Goal: Task Accomplishment & Management: Use online tool/utility

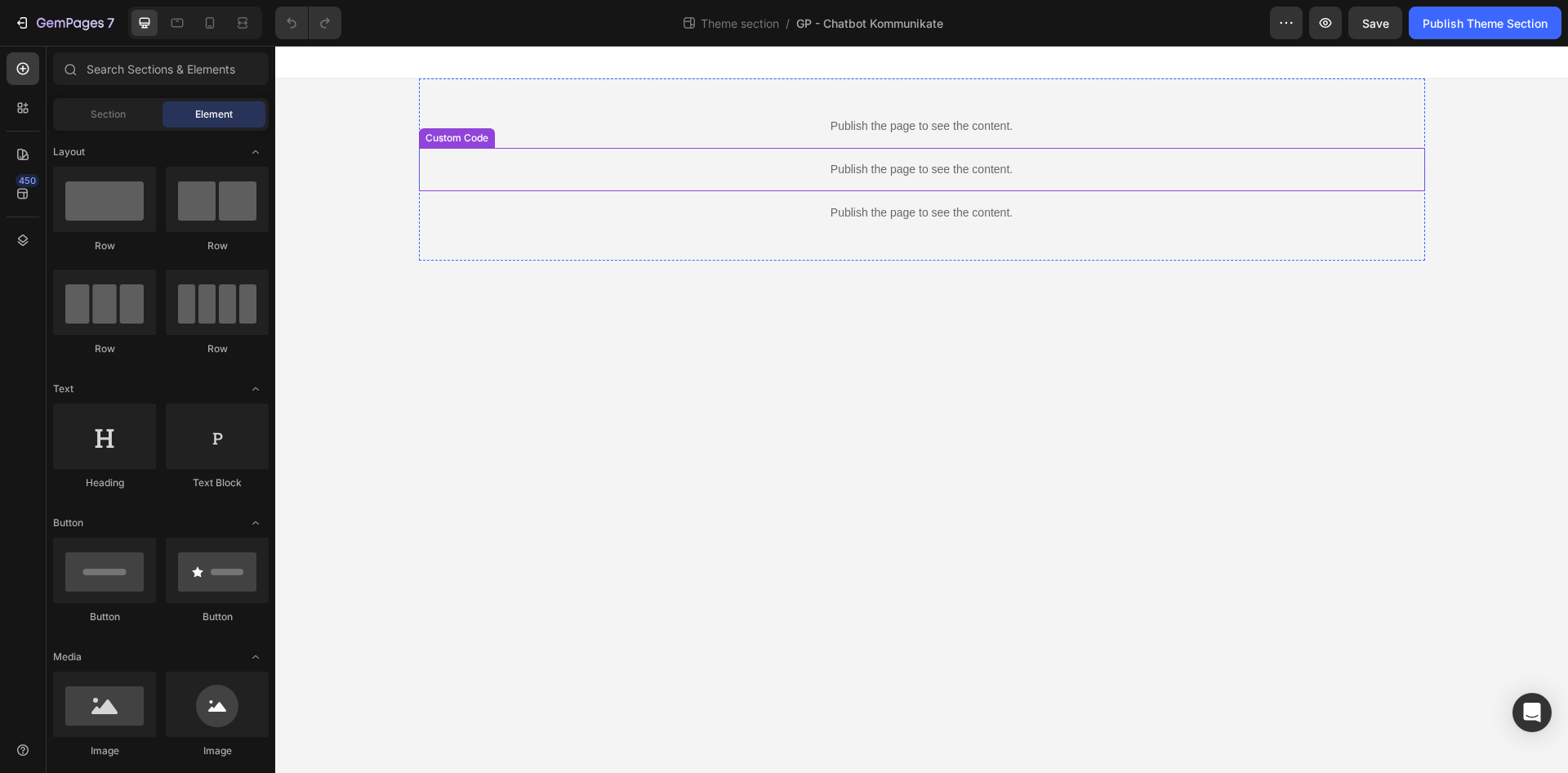
click at [872, 131] on p "Publish the page to see the content." at bounding box center [922, 125] width 1006 height 17
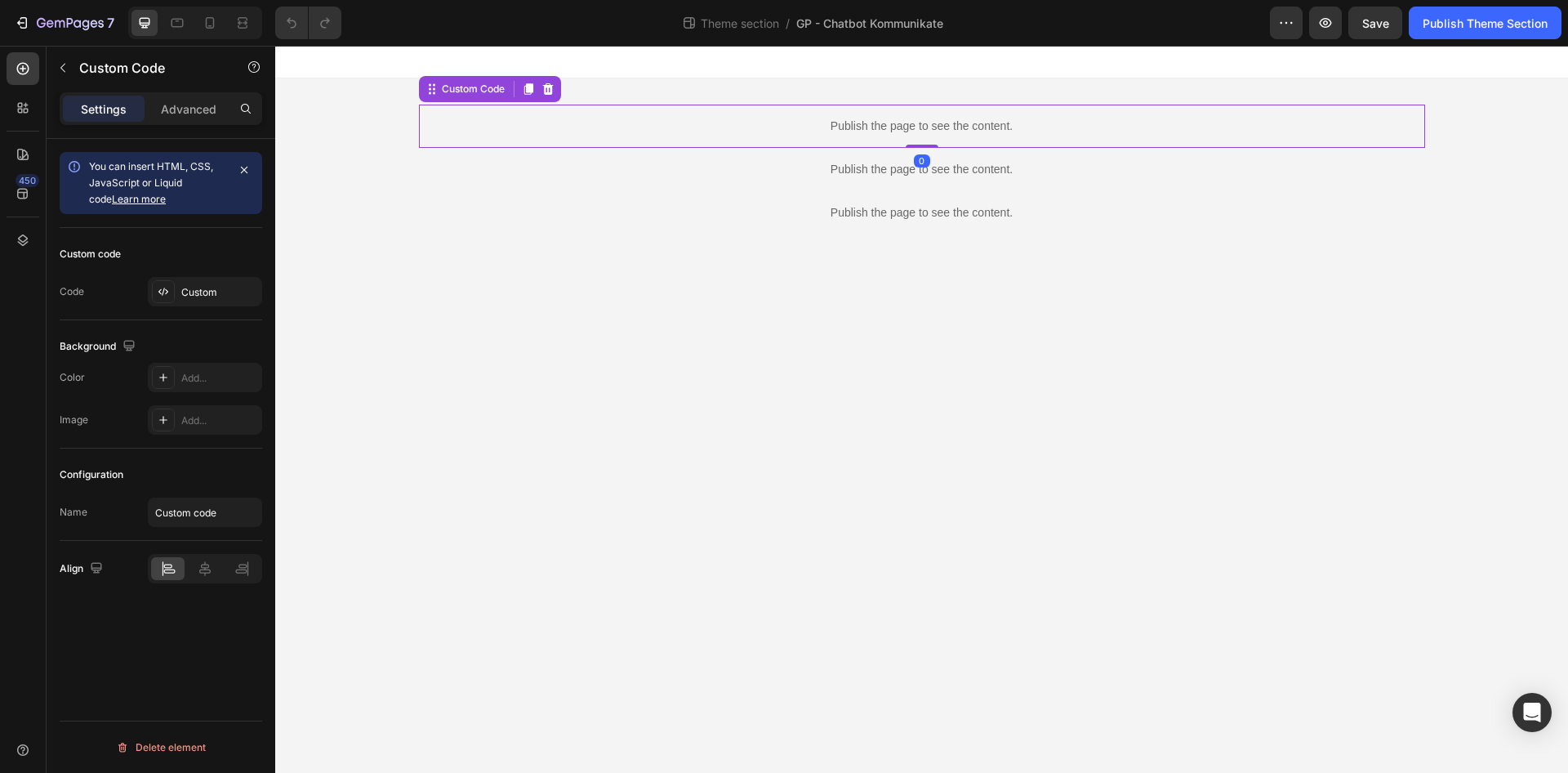
click at [872, 131] on p "Publish the page to see the content." at bounding box center [922, 125] width 1006 height 17
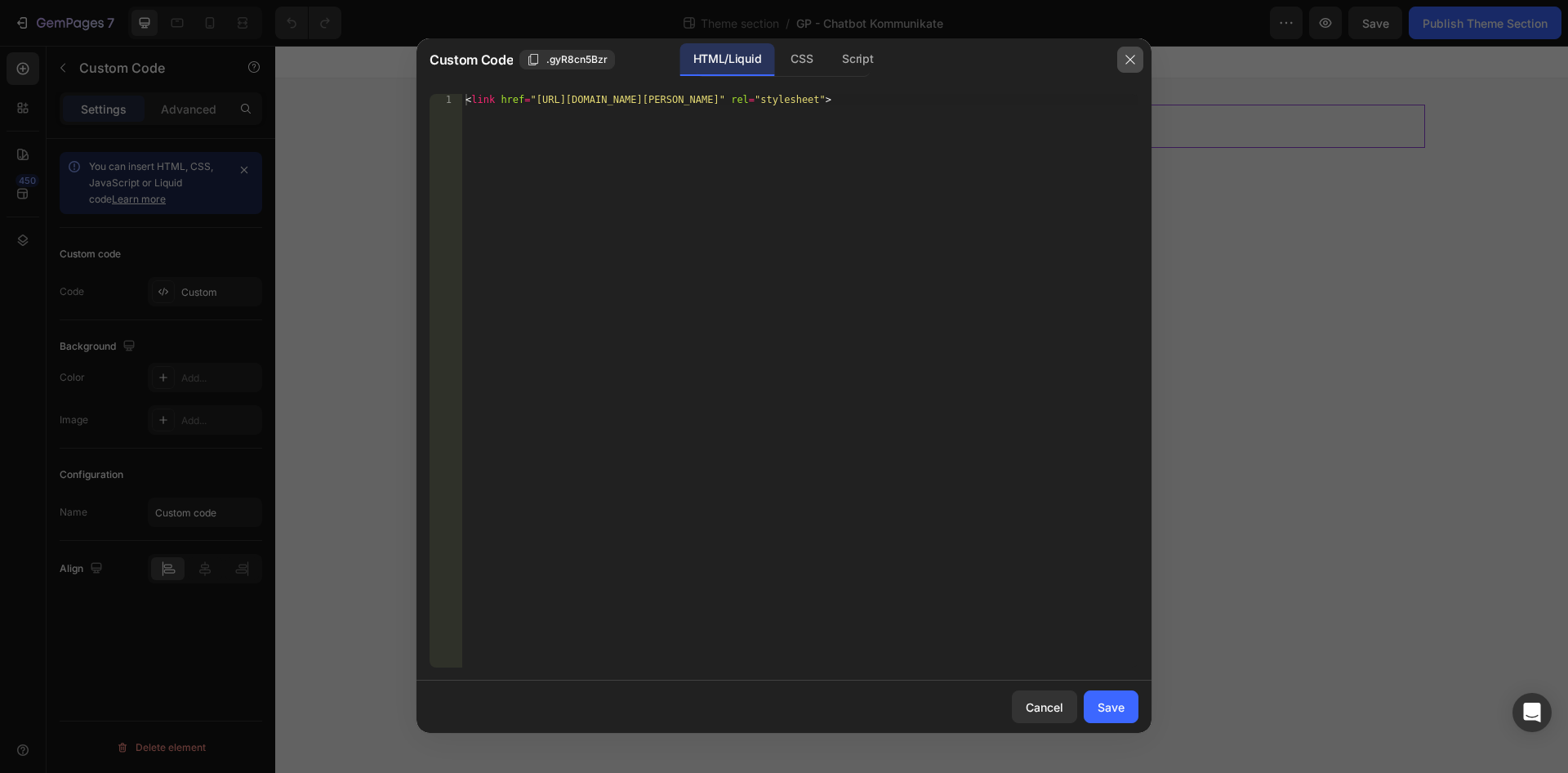
click at [1136, 53] on button "button" at bounding box center [1131, 60] width 26 height 26
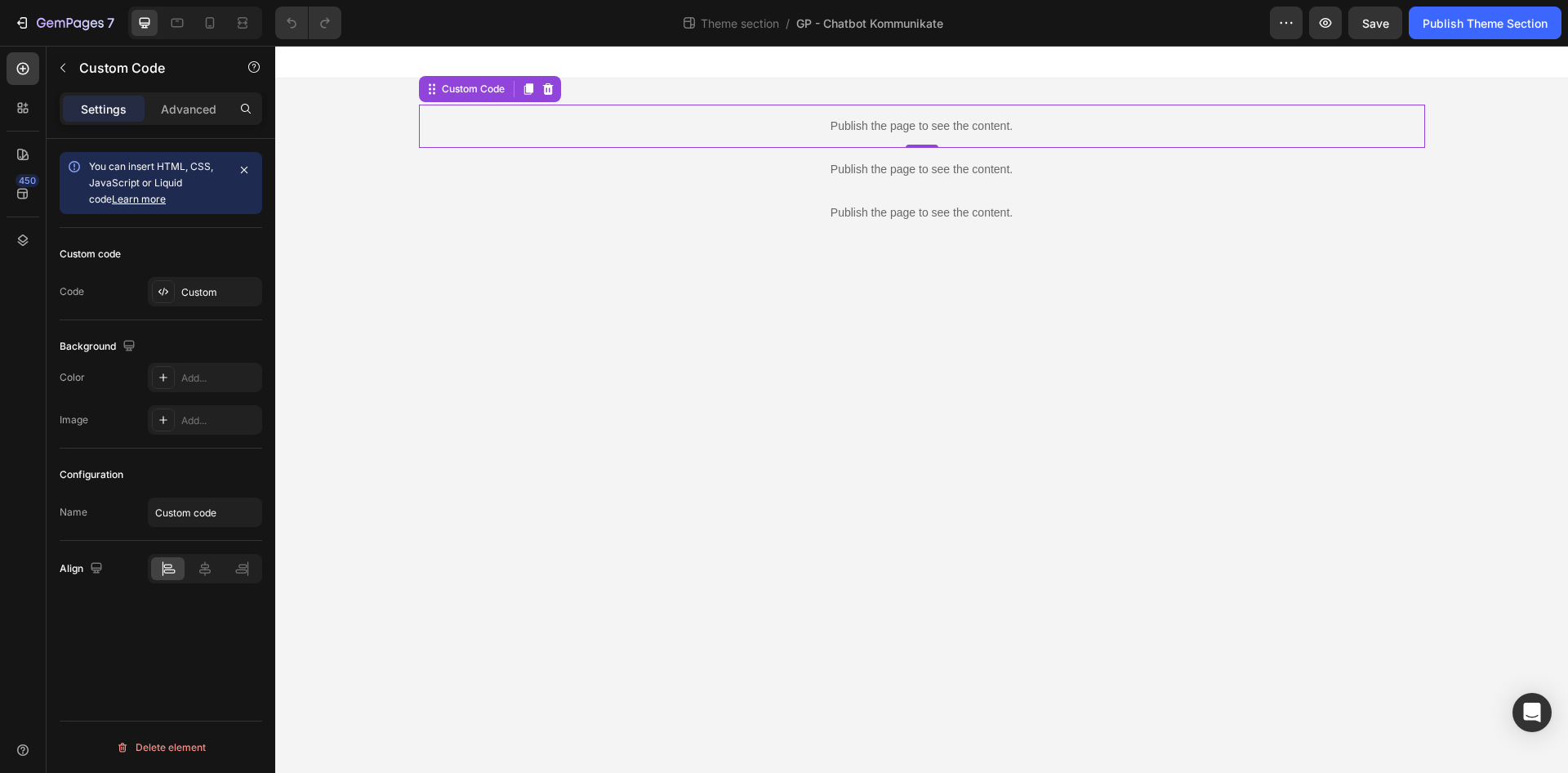
click at [704, 98] on div "Publish the page to see the content. Custom Code 0 Publish the page to see the …" at bounding box center [922, 169] width 1006 height 182
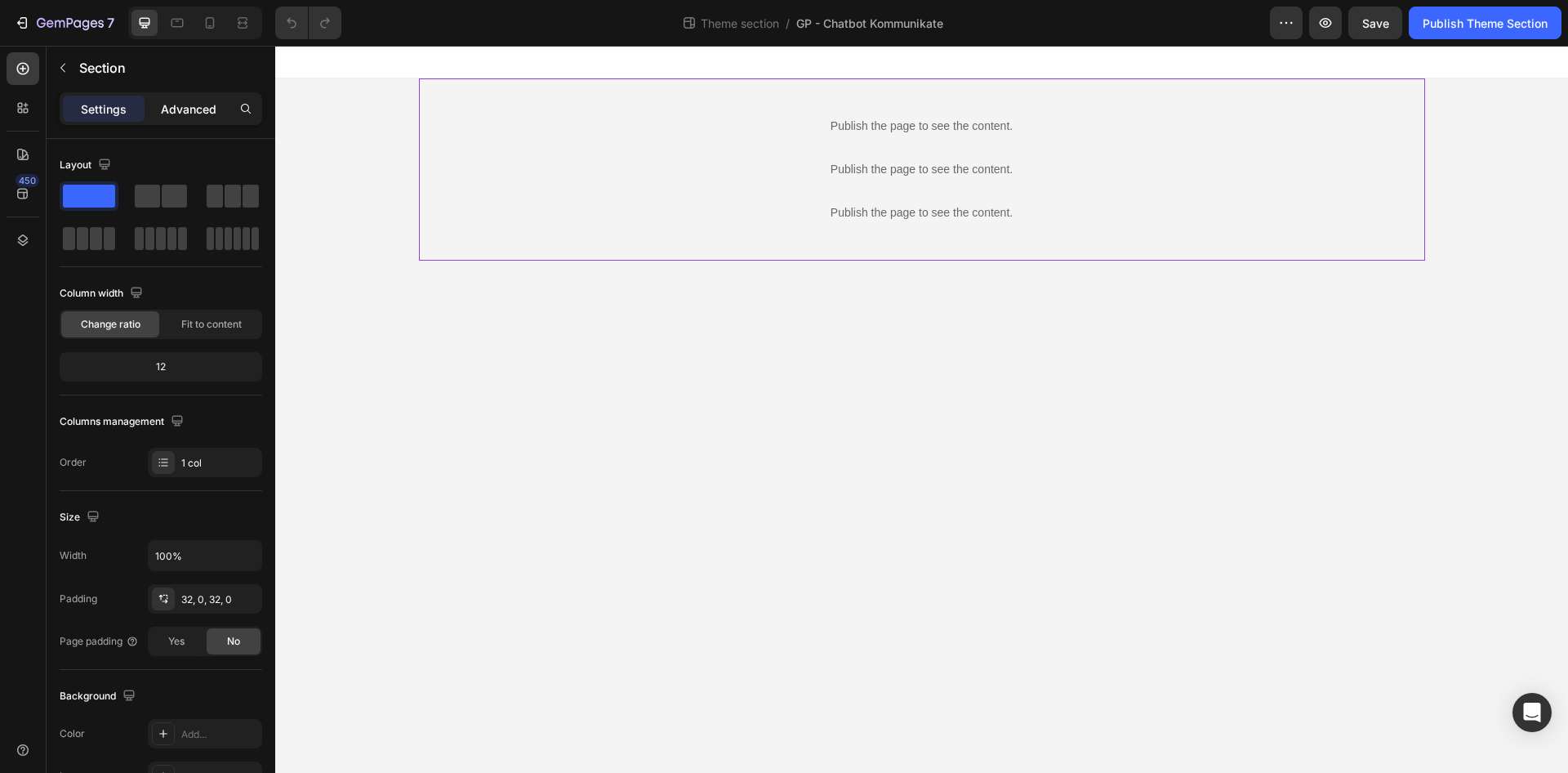
click at [202, 111] on p "Advanced" at bounding box center [189, 108] width 56 height 17
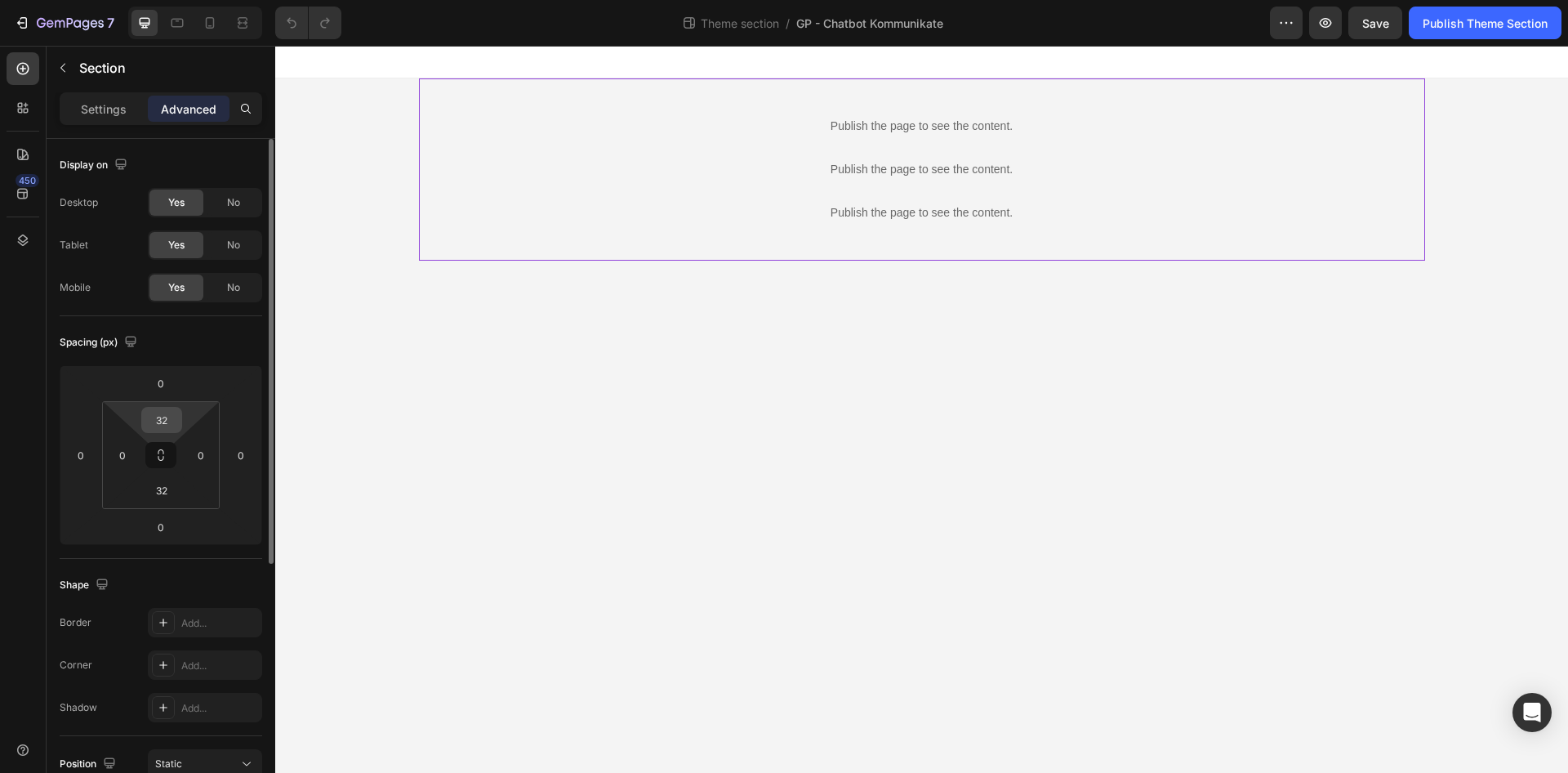
click at [160, 409] on input "32" at bounding box center [161, 420] width 33 height 25
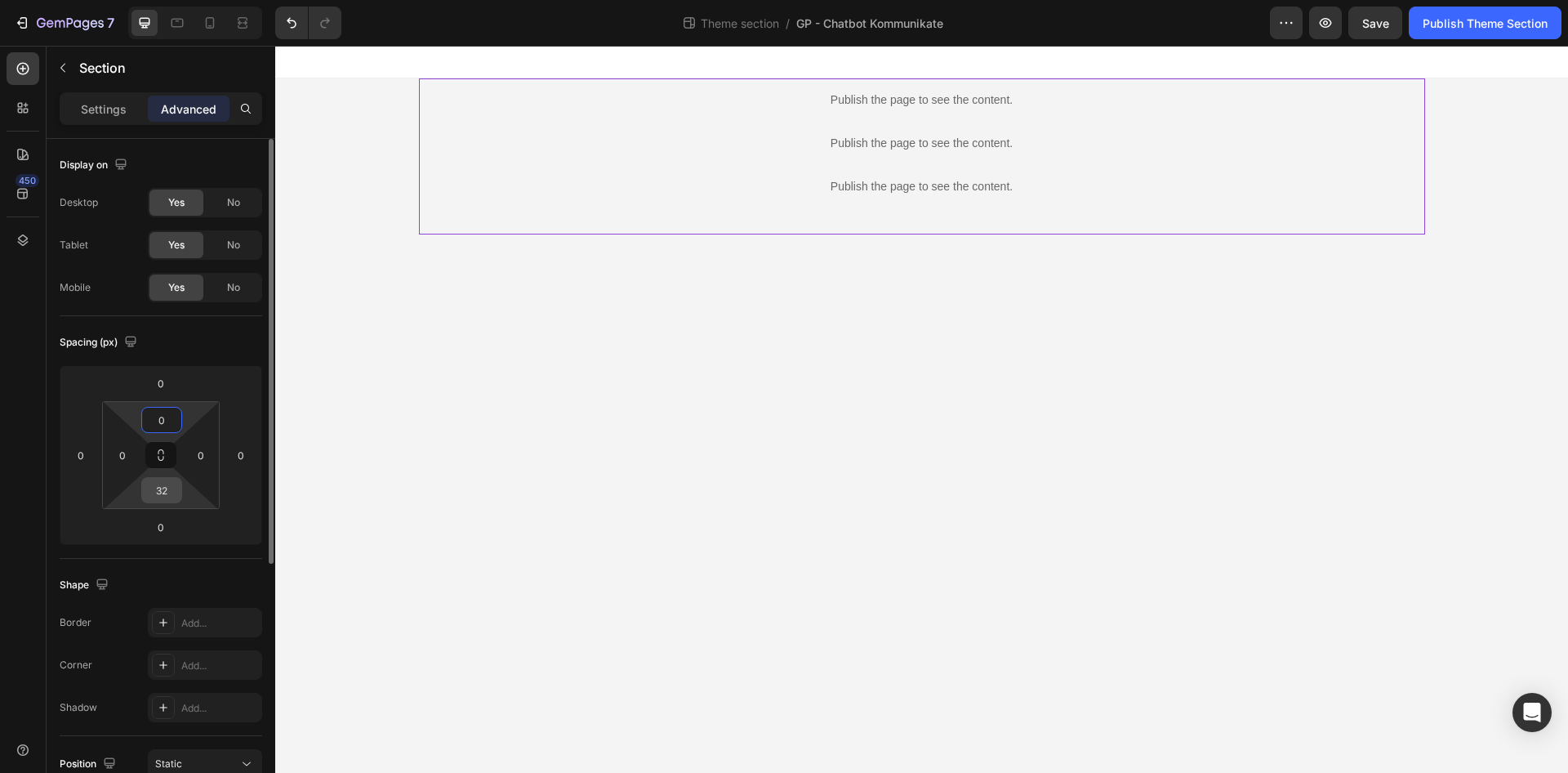
type input "0"
click at [161, 485] on input "32" at bounding box center [161, 489] width 33 height 25
type input "0"
click at [775, 118] on div "Publish the page to see the content." at bounding box center [922, 100] width 1006 height 44
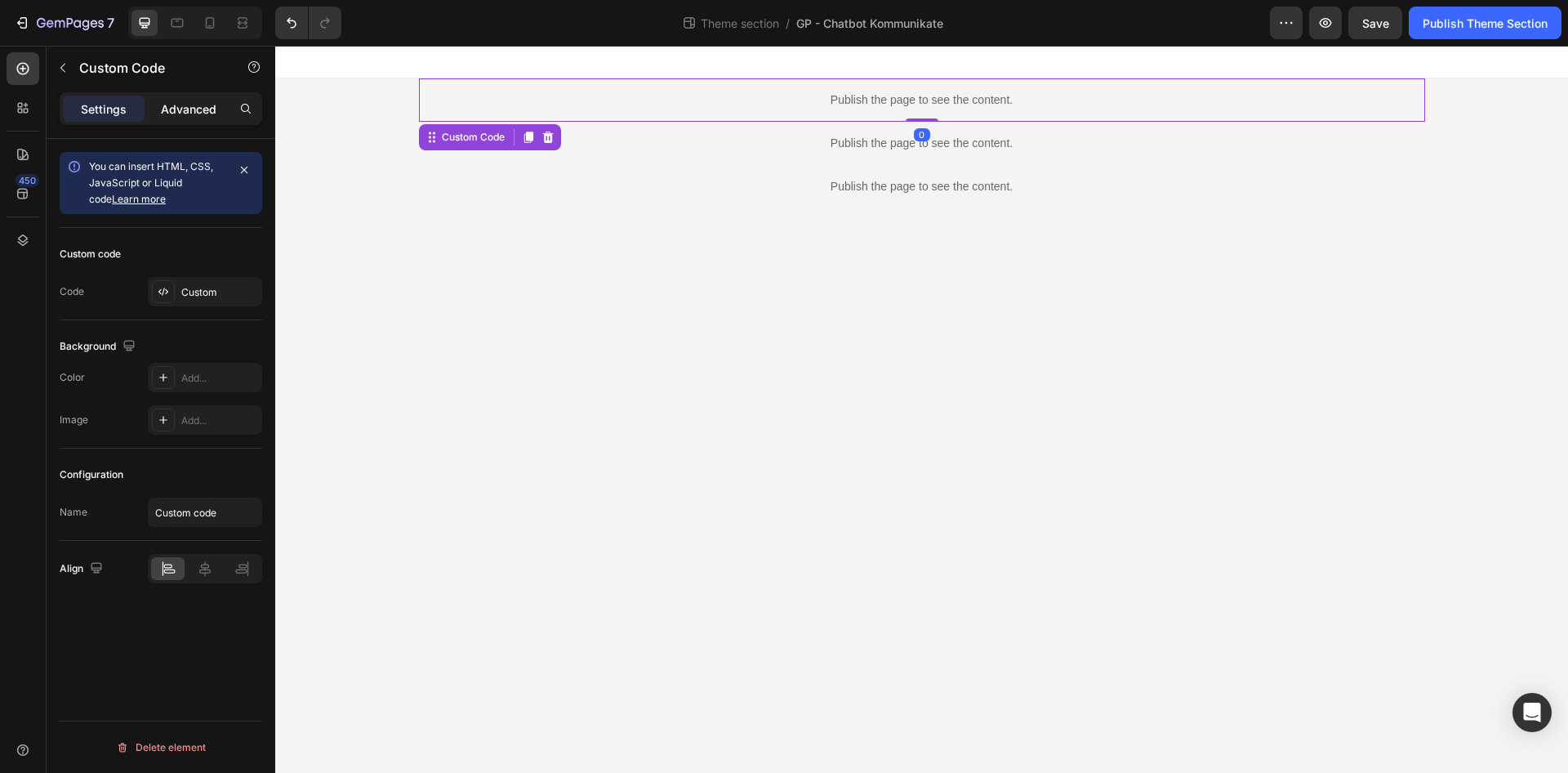
click at [206, 121] on div "Advanced" at bounding box center [189, 108] width 82 height 26
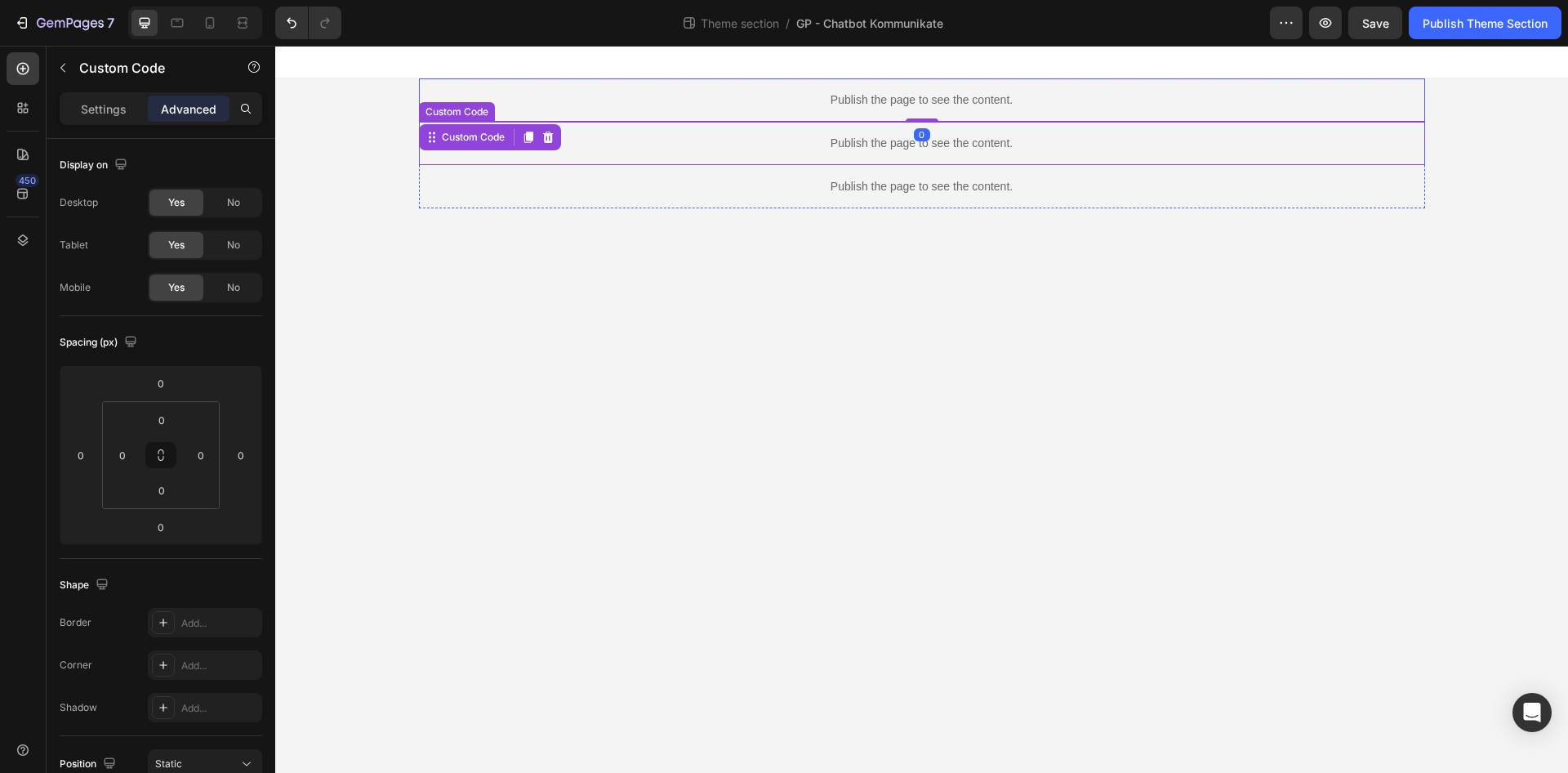
click at [754, 136] on p "Publish the page to see the content." at bounding box center [922, 143] width 1006 height 17
click at [722, 202] on div "Publish the page to see the content." at bounding box center [922, 187] width 1006 height 44
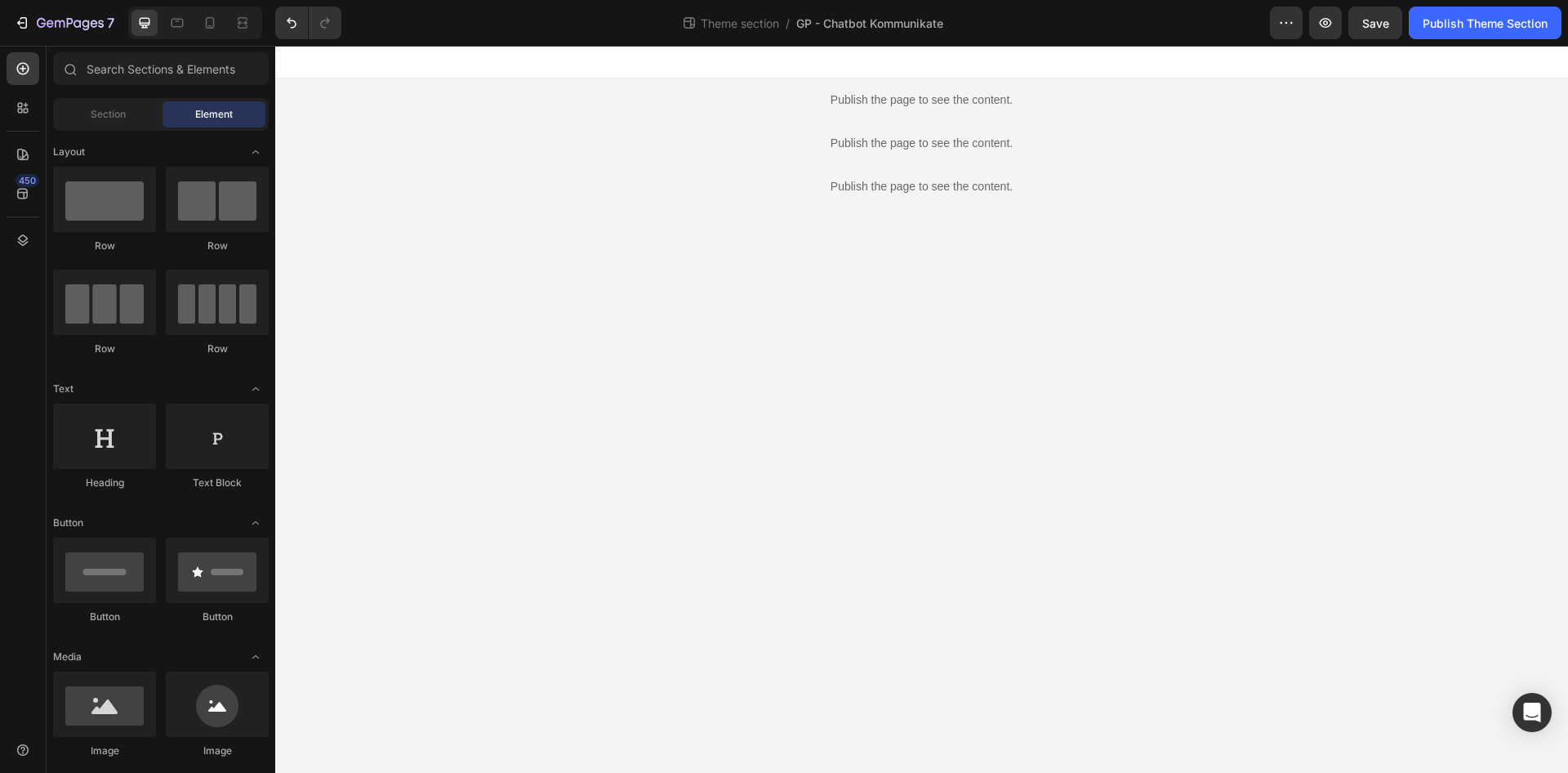
click at [345, 153] on div "Publish the page to see the content. Custom Code Publish the page to see the co…" at bounding box center [922, 143] width 1293 height 130
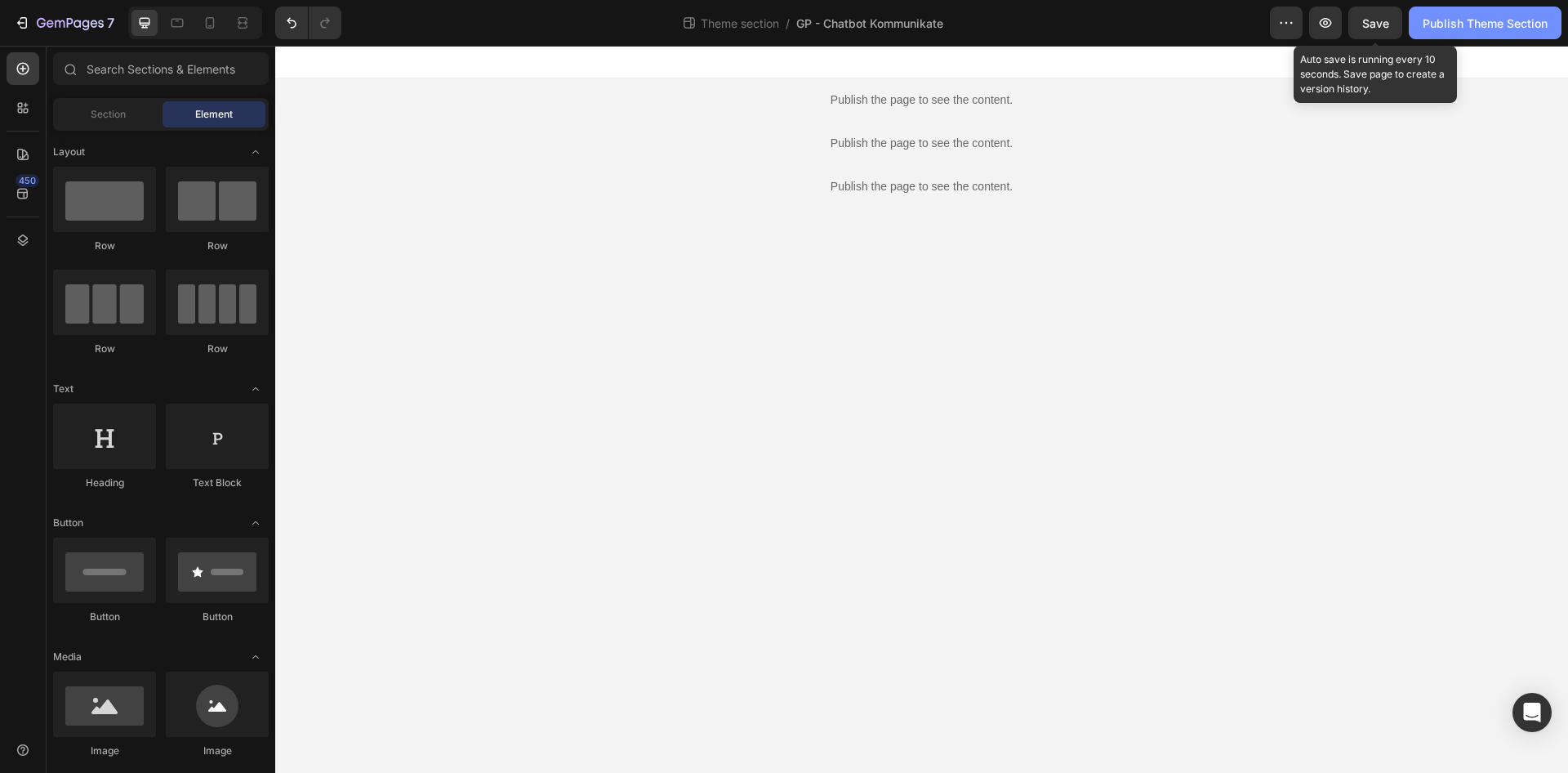
click at [1433, 24] on div "Publish Theme Section" at bounding box center [1485, 23] width 125 height 17
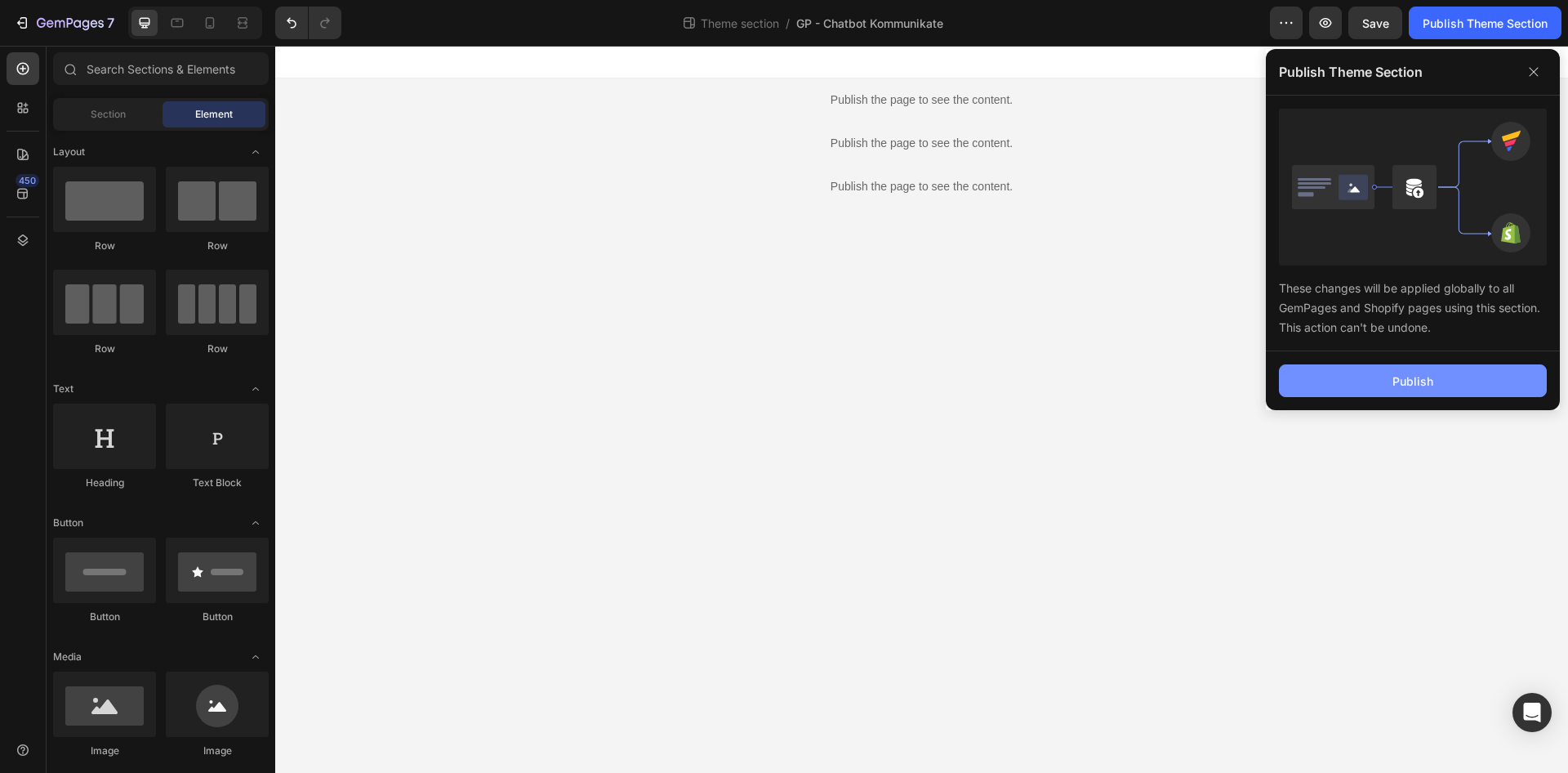
click at [1413, 393] on button "Publish" at bounding box center [1412, 380] width 267 height 33
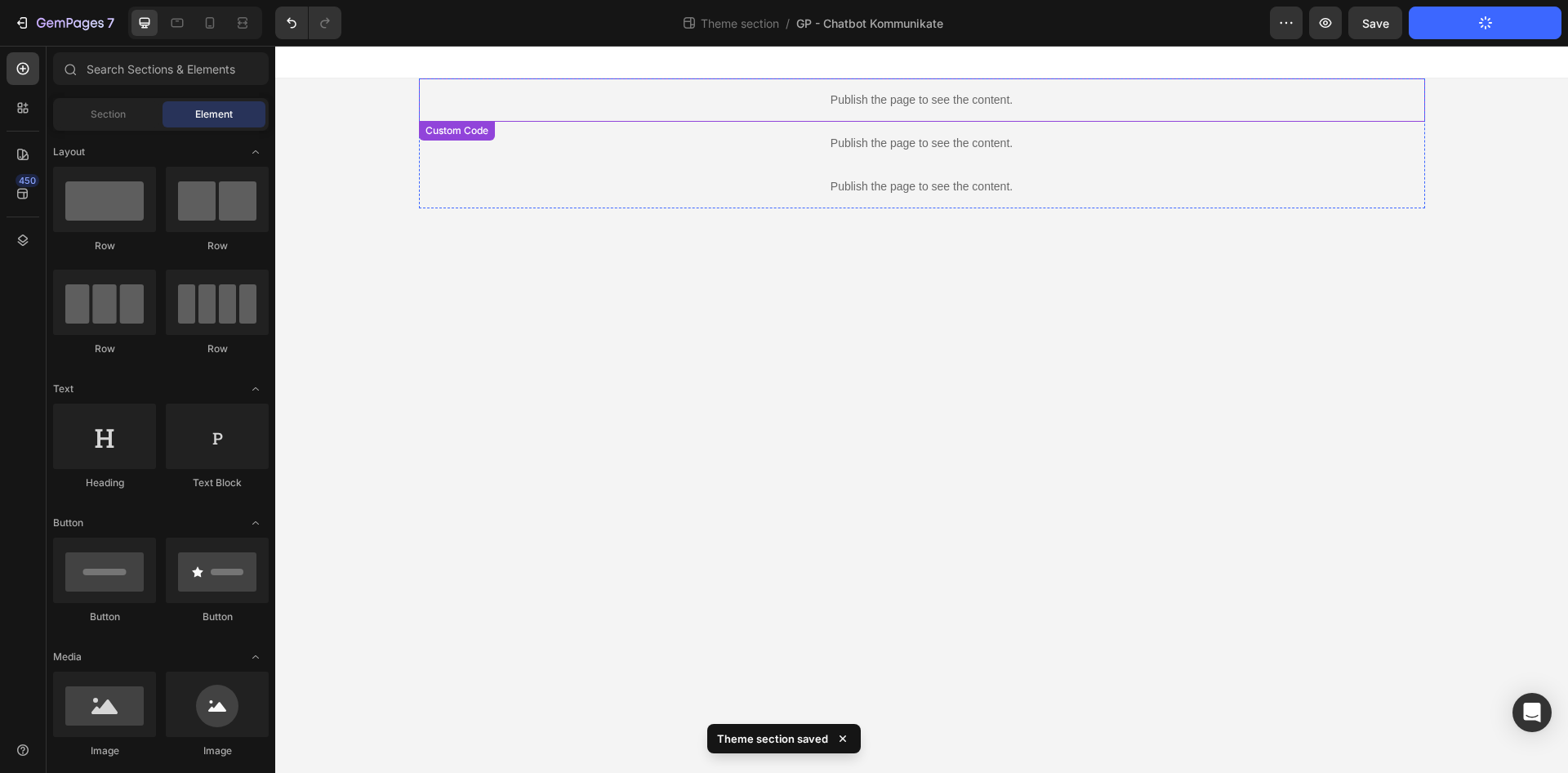
click at [990, 107] on p "Publish the page to see the content." at bounding box center [922, 99] width 1006 height 17
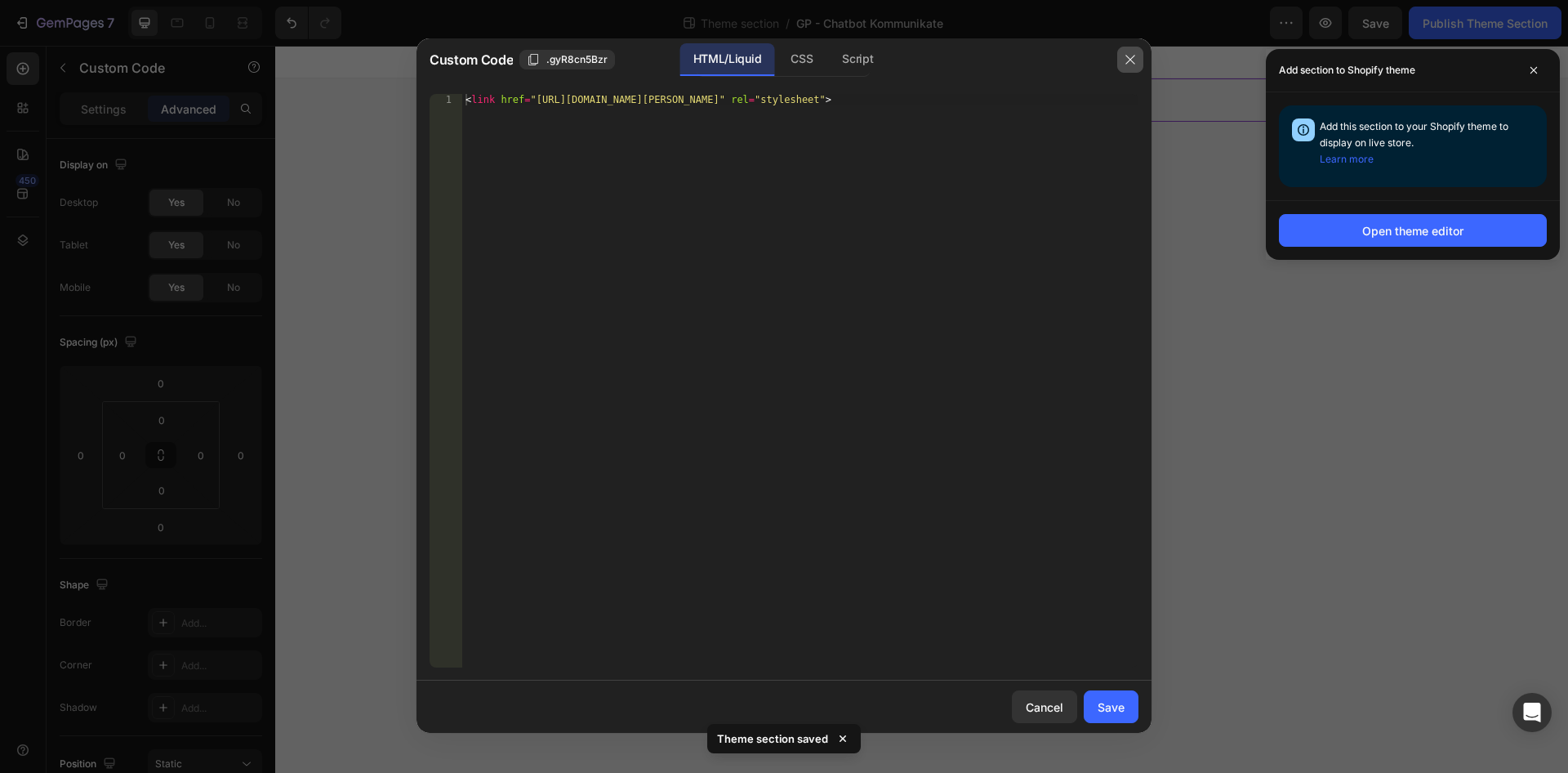
click at [1131, 53] on button "button" at bounding box center [1131, 60] width 26 height 26
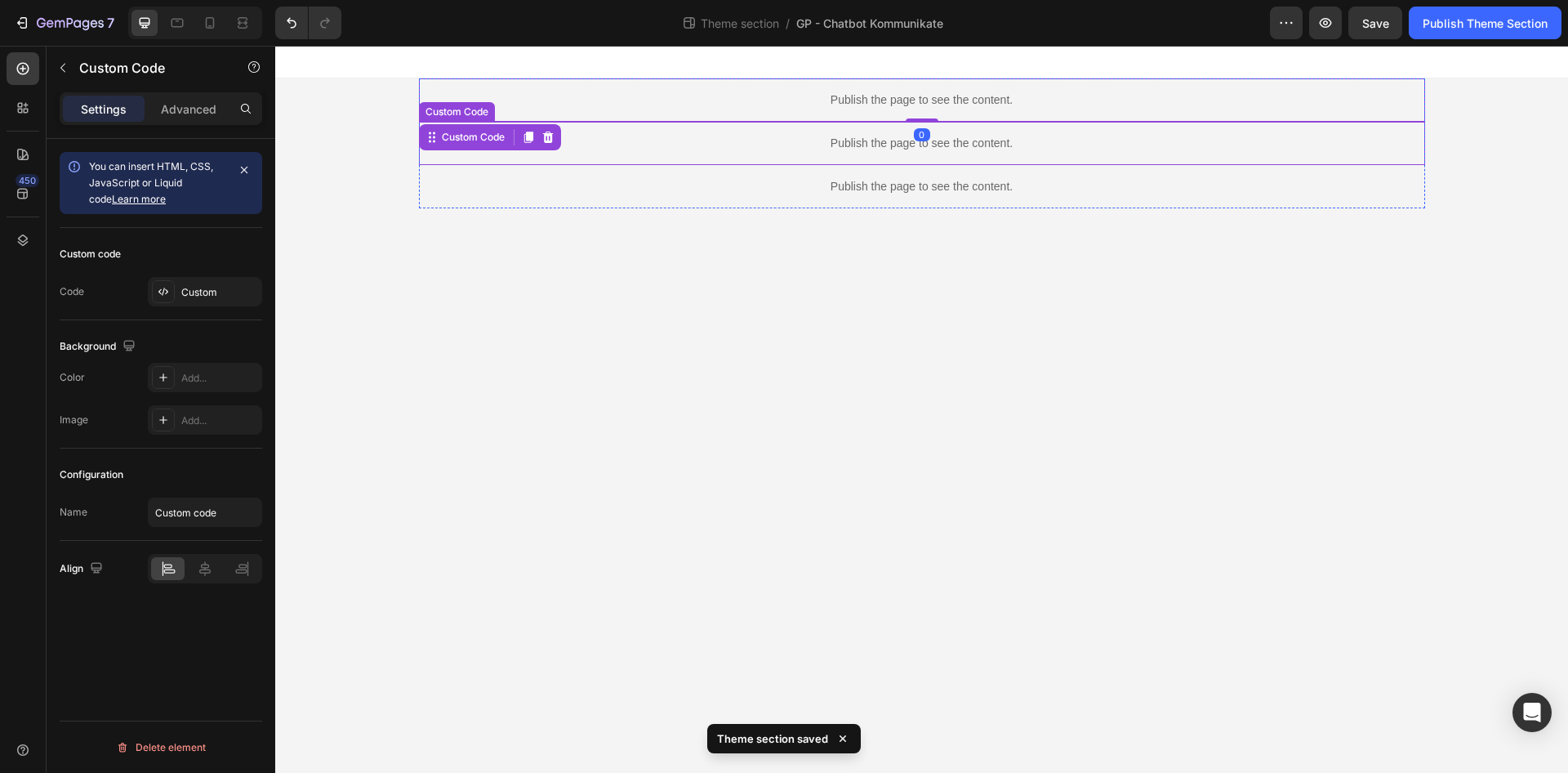
click at [980, 149] on p "Publish the page to see the content." at bounding box center [922, 143] width 1006 height 17
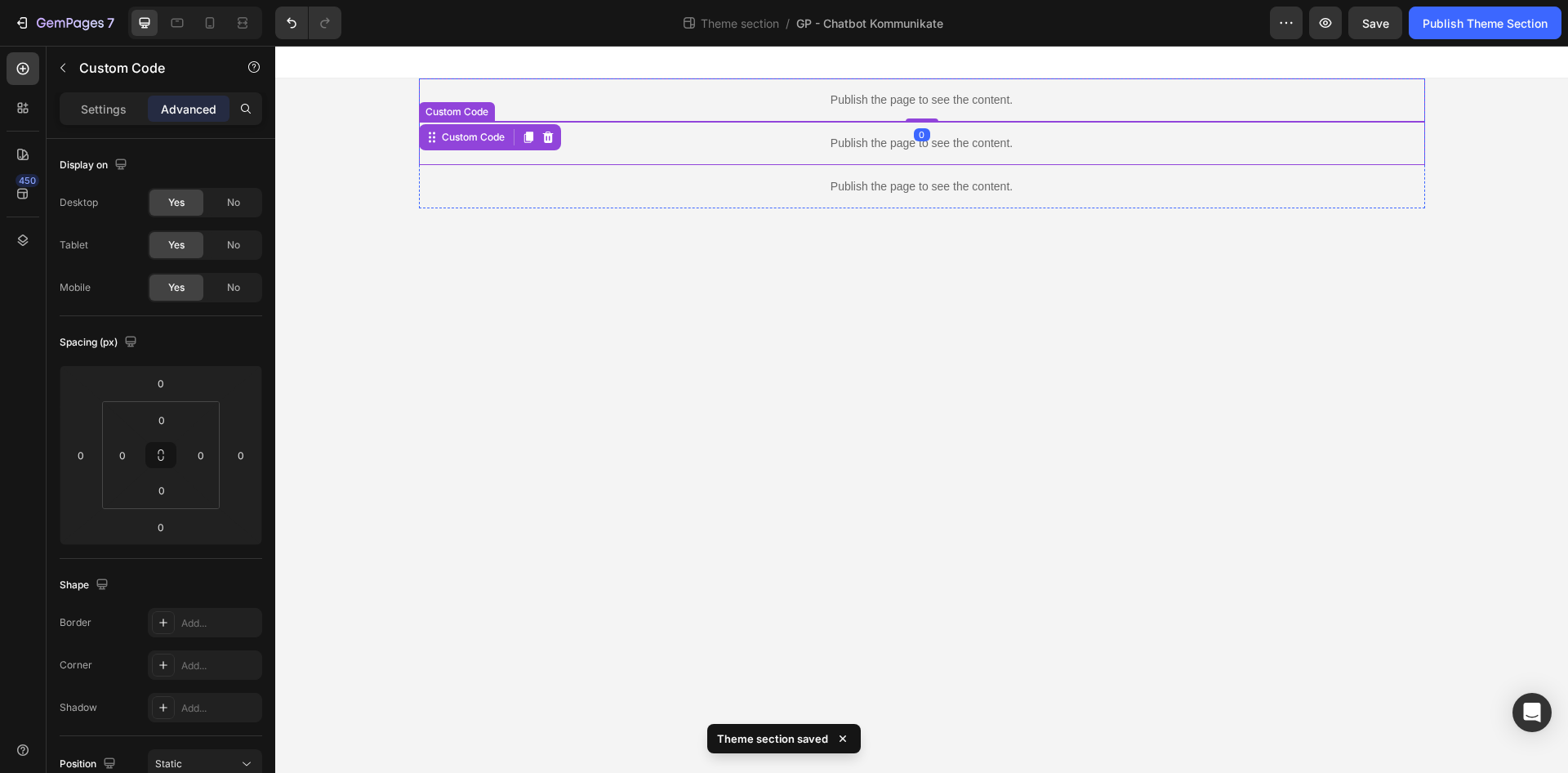
click at [980, 149] on p "Publish the page to see the content." at bounding box center [922, 143] width 1006 height 17
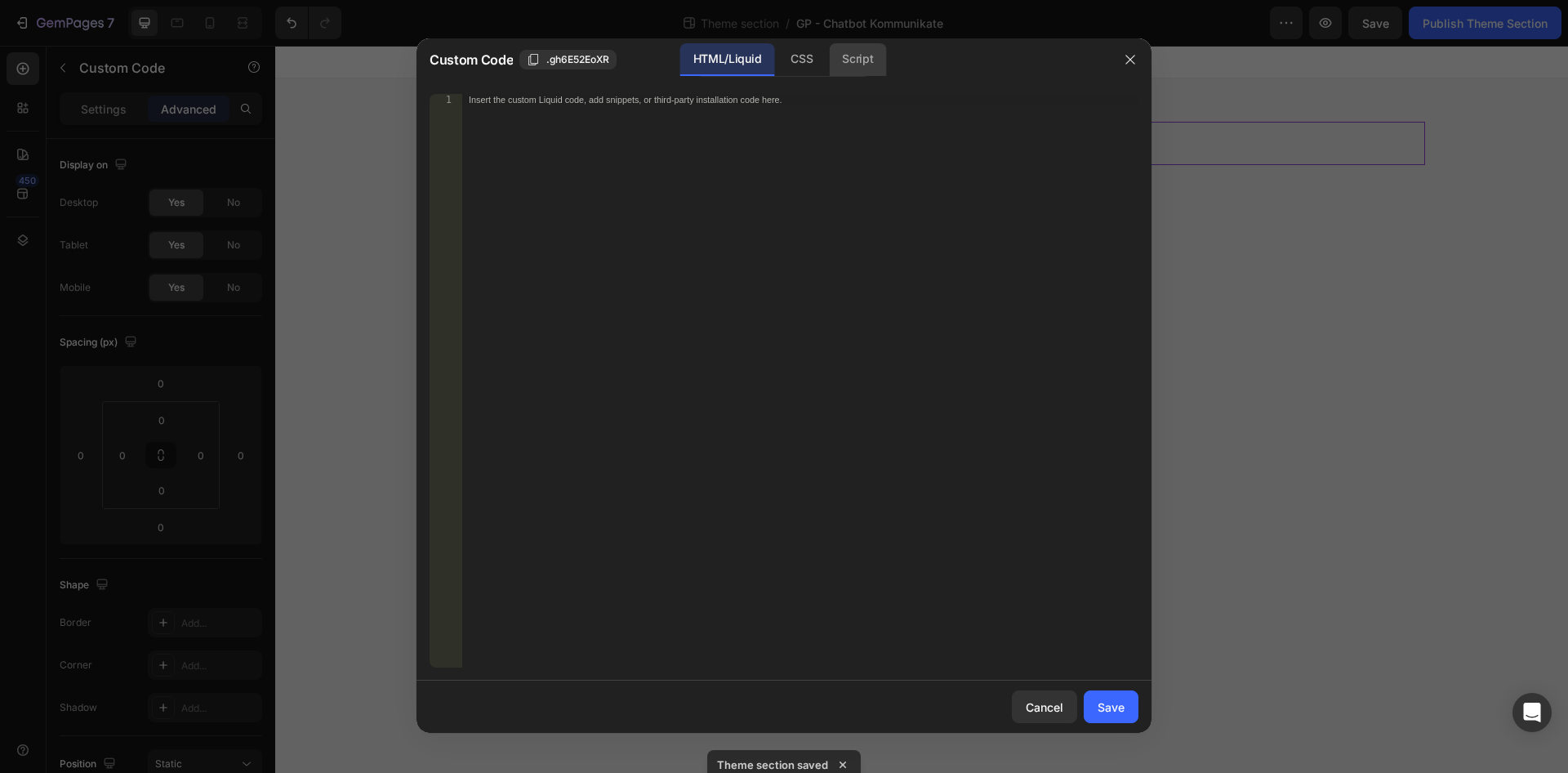
click at [829, 55] on div "CSS" at bounding box center [857, 60] width 57 height 33
click at [857, 57] on div "Script" at bounding box center [857, 60] width 57 height 33
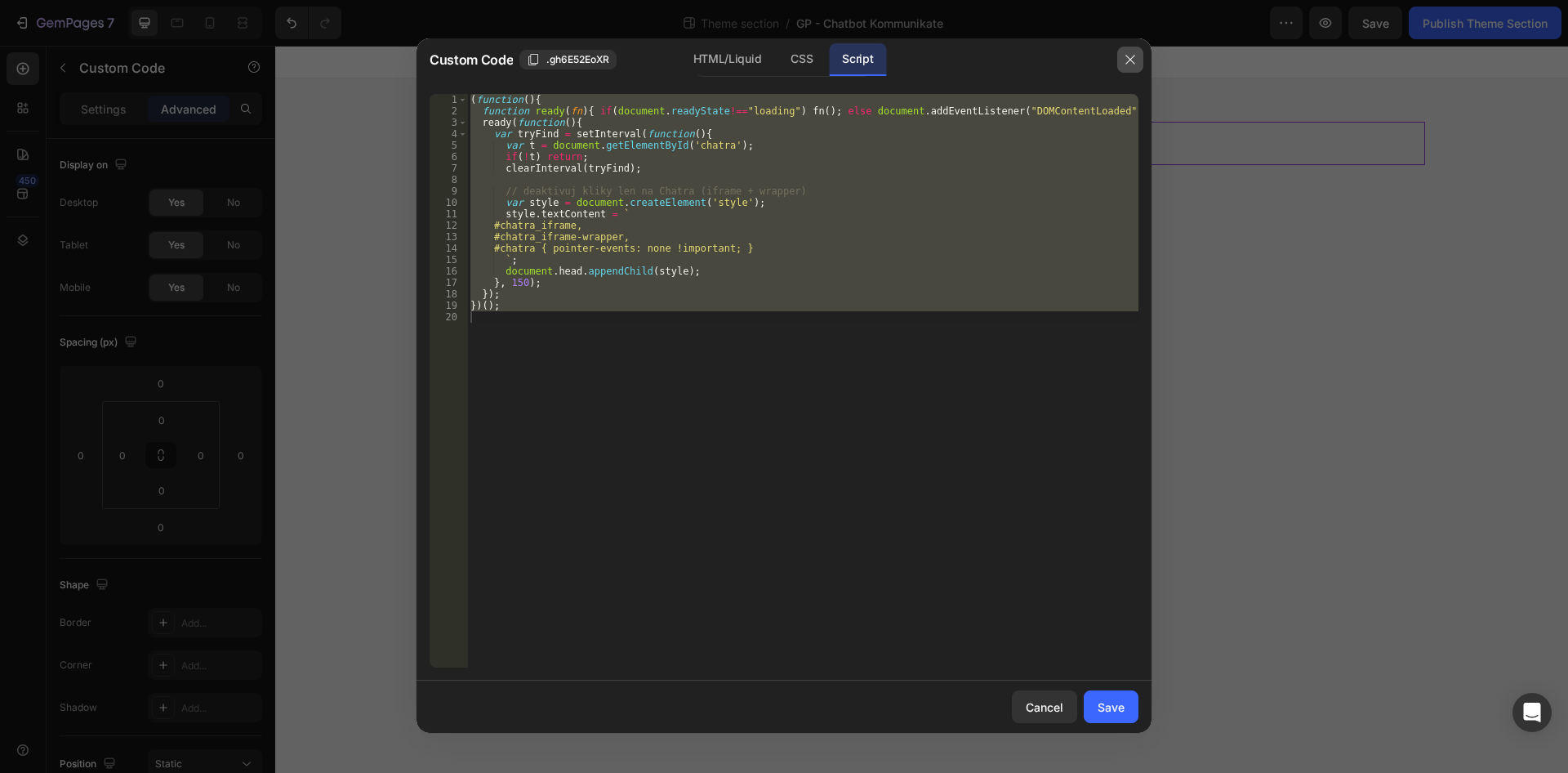
click at [1126, 51] on button "button" at bounding box center [1131, 60] width 26 height 26
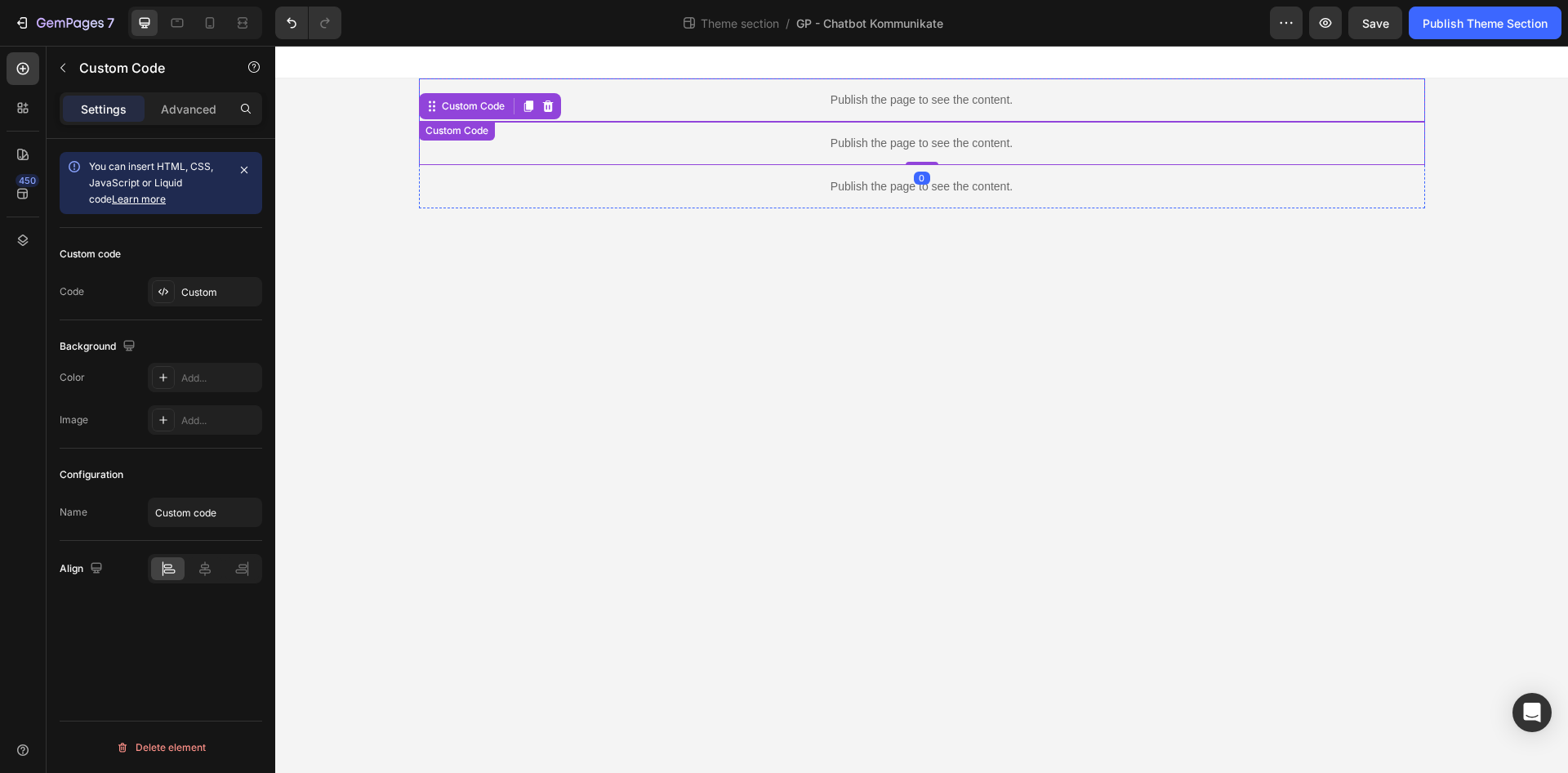
click at [903, 166] on div "Publish the page to see the content." at bounding box center [922, 187] width 1006 height 44
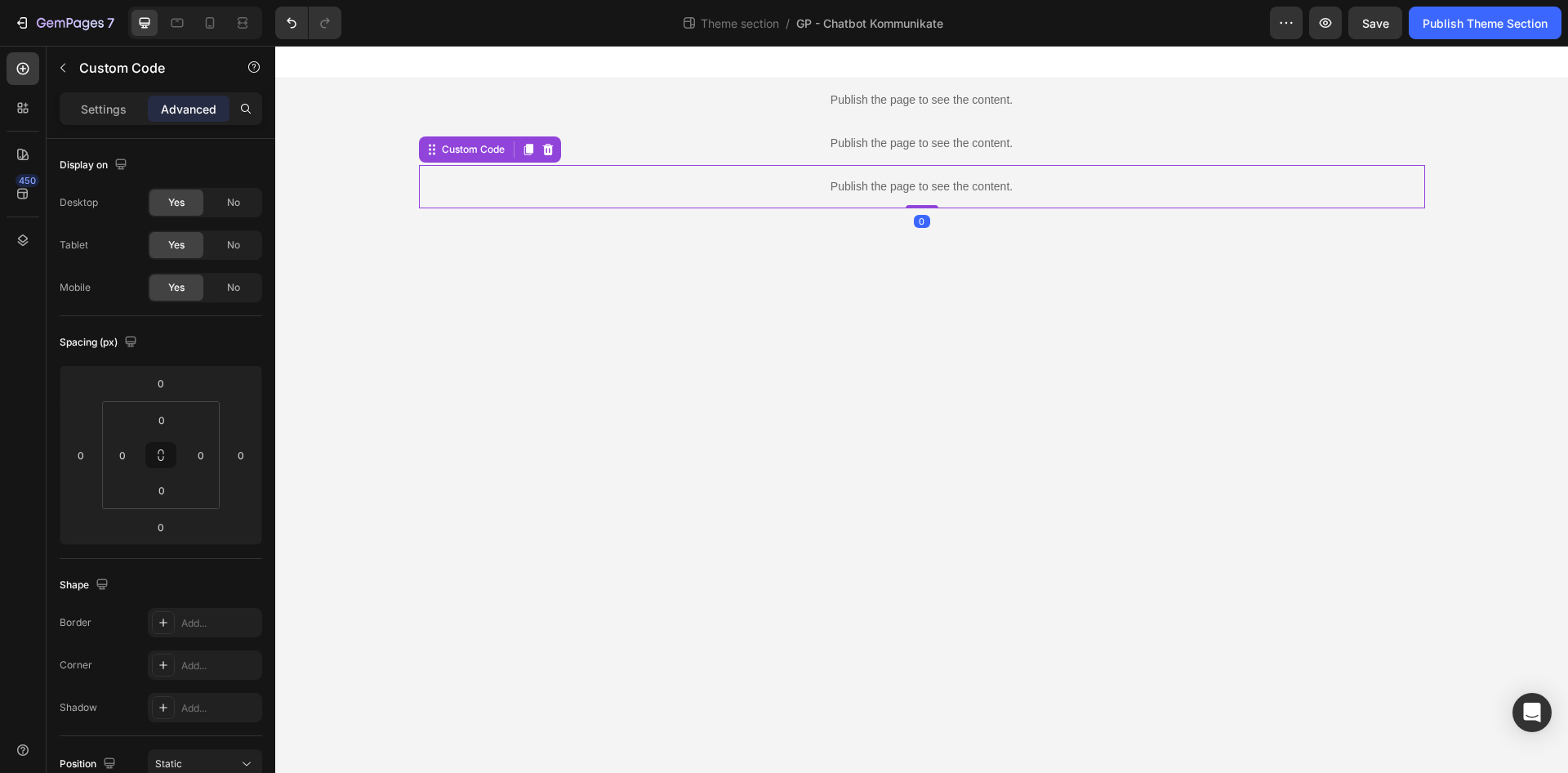
click at [884, 177] on div "Publish the page to see the content." at bounding box center [922, 187] width 1006 height 44
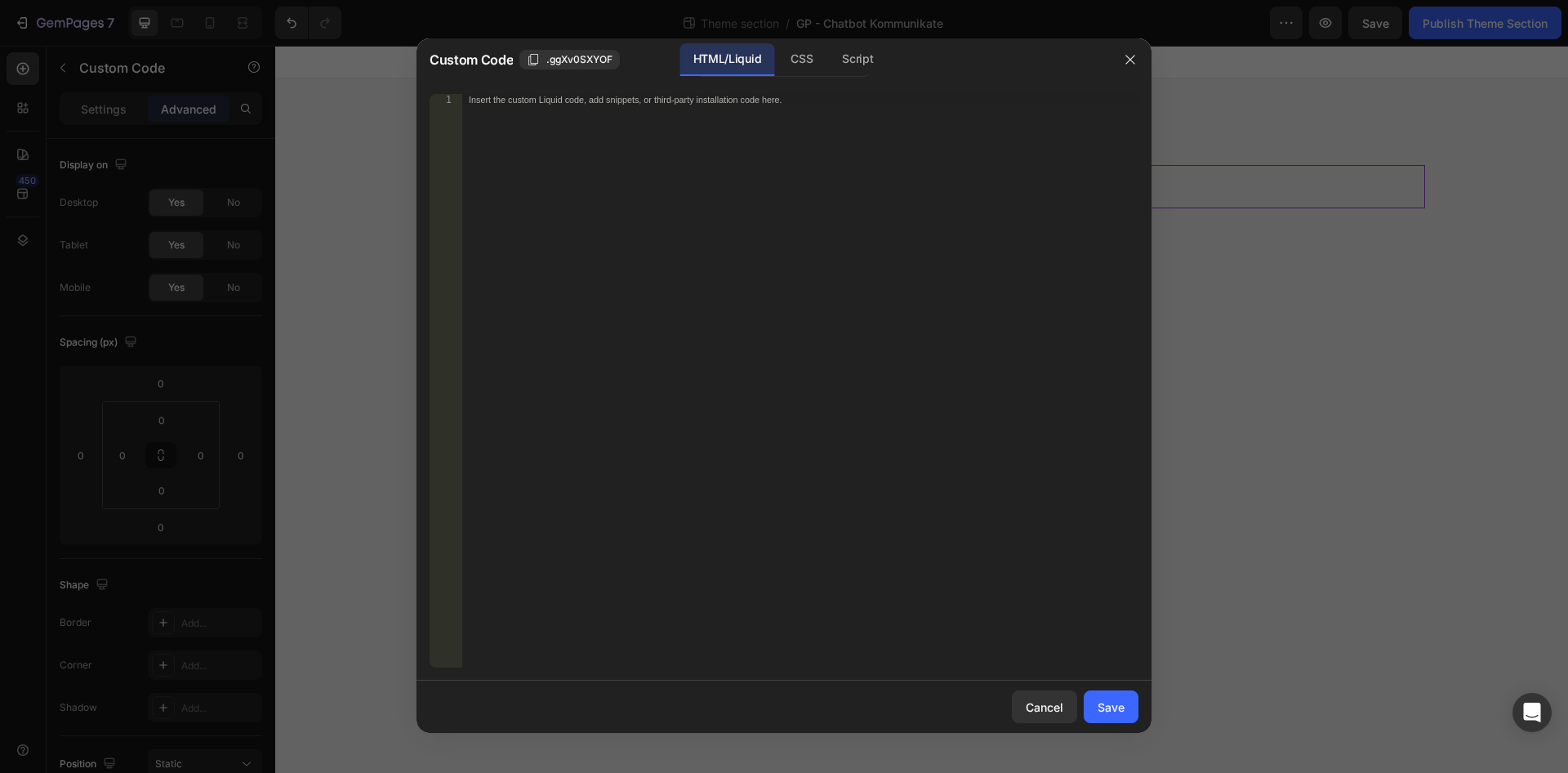
click at [858, 62] on div "Script" at bounding box center [857, 60] width 57 height 33
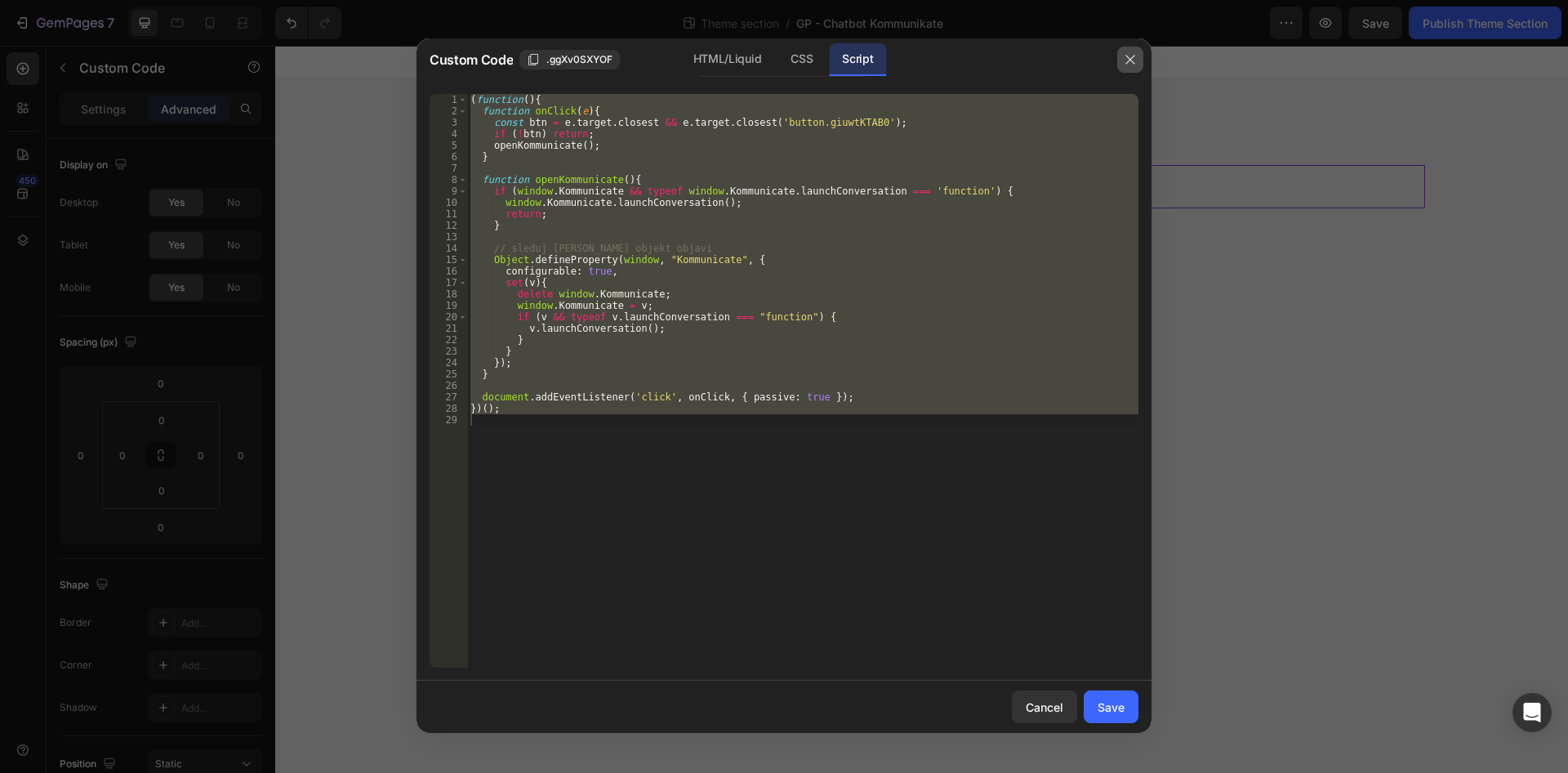
click at [1130, 57] on icon "button" at bounding box center [1130, 59] width 13 height 13
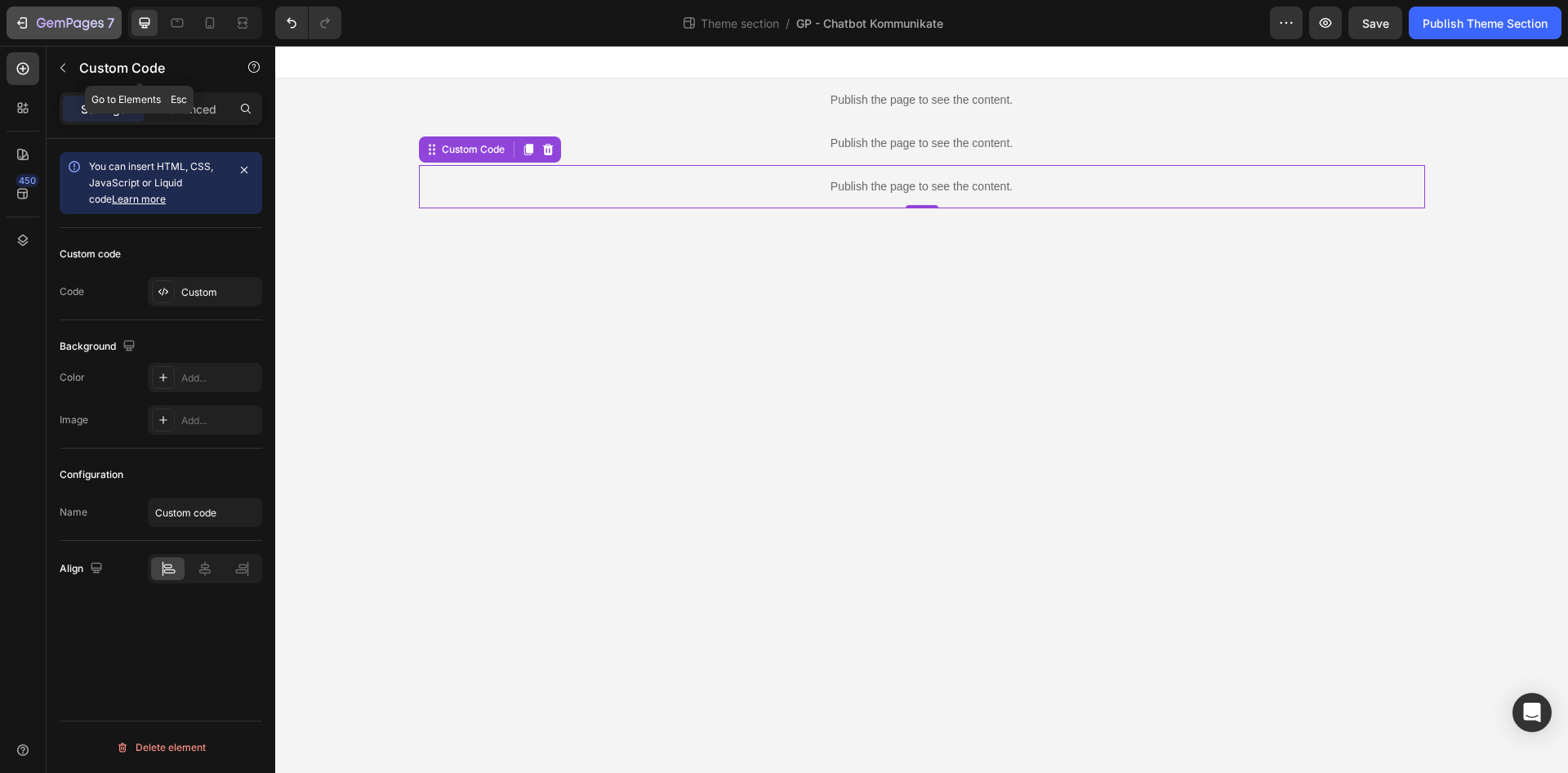
click at [60, 31] on div "7" at bounding box center [76, 23] width 78 height 20
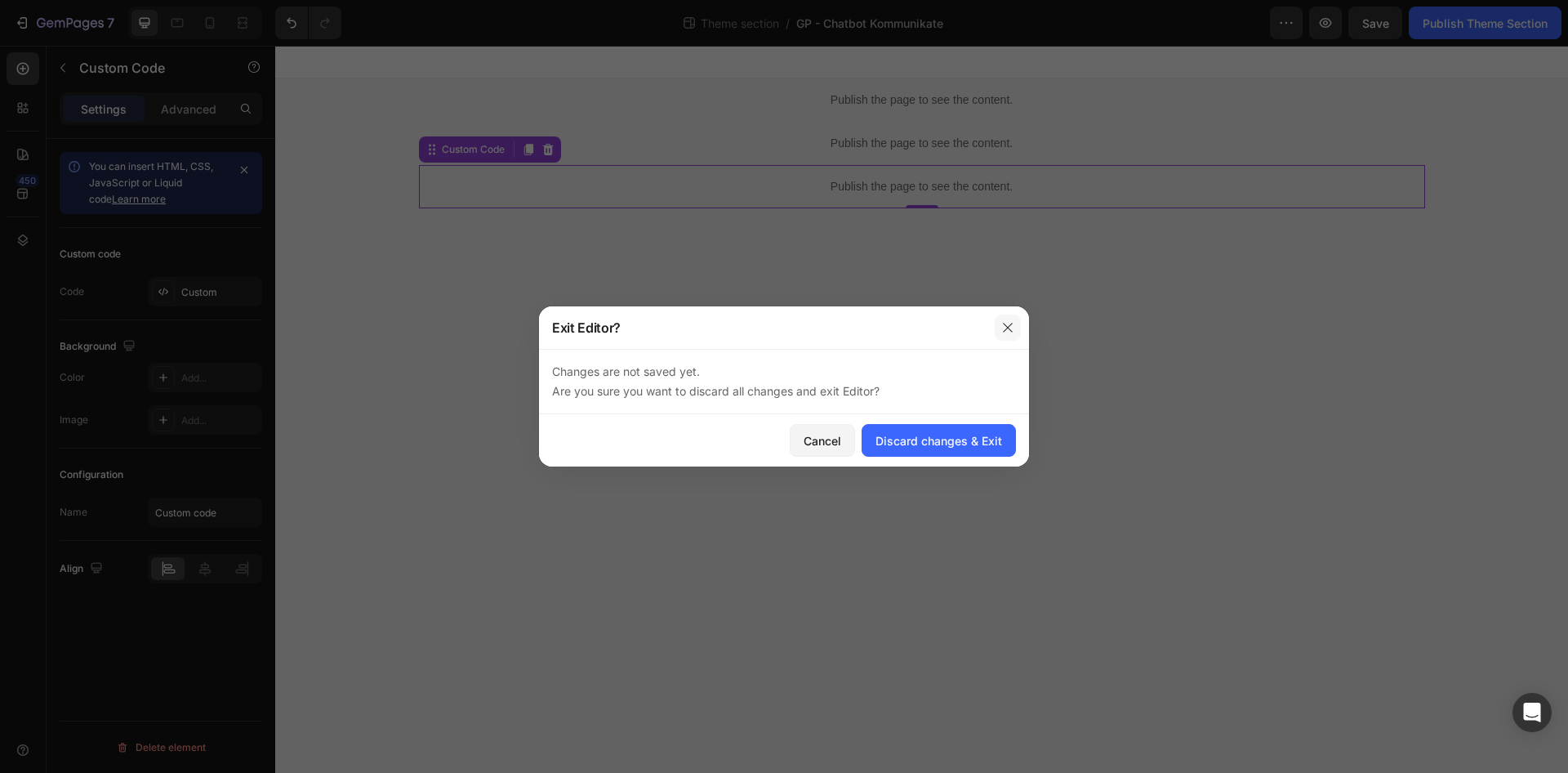
click at [1001, 327] on icon "button" at bounding box center [1007, 327] width 13 height 13
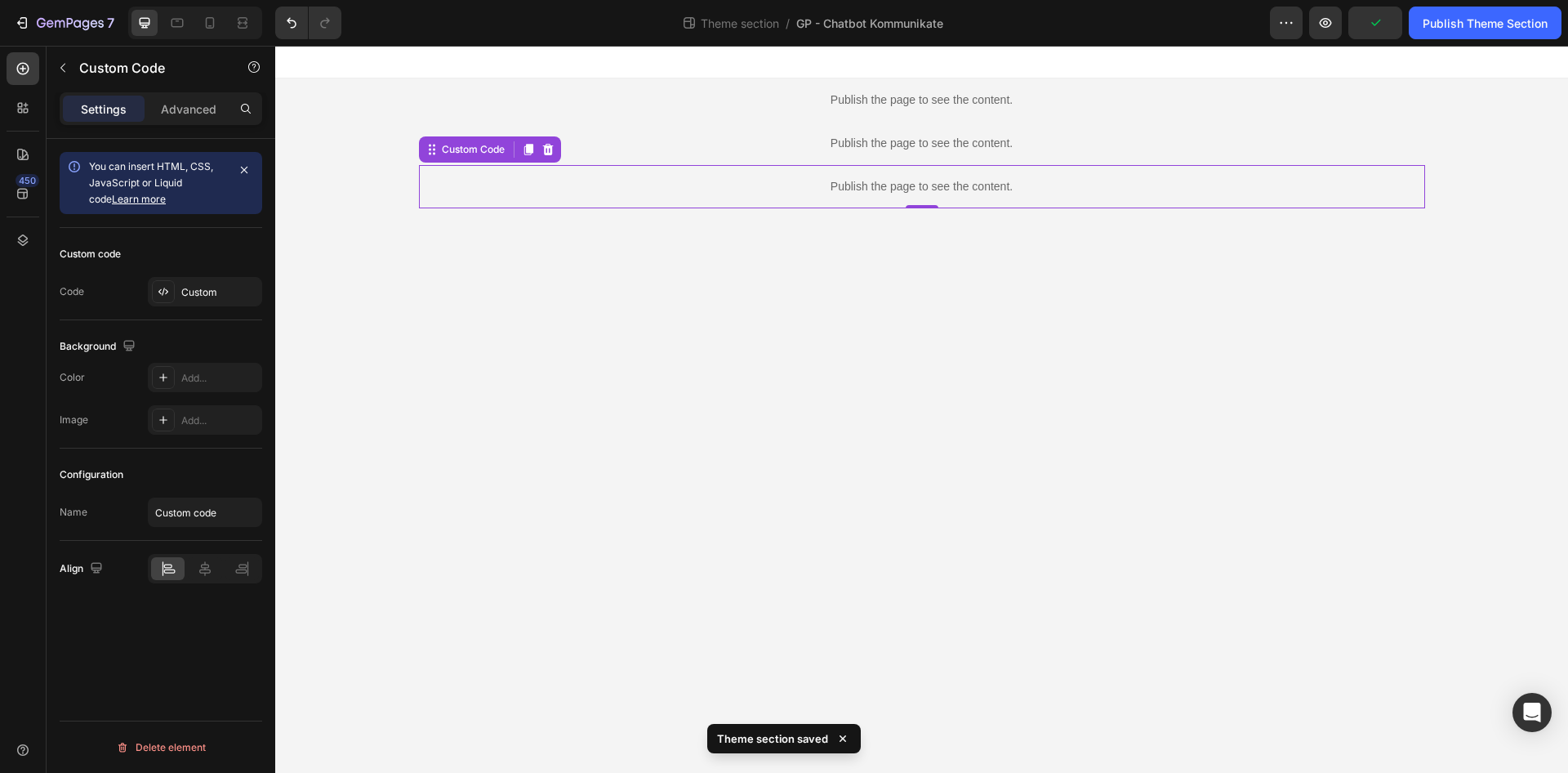
click at [1443, 40] on div "7 Theme section / GP - Chatbot Kommunikate Preview Publish Theme Section" at bounding box center [784, 23] width 1568 height 47
click at [1444, 38] on button "Publish Theme Section" at bounding box center [1485, 23] width 153 height 33
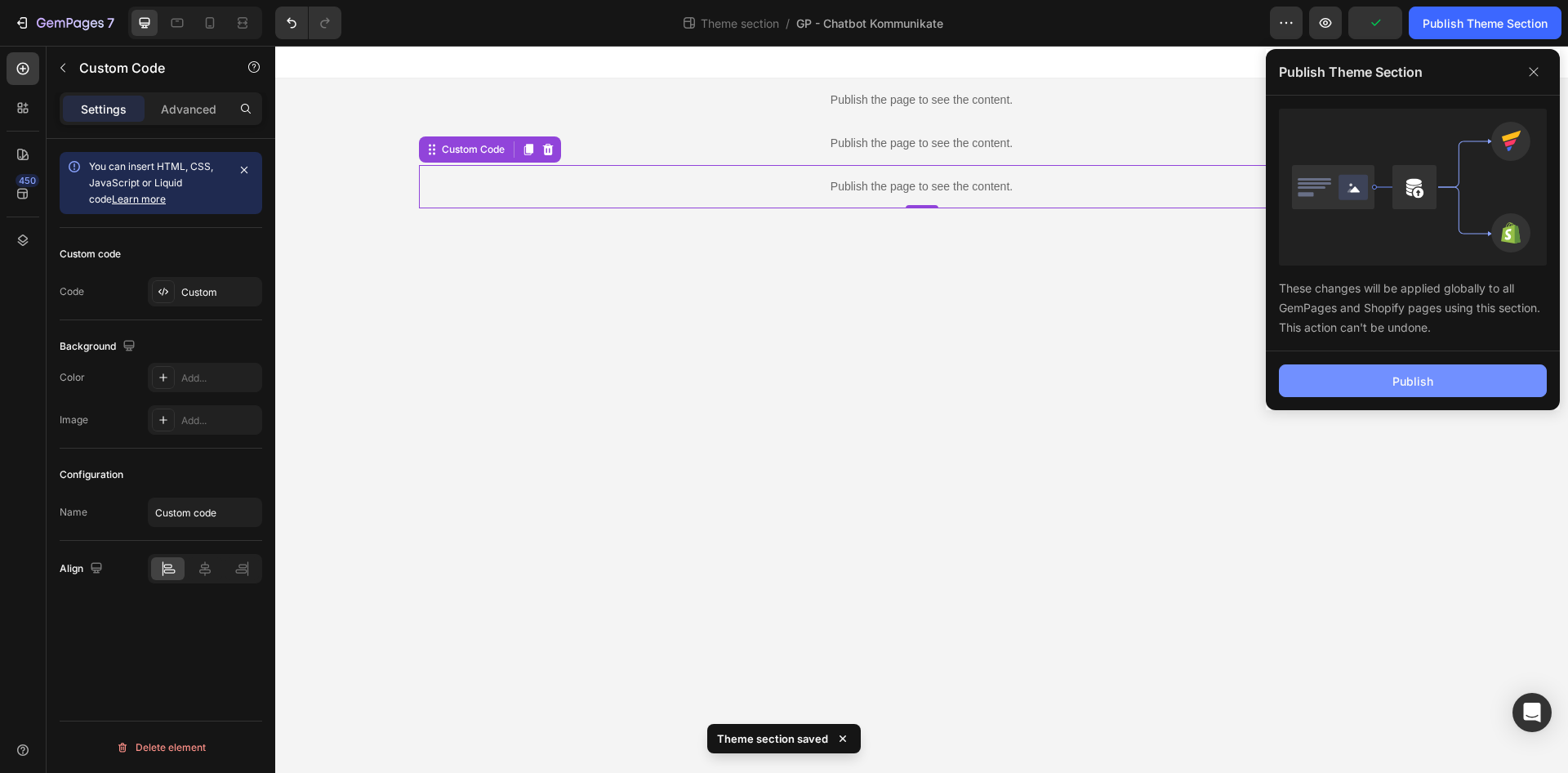
click at [1385, 383] on button "Publish" at bounding box center [1412, 380] width 267 height 33
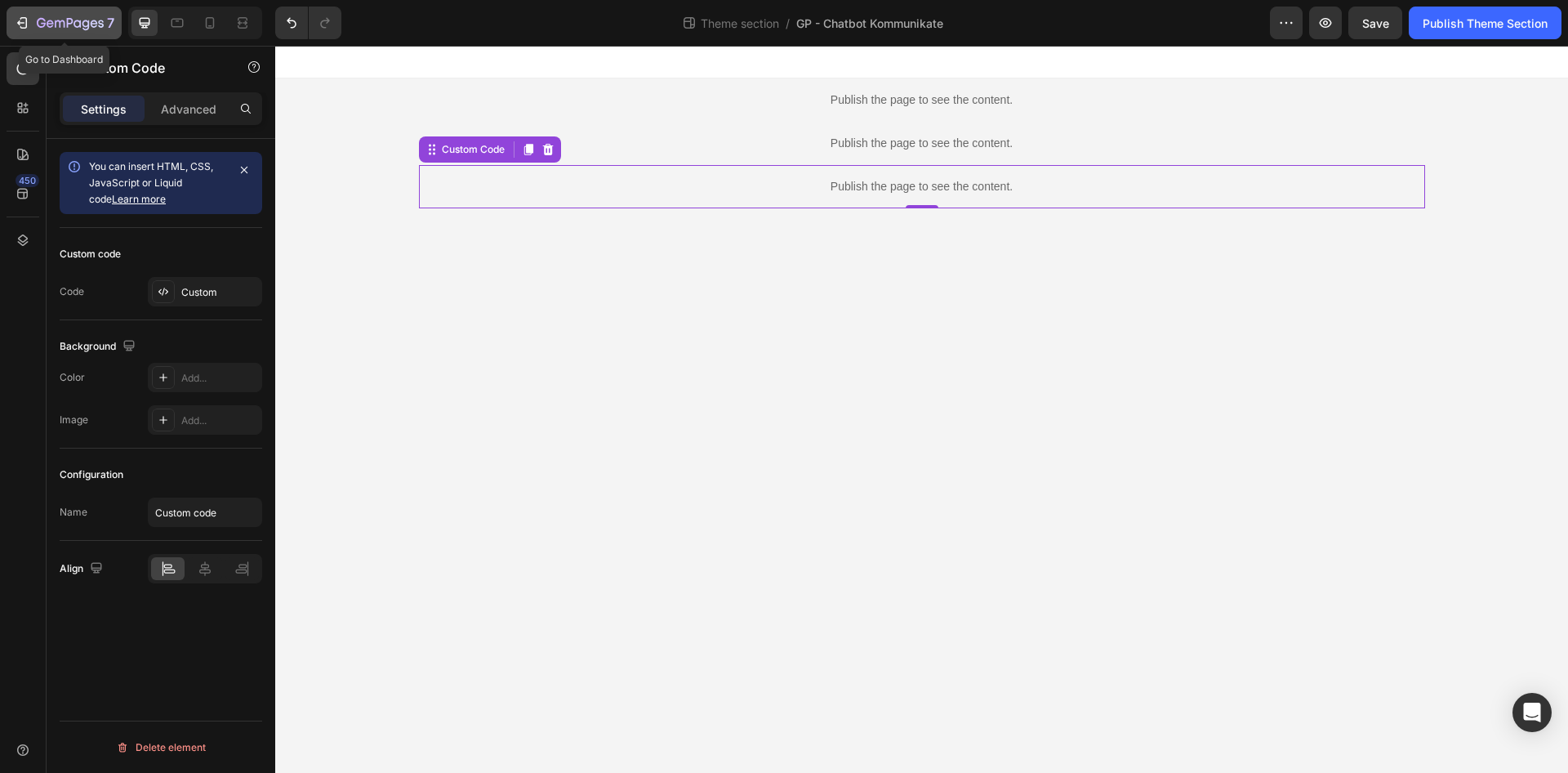
click at [46, 17] on icon "button" at bounding box center [70, 24] width 67 height 14
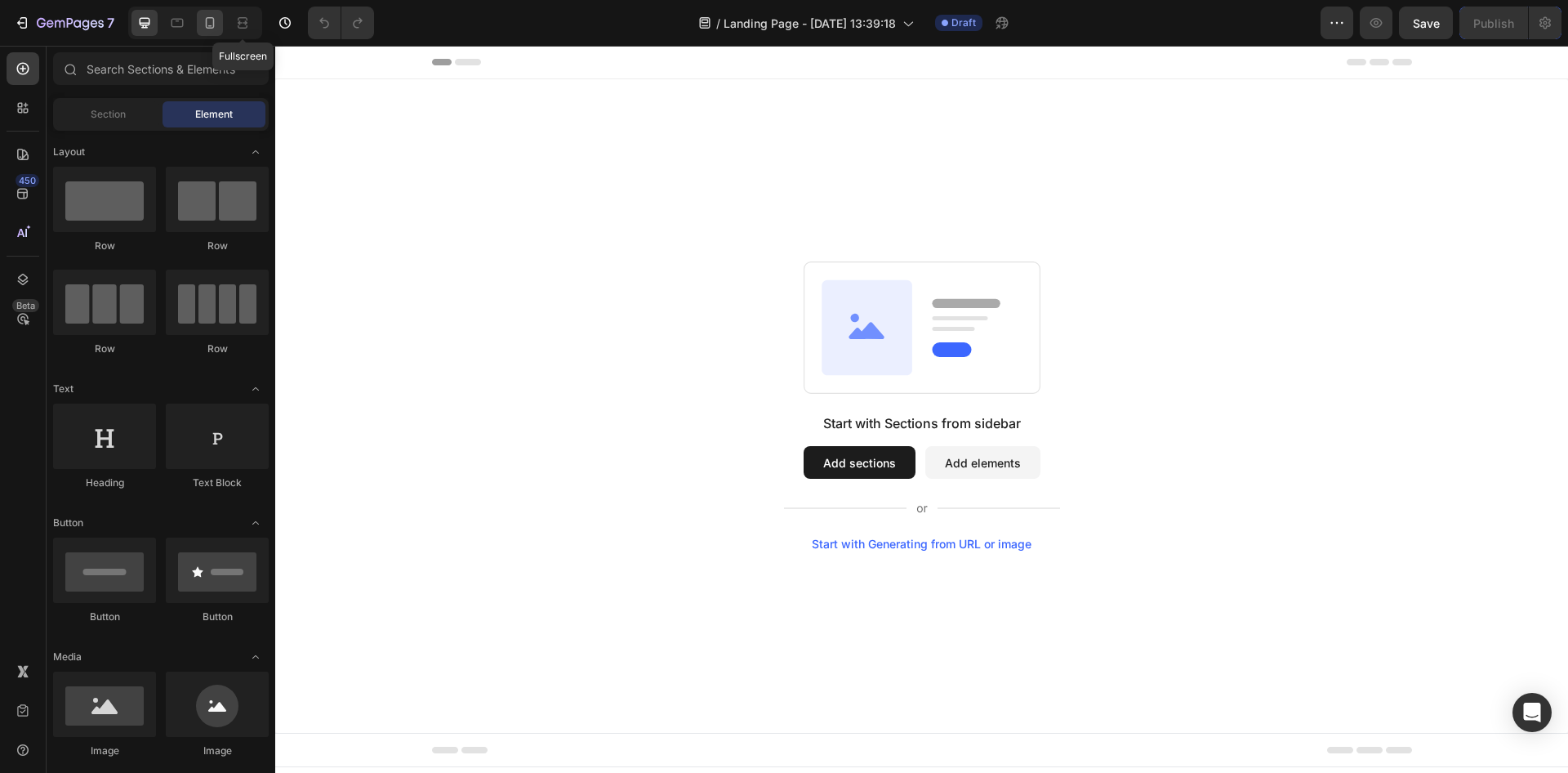
click at [217, 29] on icon at bounding box center [210, 23] width 16 height 16
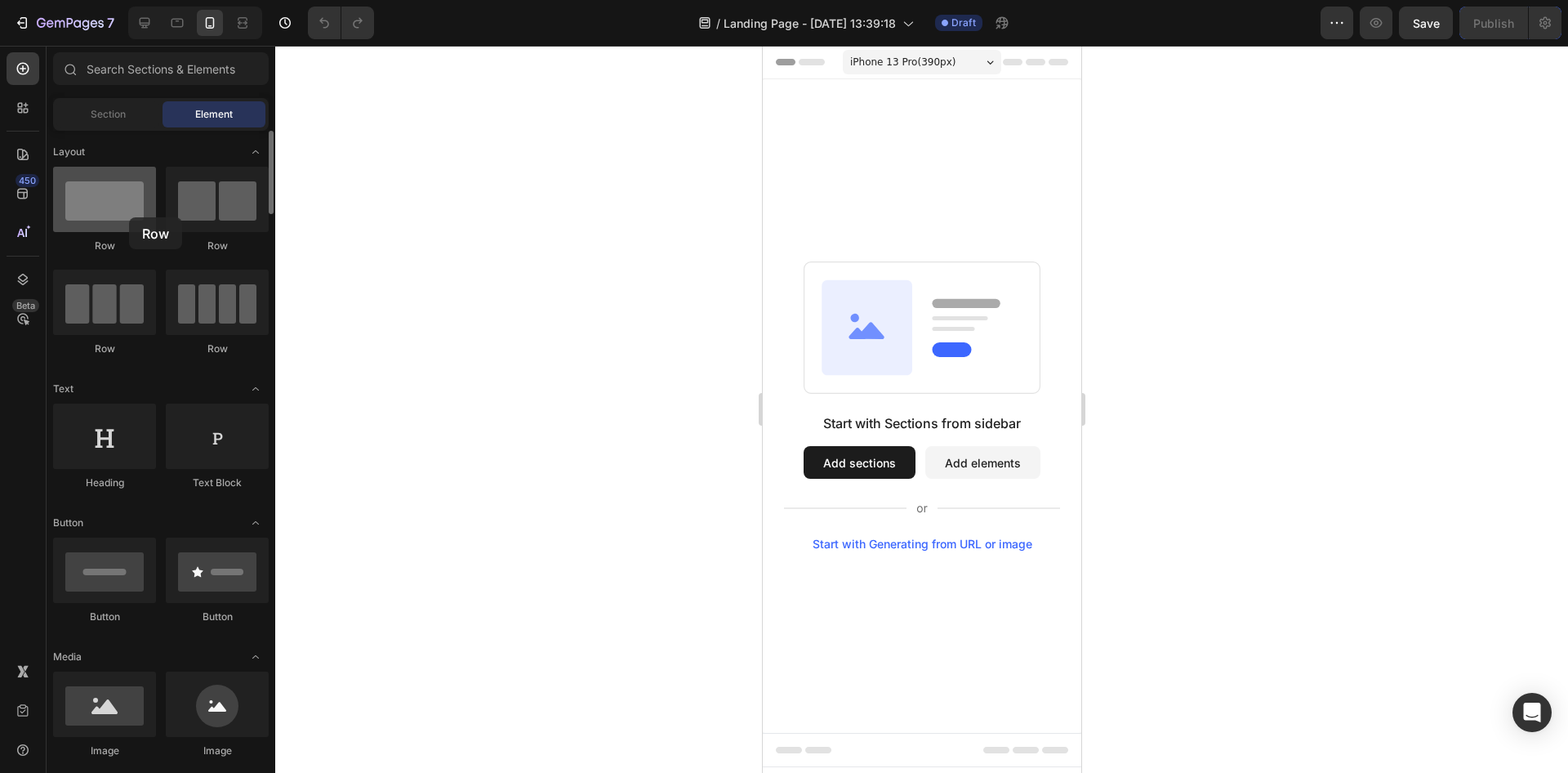
click at [129, 217] on div at bounding box center [103, 200] width 102 height 66
click at [66, 71] on icon at bounding box center [72, 71] width 12 height 12
click at [107, 71] on input "text" at bounding box center [160, 69] width 216 height 33
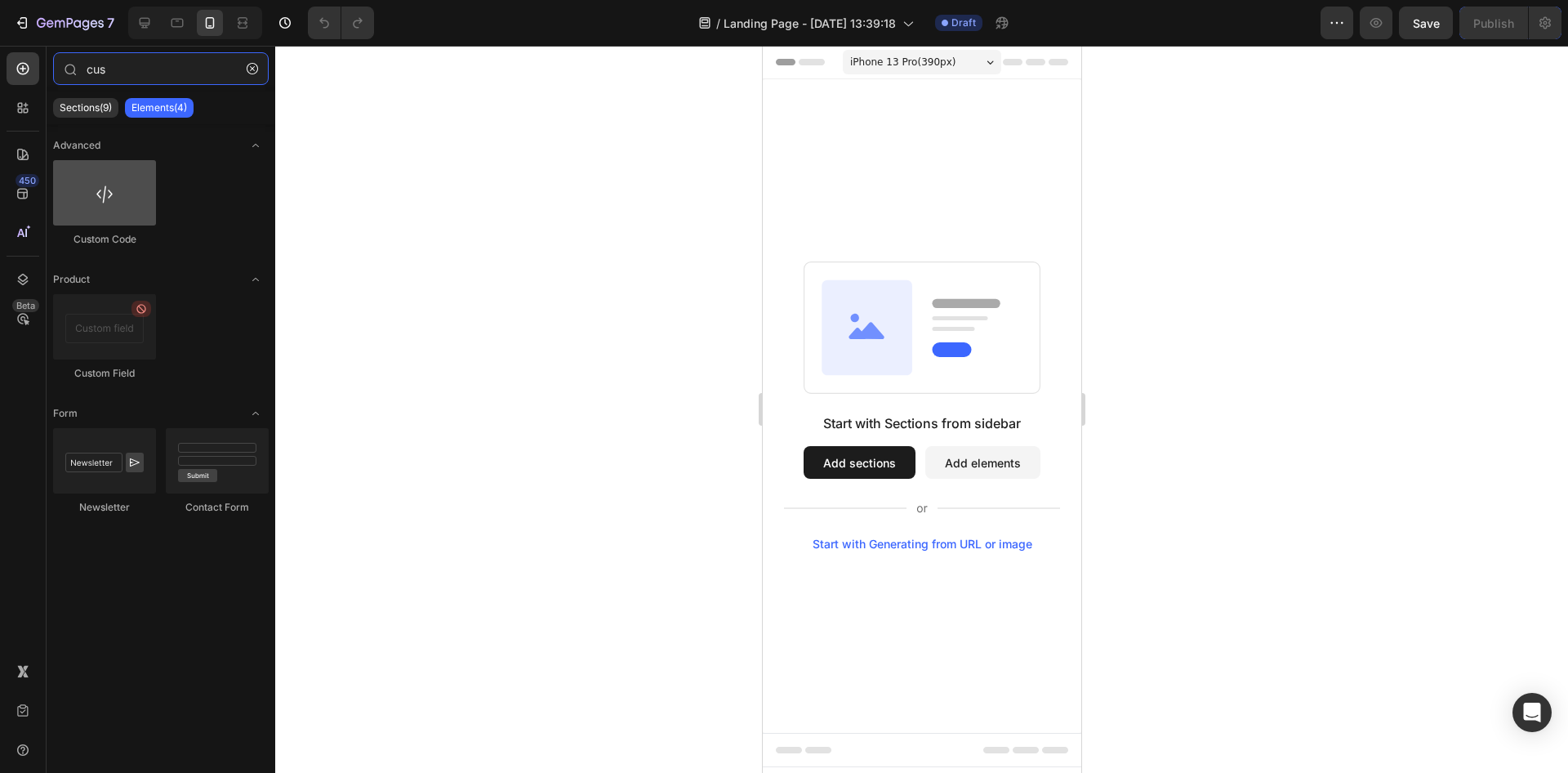
type input "cus"
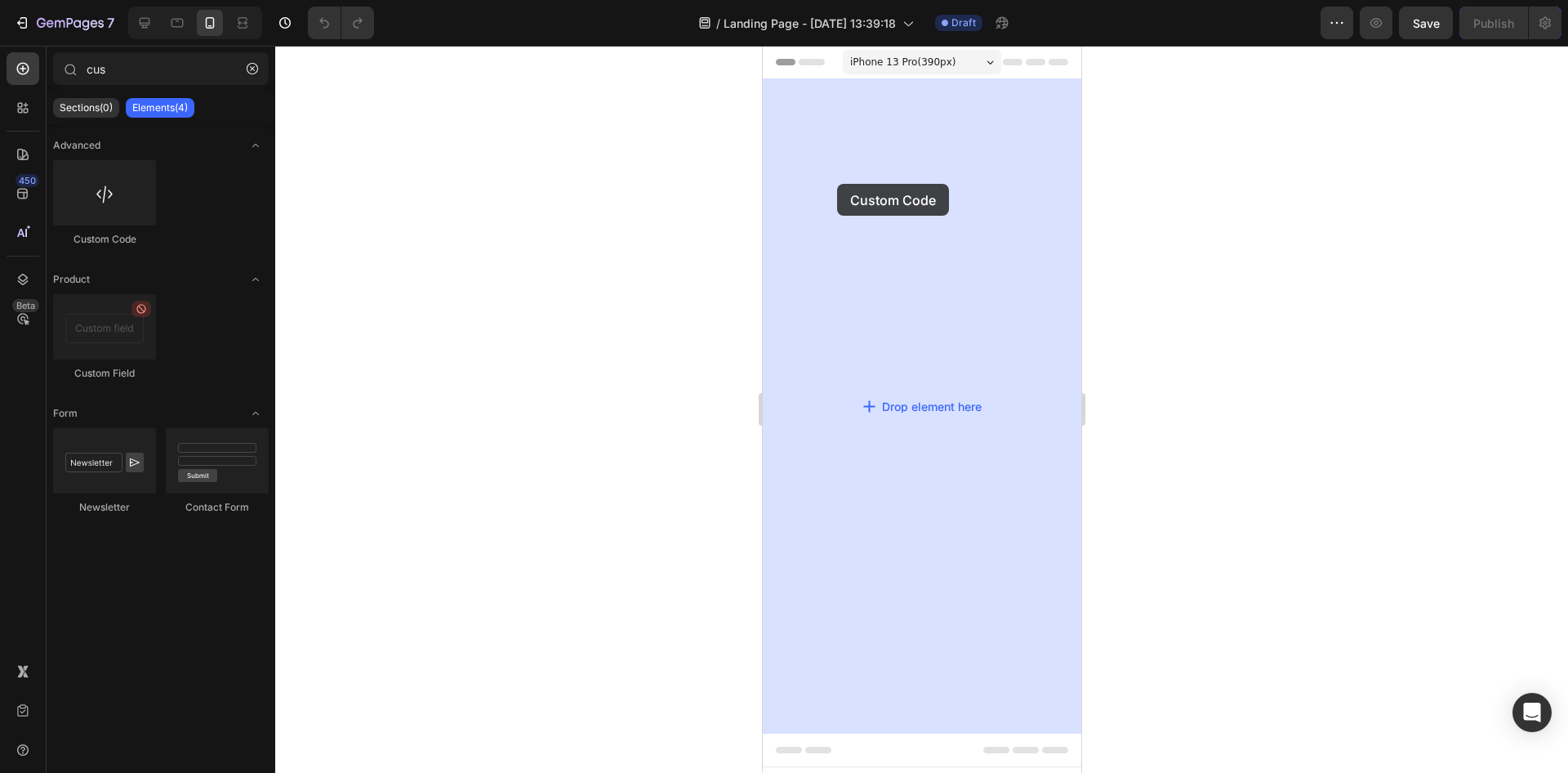
drag, startPoint x: 904, startPoint y: 238, endPoint x: 818, endPoint y: 187, distance: 100.0
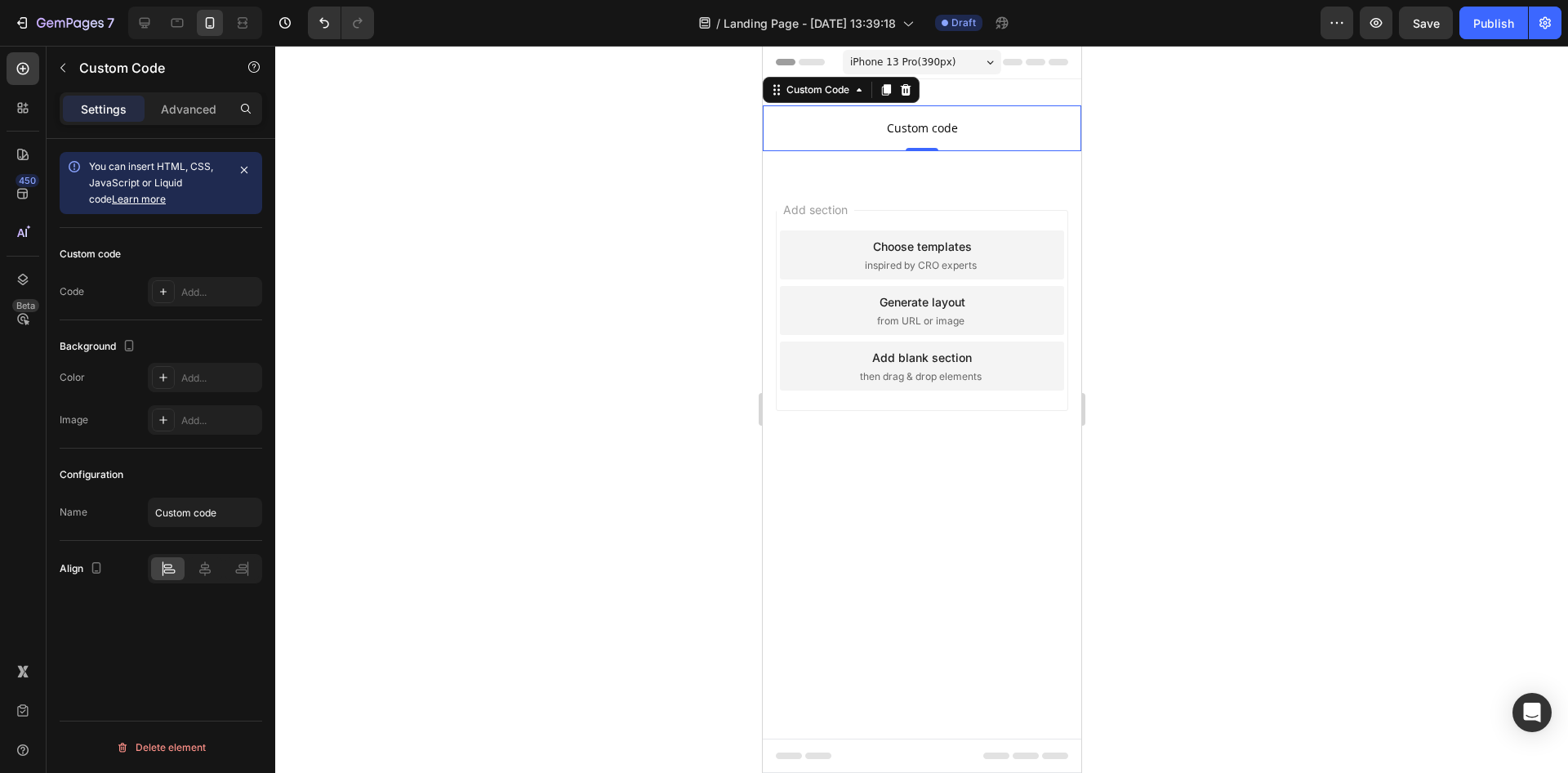
click at [931, 127] on span "Custom code" at bounding box center [921, 128] width 318 height 20
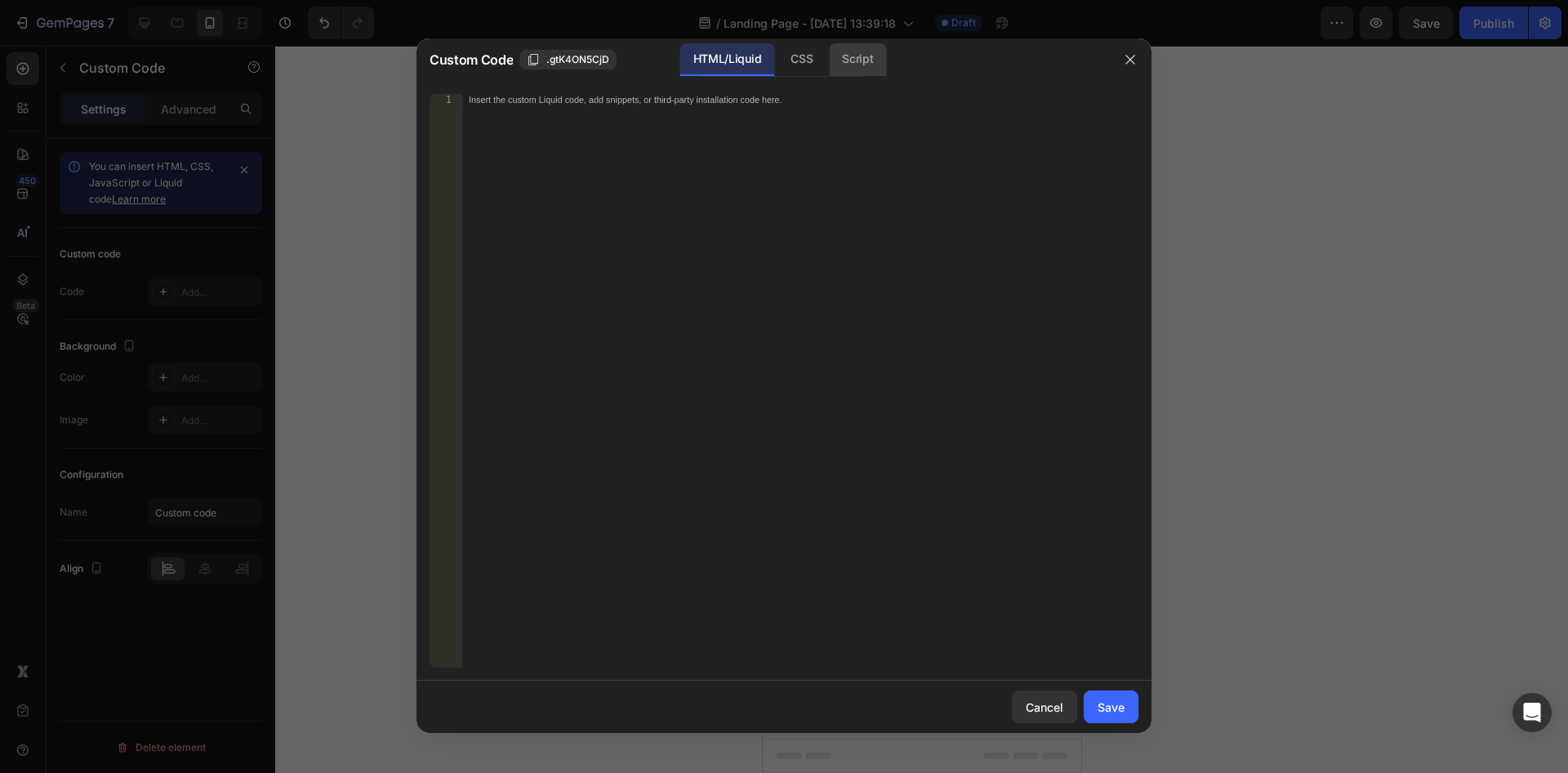
click at [847, 71] on div "Script" at bounding box center [857, 60] width 57 height 33
click at [592, 125] on div "Insert the Javascript code to add interaction and animation to your content her…" at bounding box center [800, 392] width 676 height 597
paste textarea "</script>"
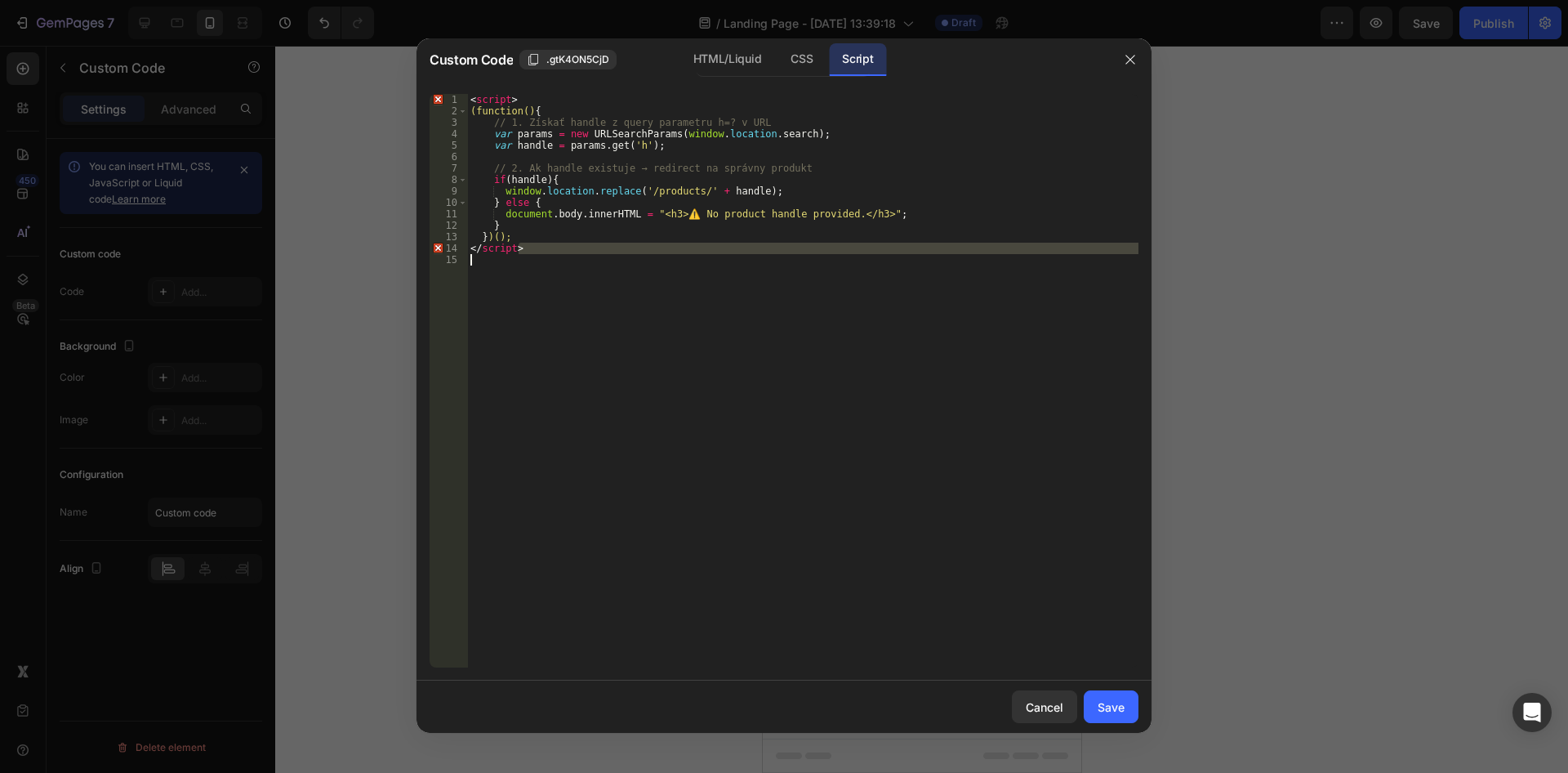
drag, startPoint x: 525, startPoint y: 252, endPoint x: 429, endPoint y: 256, distance: 96.1
click at [467, 256] on div "< script > (function() { // 1. Získať handle z query parametru h=? v URL var pa…" at bounding box center [802, 380] width 671 height 574
type textarea "</script>"
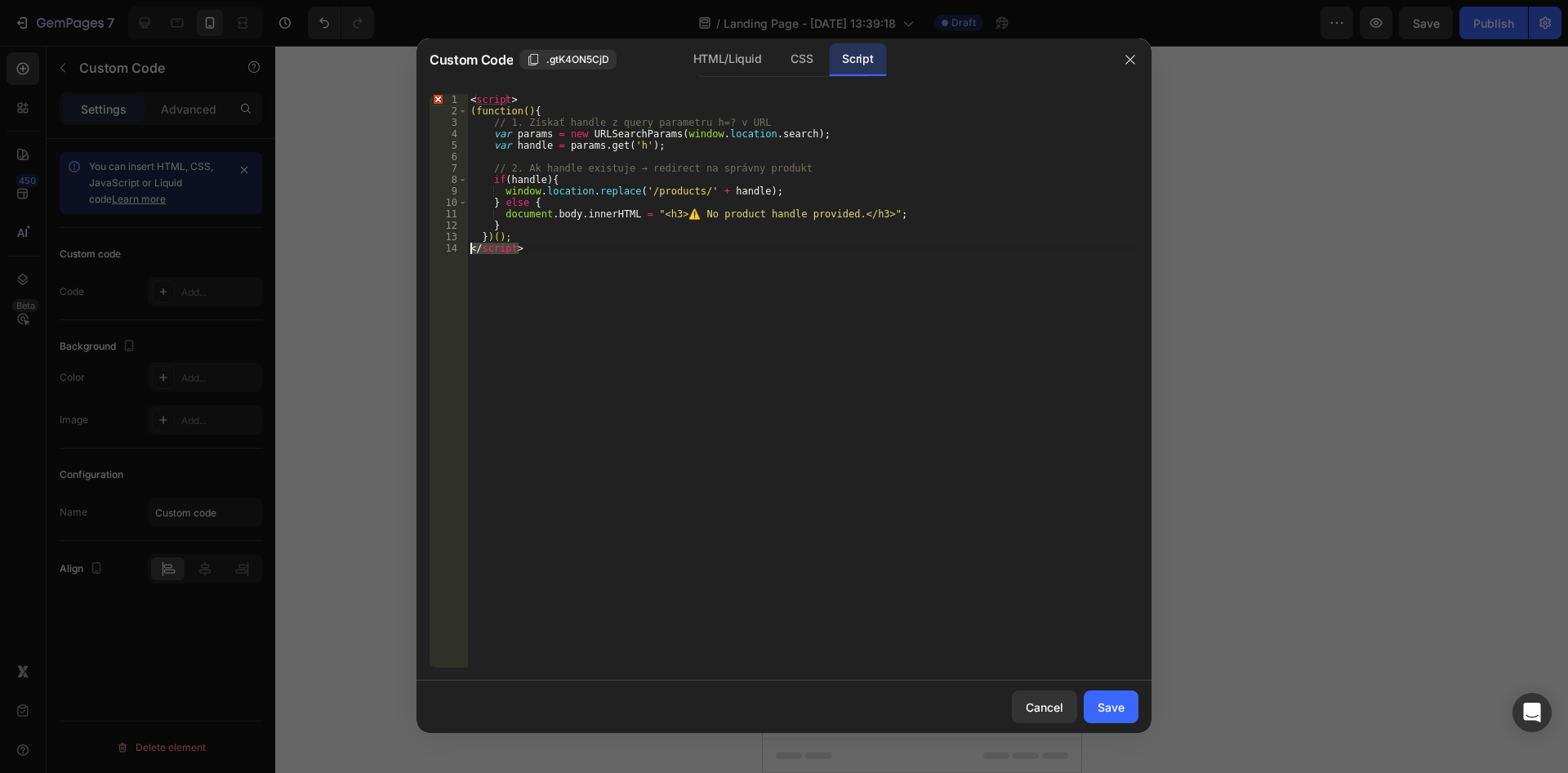
drag, startPoint x: 531, startPoint y: 251, endPoint x: 461, endPoint y: 249, distance: 70.0
click at [467, 249] on div "< script > (function() { // 1. Získať handle z query parametru h=? v URL var pa…" at bounding box center [802, 380] width 671 height 574
drag, startPoint x: 480, startPoint y: 97, endPoint x: 471, endPoint y: 97, distance: 9.0
click at [471, 97] on div "< script > (function() { // 1. Získať handle z query parametru h=? v URL var pa…" at bounding box center [802, 392] width 671 height 597
type textarea "<script>"
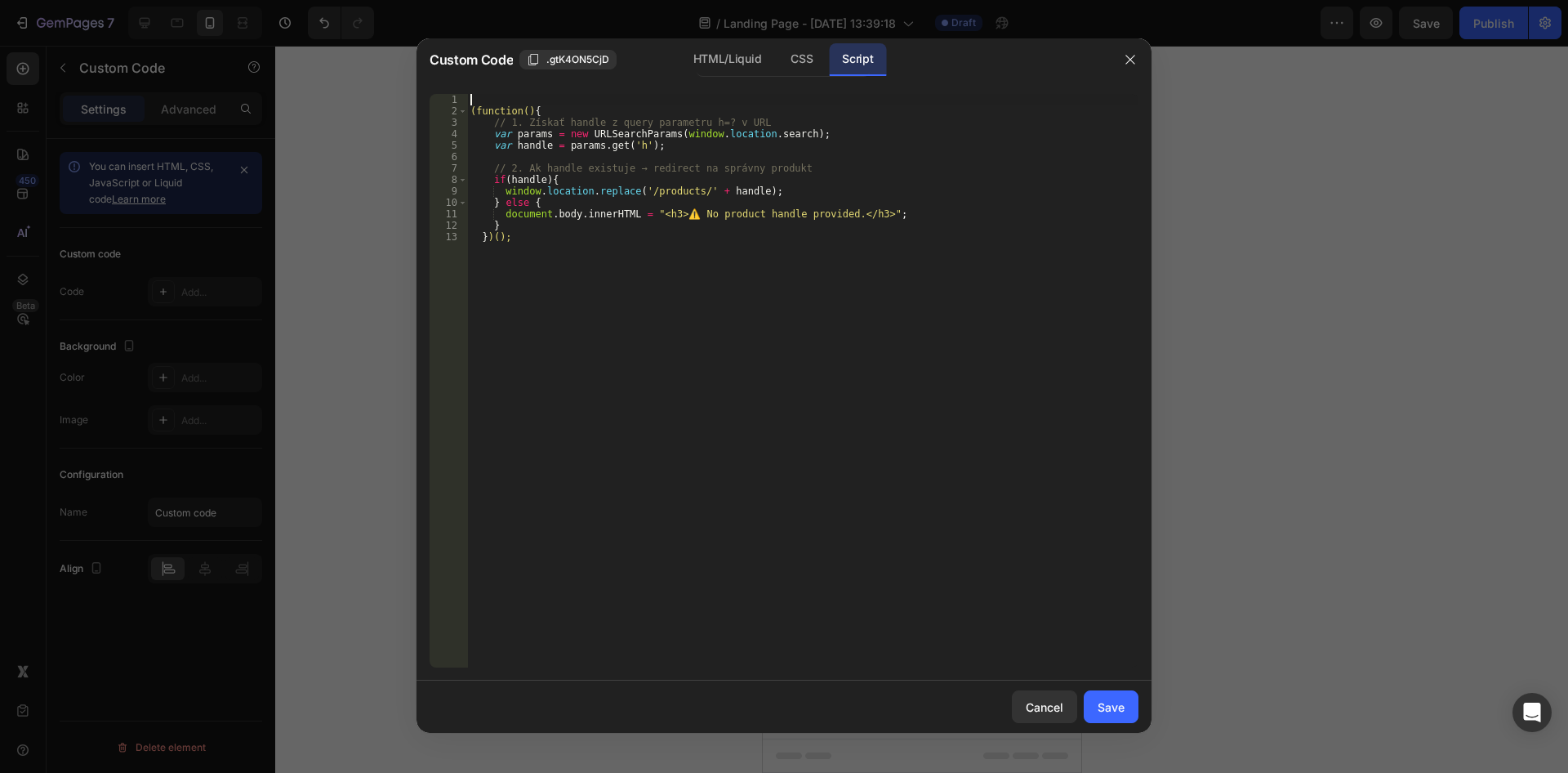
click at [478, 105] on div "(function() { // 1. Získať handle z query parametru h=? v URL var params = new …" at bounding box center [802, 392] width 671 height 597
click at [477, 112] on div "(function() { // 1. Získať handle z query parametru h=? v URL var params = new …" at bounding box center [802, 392] width 671 height 597
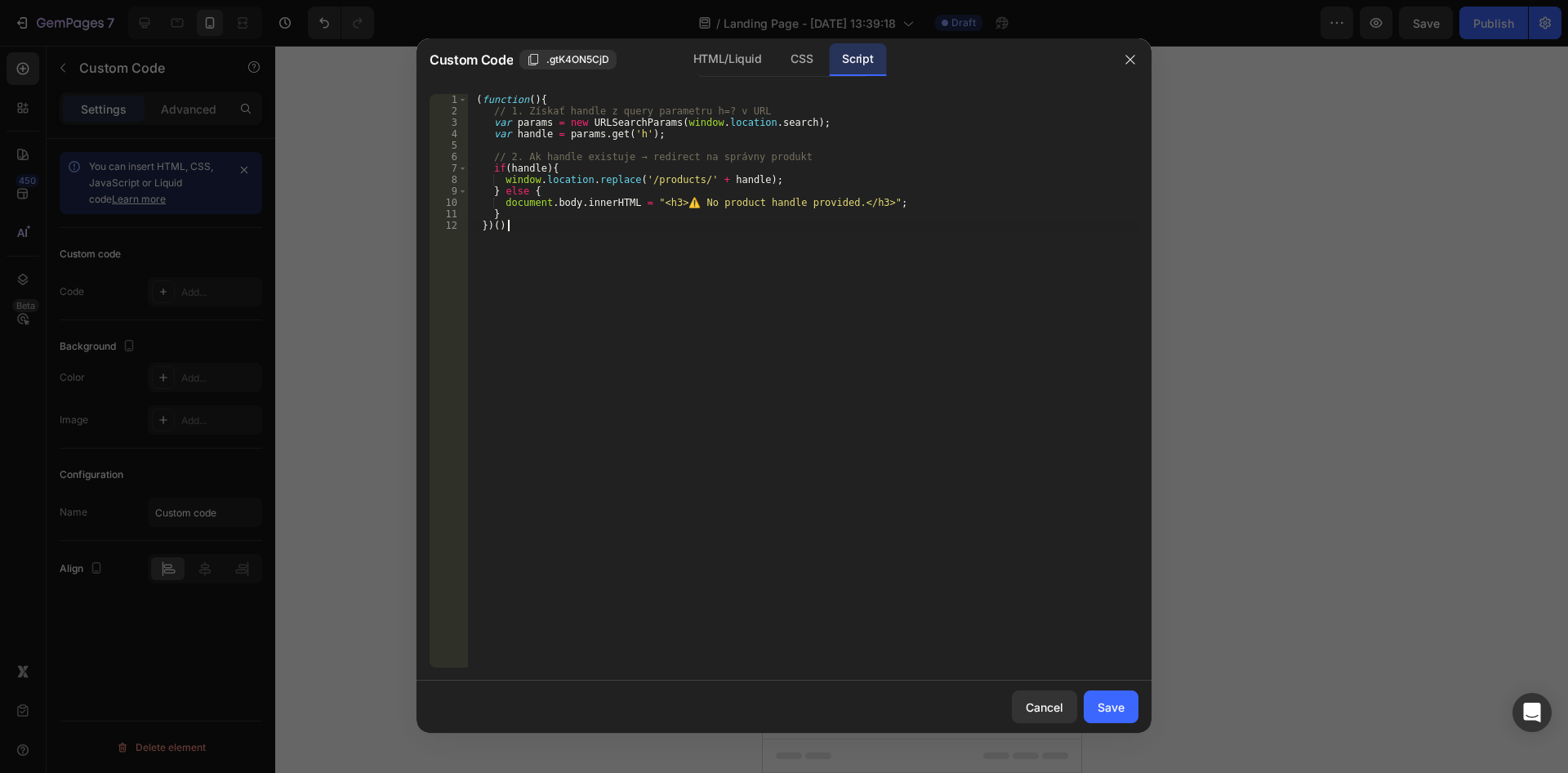
click at [592, 246] on div "( function ( ) { // 1. Získať handle z query parametru h=? v URL var params = n…" at bounding box center [802, 392] width 671 height 597
type textarea "})();"
click at [1112, 715] on div "Save" at bounding box center [1111, 706] width 27 height 17
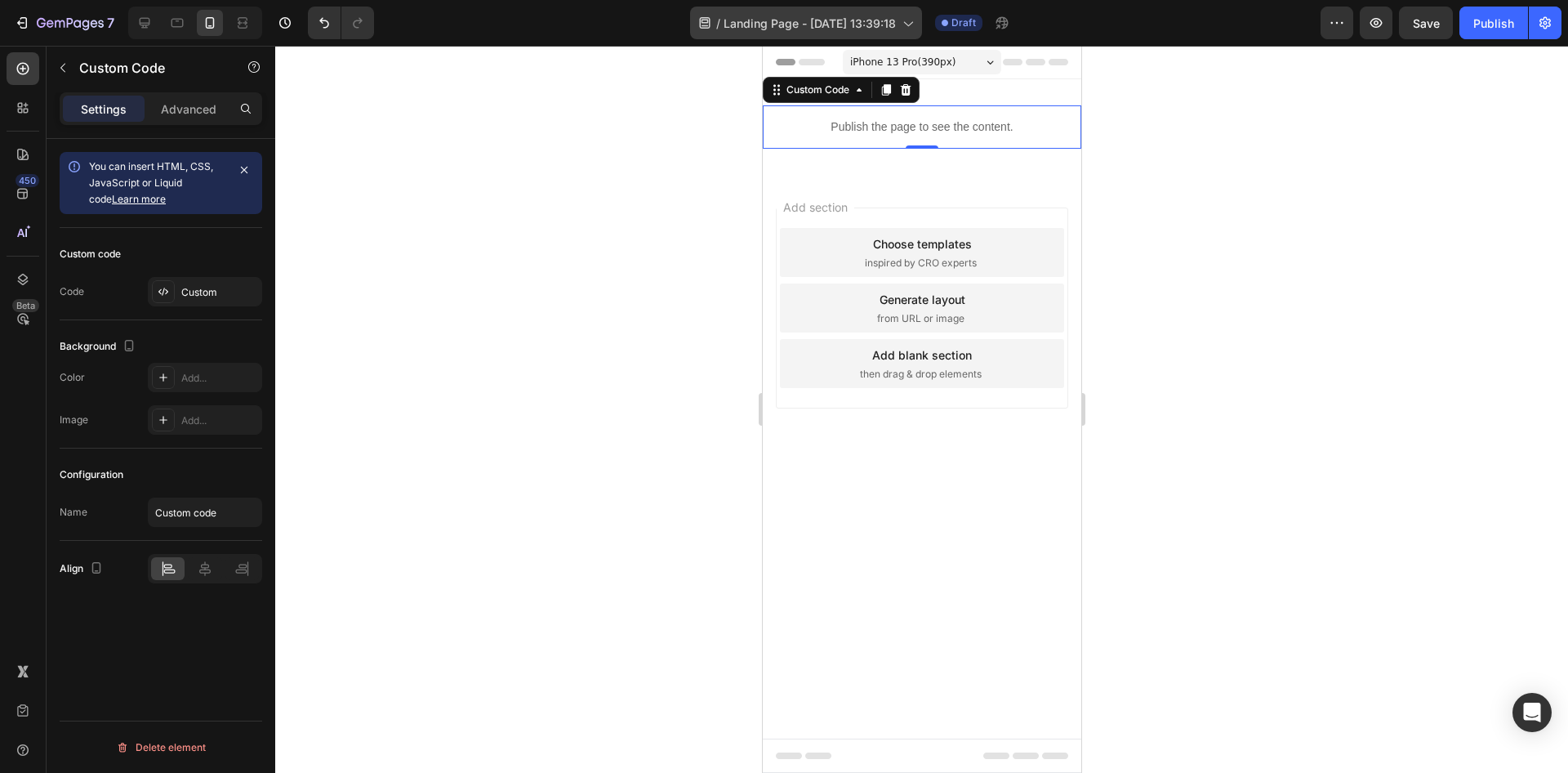
click at [857, 24] on span "Landing Page - Aug 26, 13:39:18" at bounding box center [809, 23] width 172 height 17
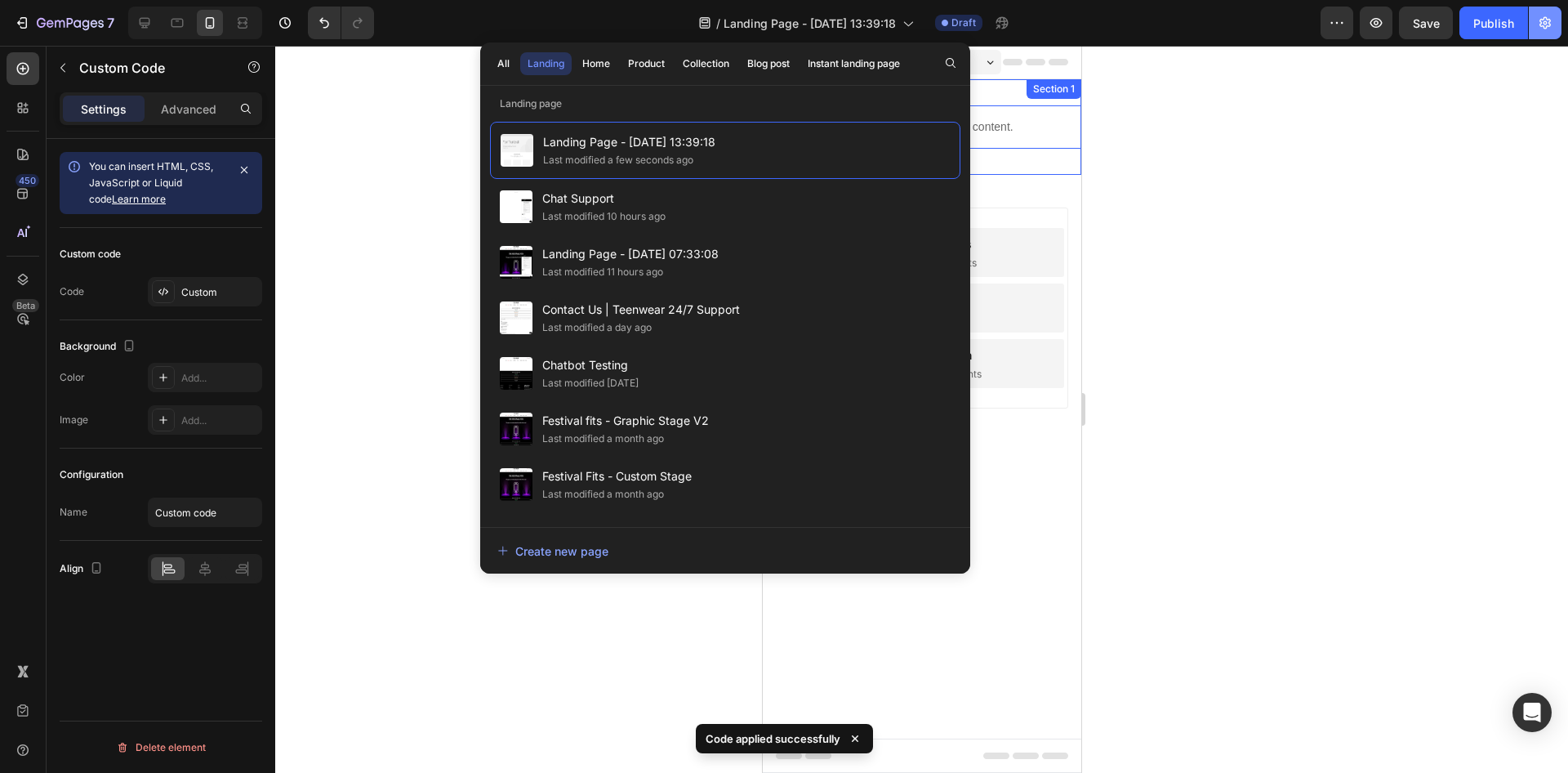
click at [1534, 22] on button "button" at bounding box center [1544, 23] width 33 height 33
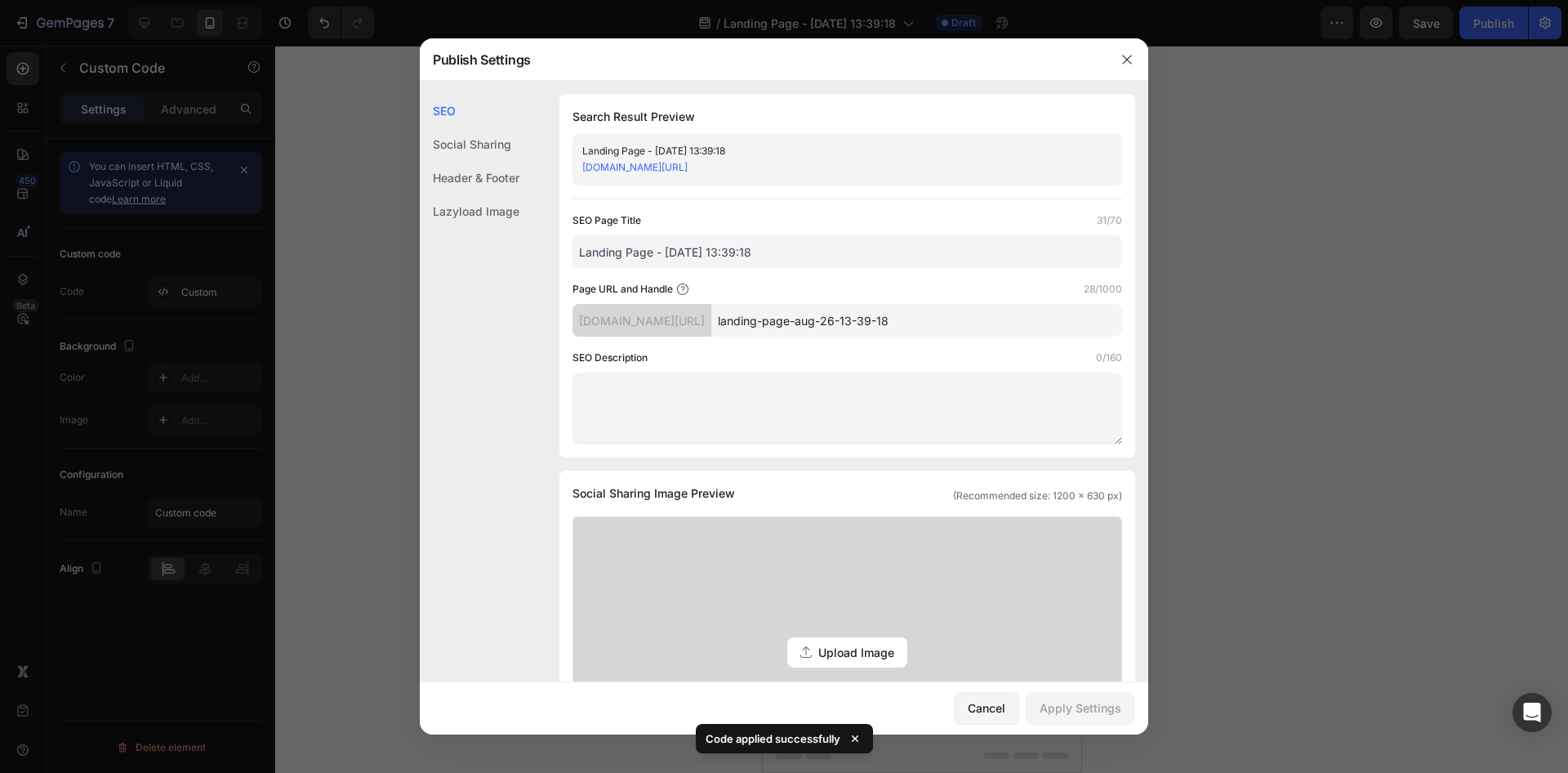
click at [866, 327] on input "landing-page-aug-26-13-39-18" at bounding box center [916, 320] width 411 height 33
click at [866, 328] on input "landing-page-aug-26-13-39-18" at bounding box center [916, 320] width 411 height 33
click at [806, 247] on input "Landing Page - Aug 26, 13:39:18" at bounding box center [847, 252] width 550 height 33
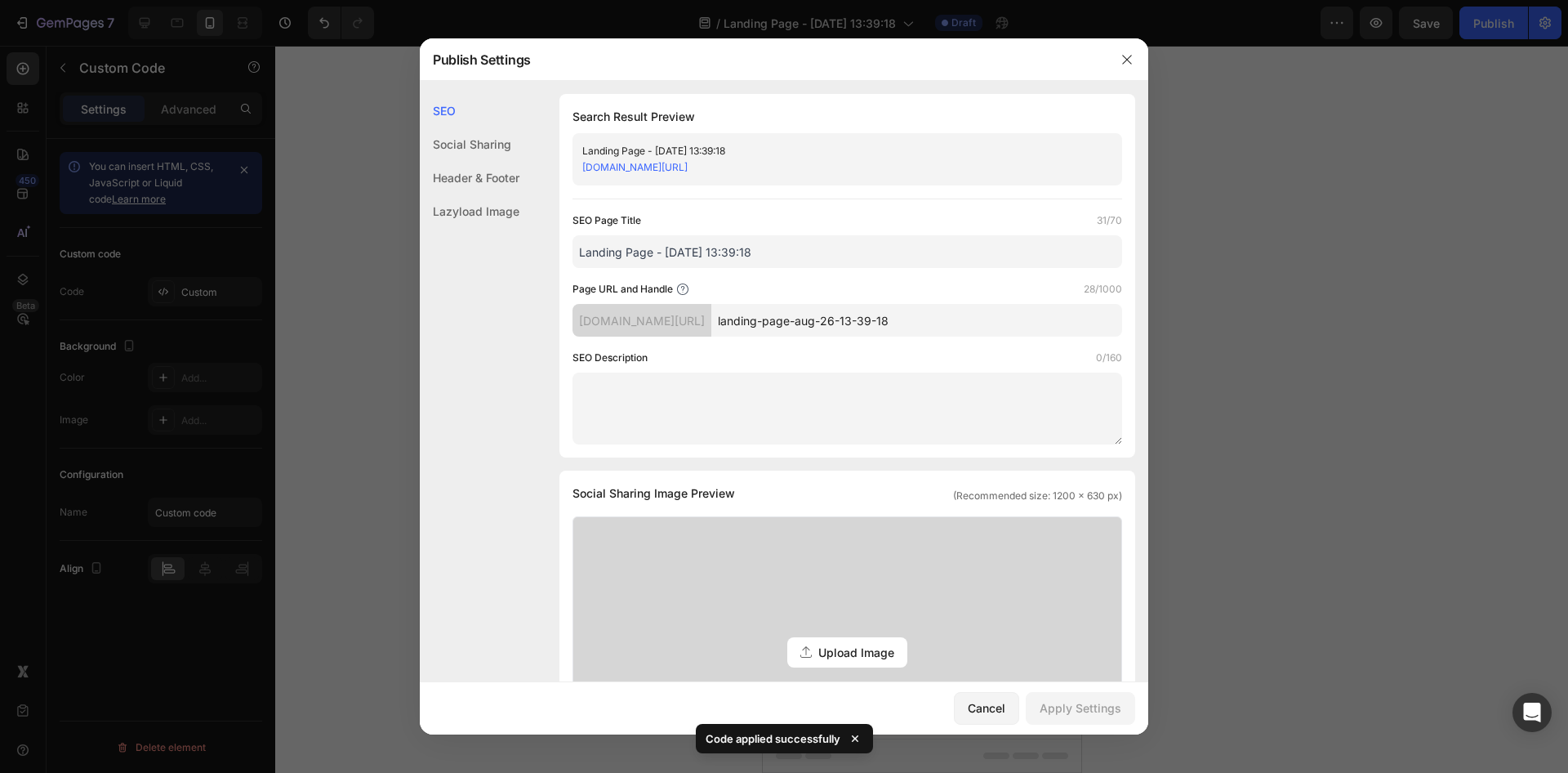
click at [806, 247] on input "Landing Page - Aug 26, 13:39:18" at bounding box center [847, 252] width 550 height 33
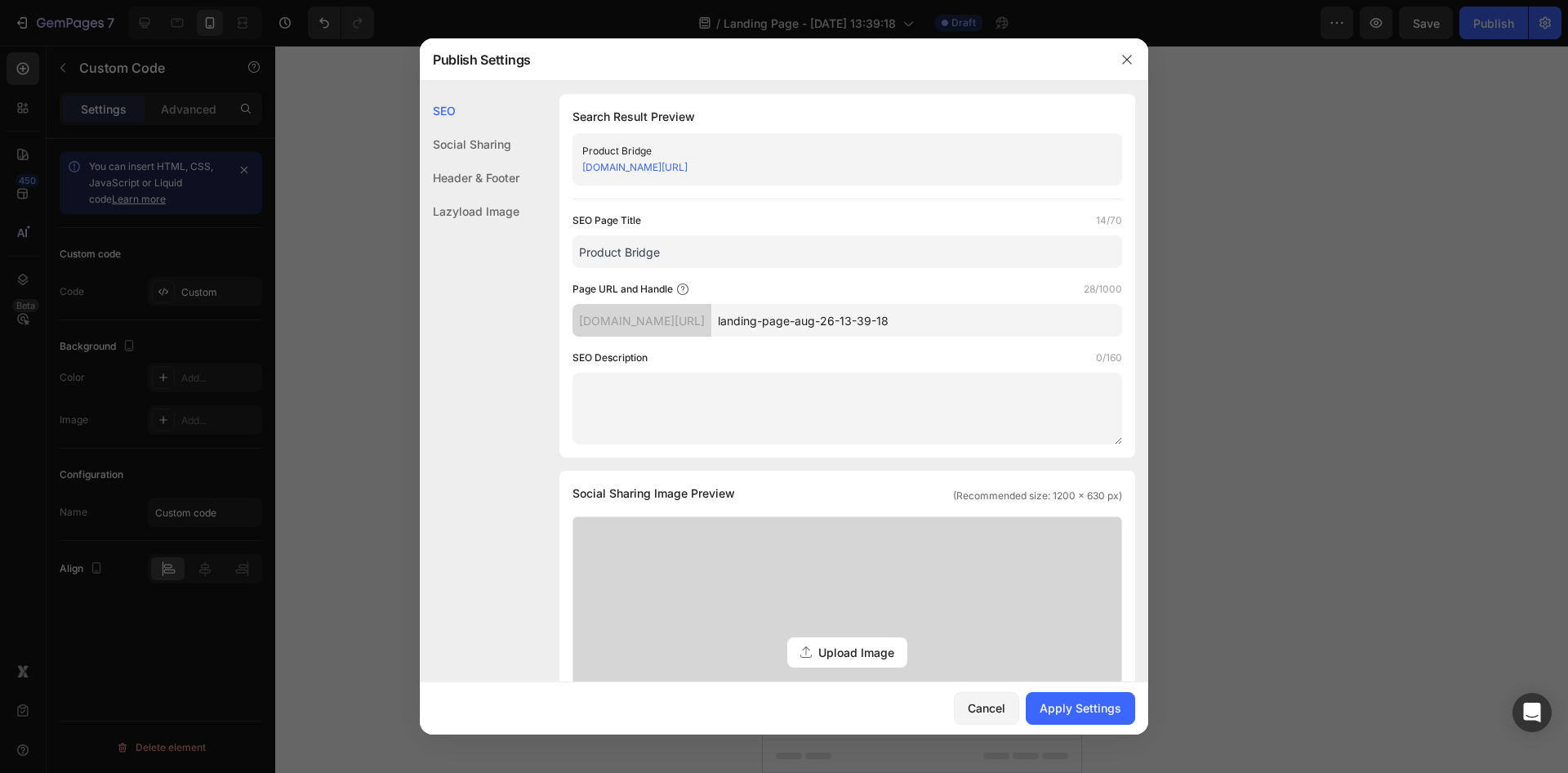
type input "Product Bridge"
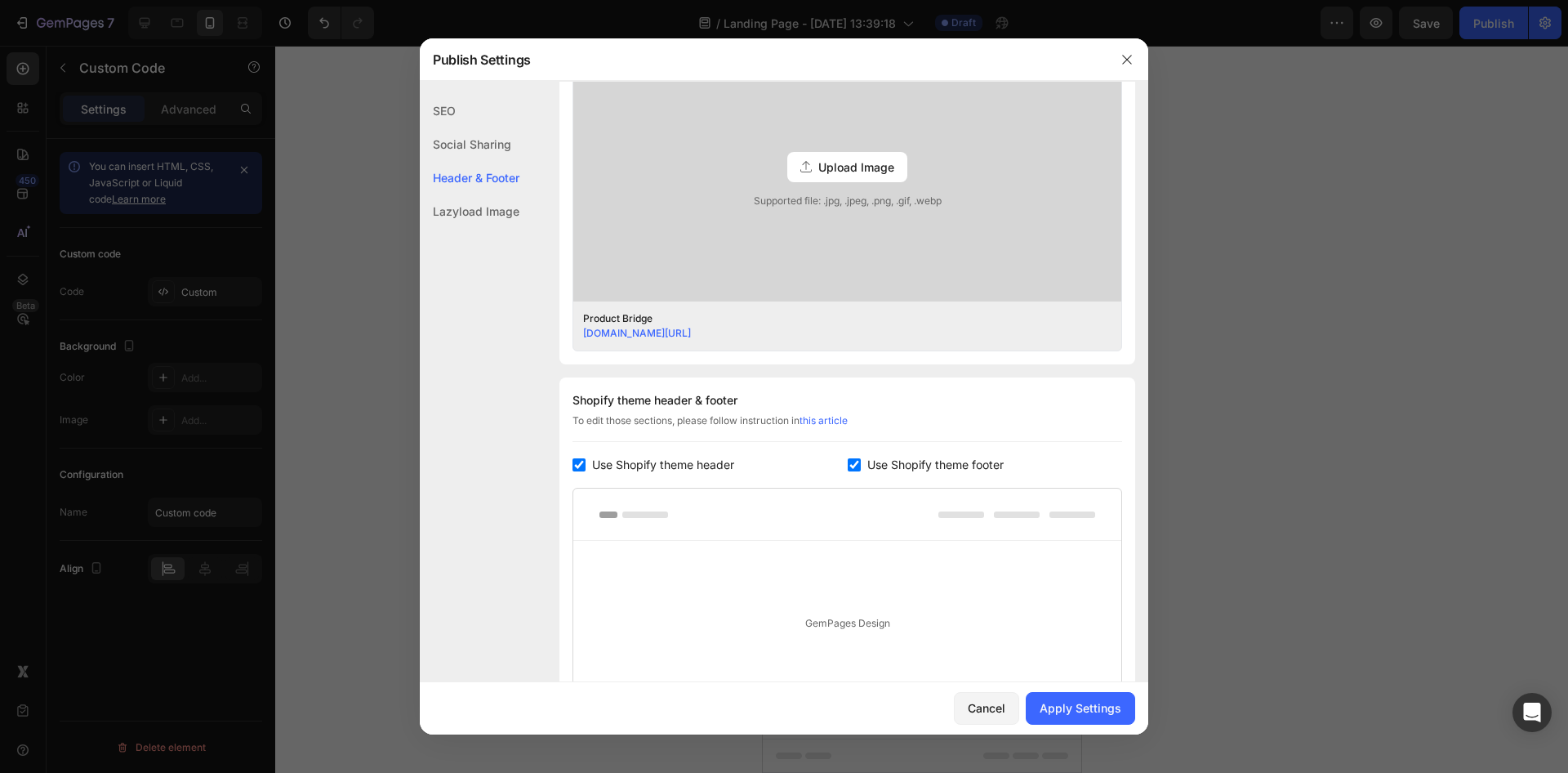
scroll to position [490, 0]
type input "product-bridge"
click at [876, 466] on span "Use Shopify theme footer" at bounding box center [935, 461] width 136 height 20
checkbox input "false"
click at [694, 465] on span "Use Shopify theme header" at bounding box center [662, 461] width 142 height 20
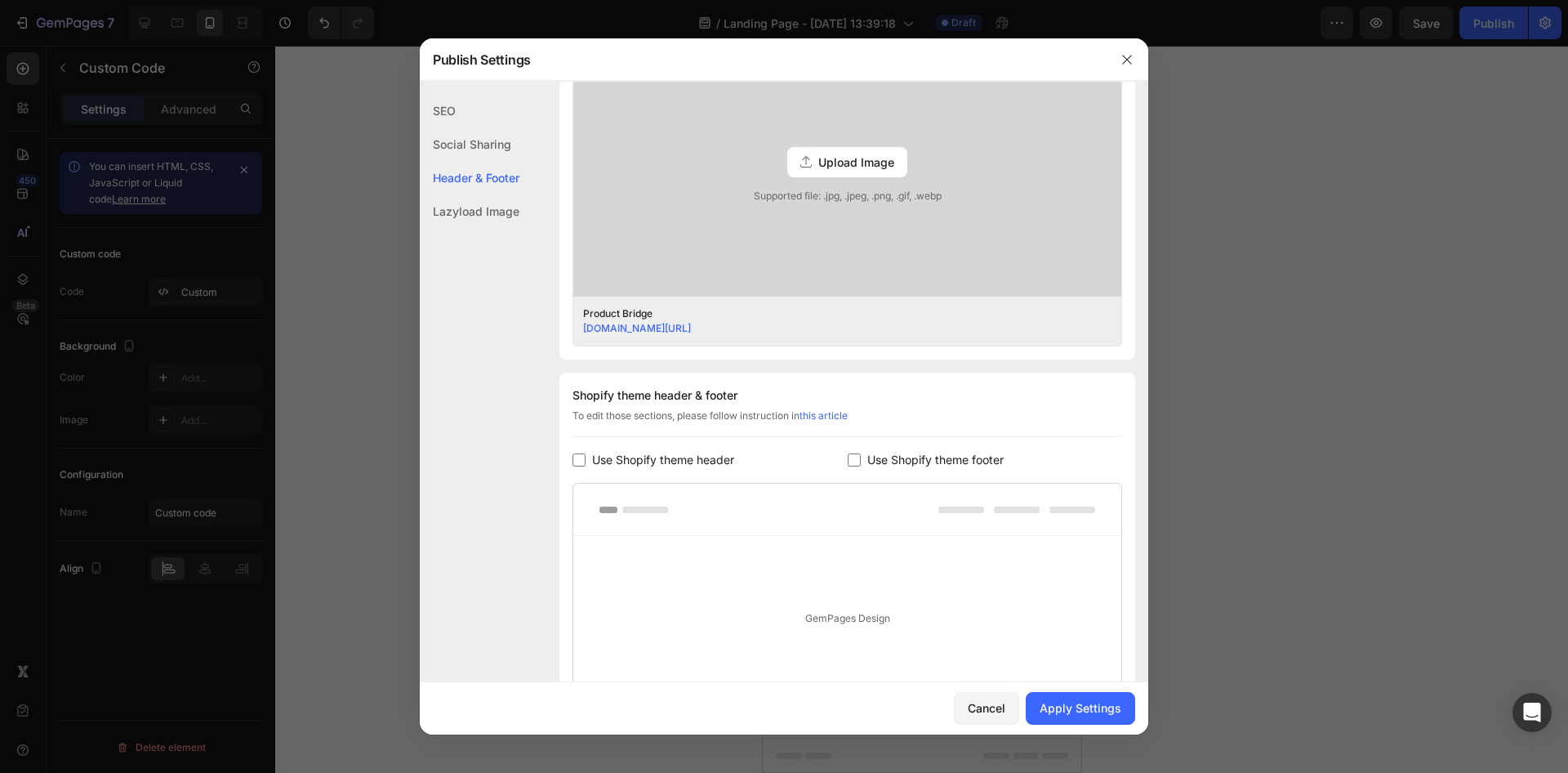
checkbox input "false"
click at [1081, 700] on div "Apply Settings" at bounding box center [1081, 707] width 82 height 17
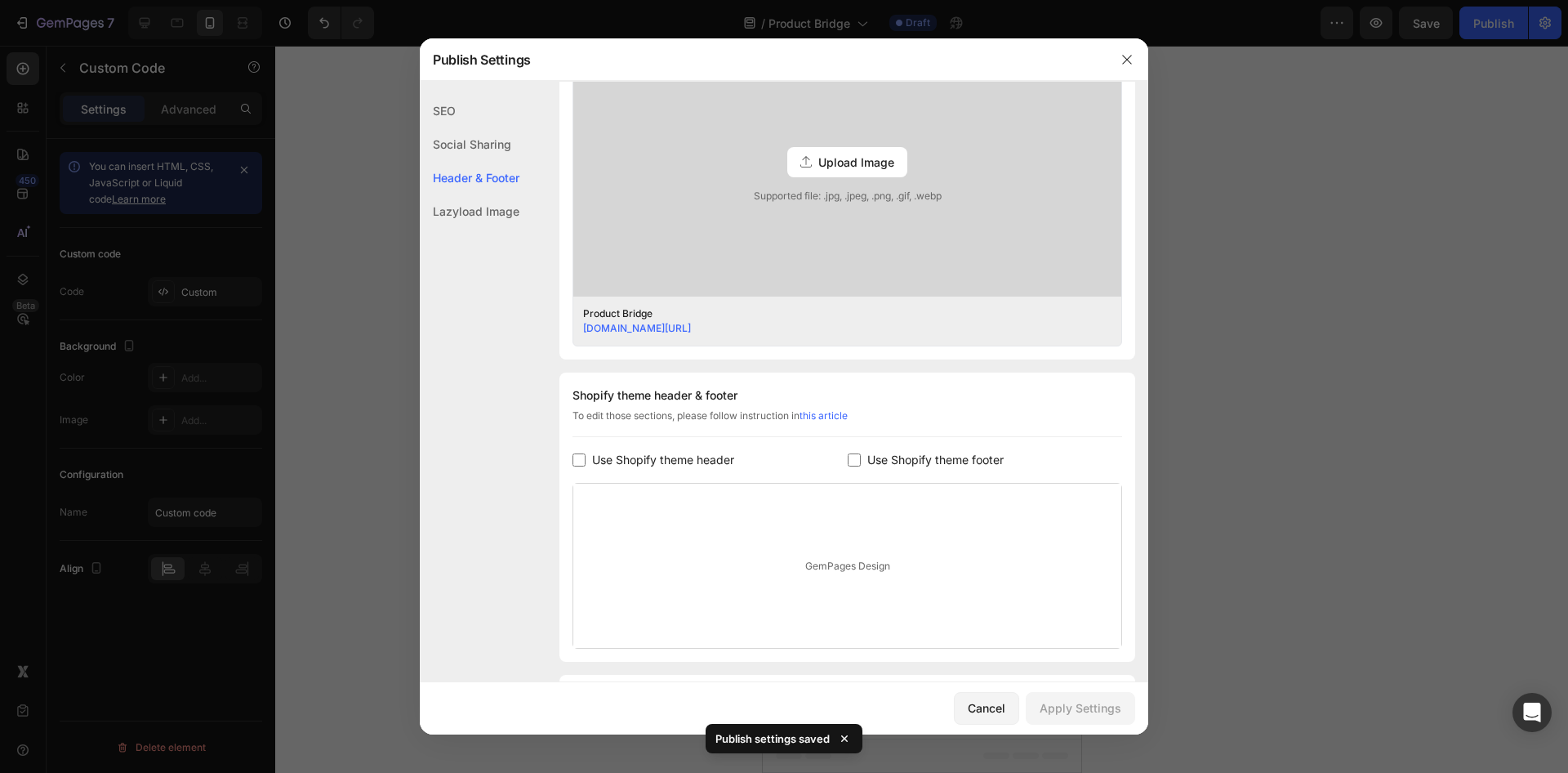
click at [1140, 64] on div at bounding box center [1127, 60] width 43 height 43
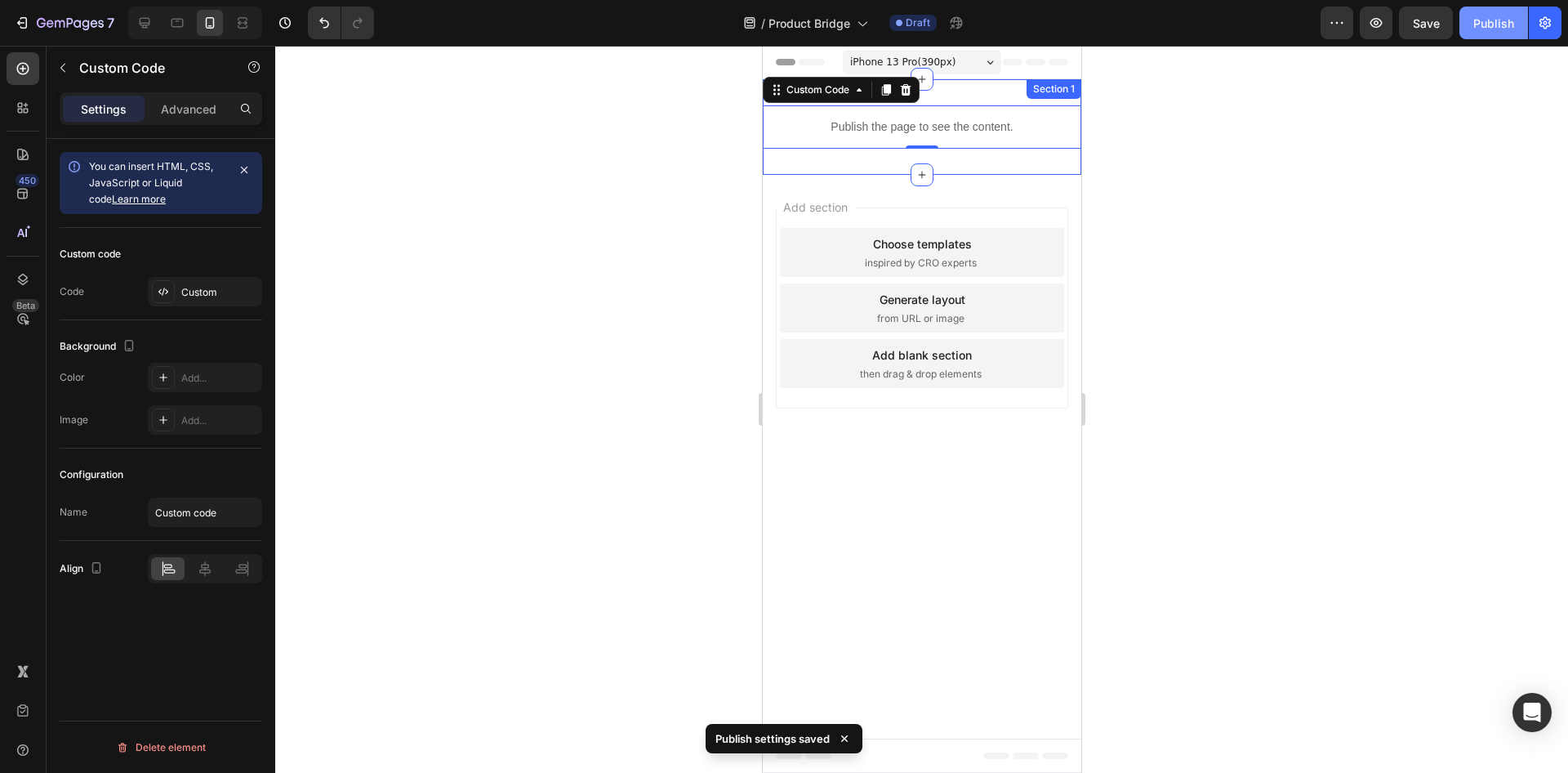
click at [1496, 28] on div "Publish" at bounding box center [1493, 23] width 41 height 17
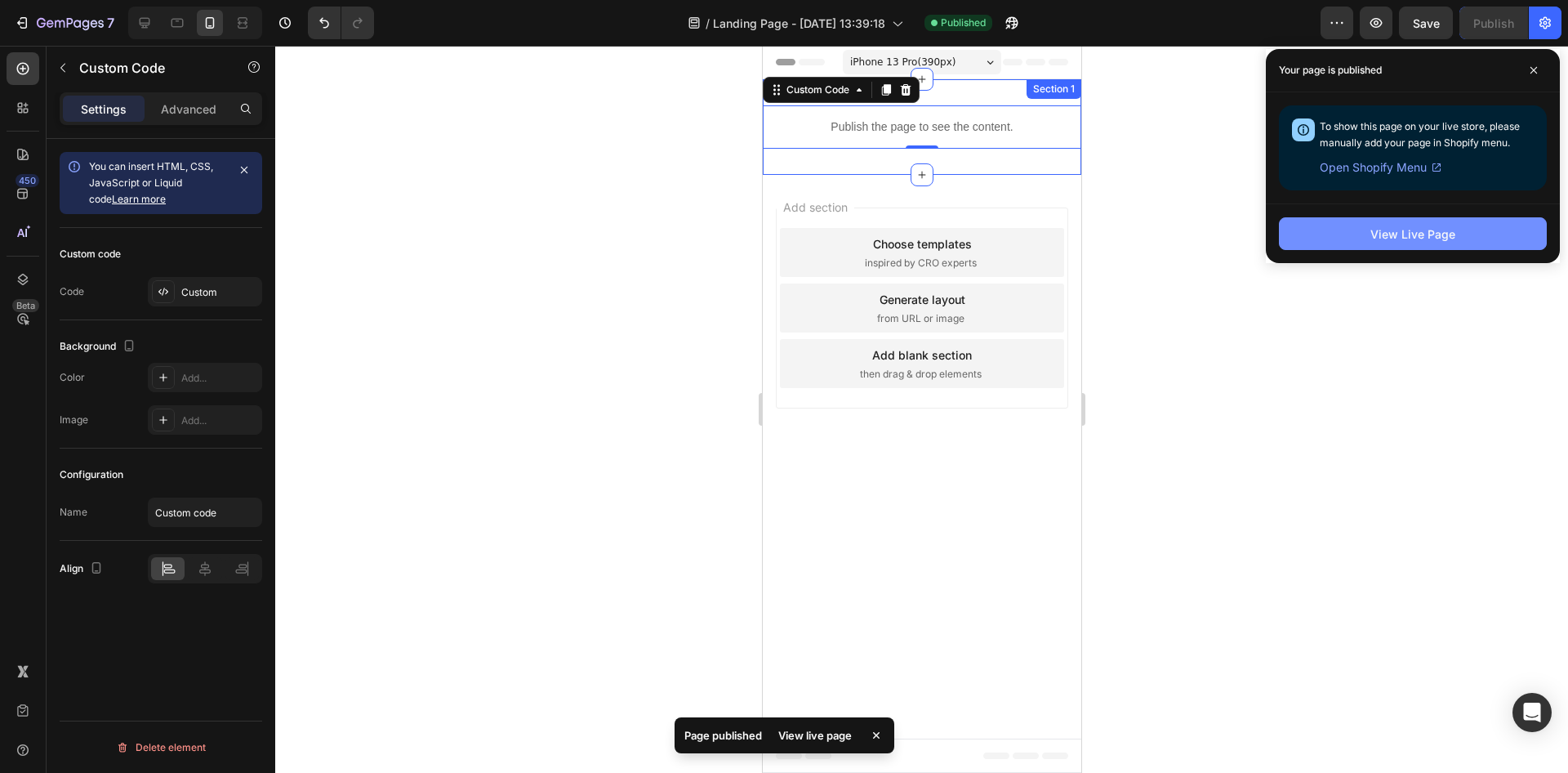
click at [1396, 245] on button "View Live Page" at bounding box center [1412, 233] width 267 height 33
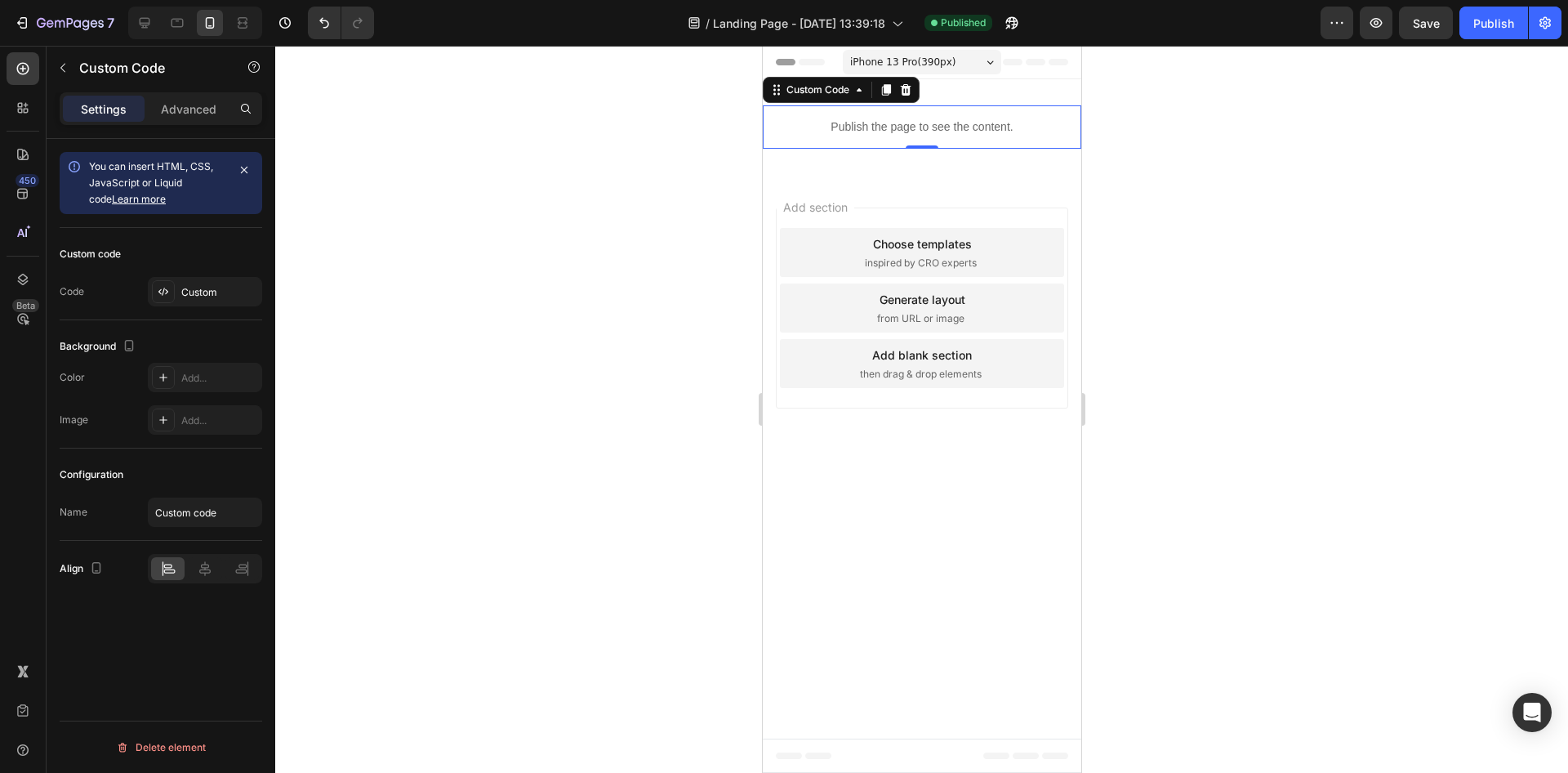
click at [889, 135] on div "Publish the page to see the content." at bounding box center [921, 127] width 318 height 44
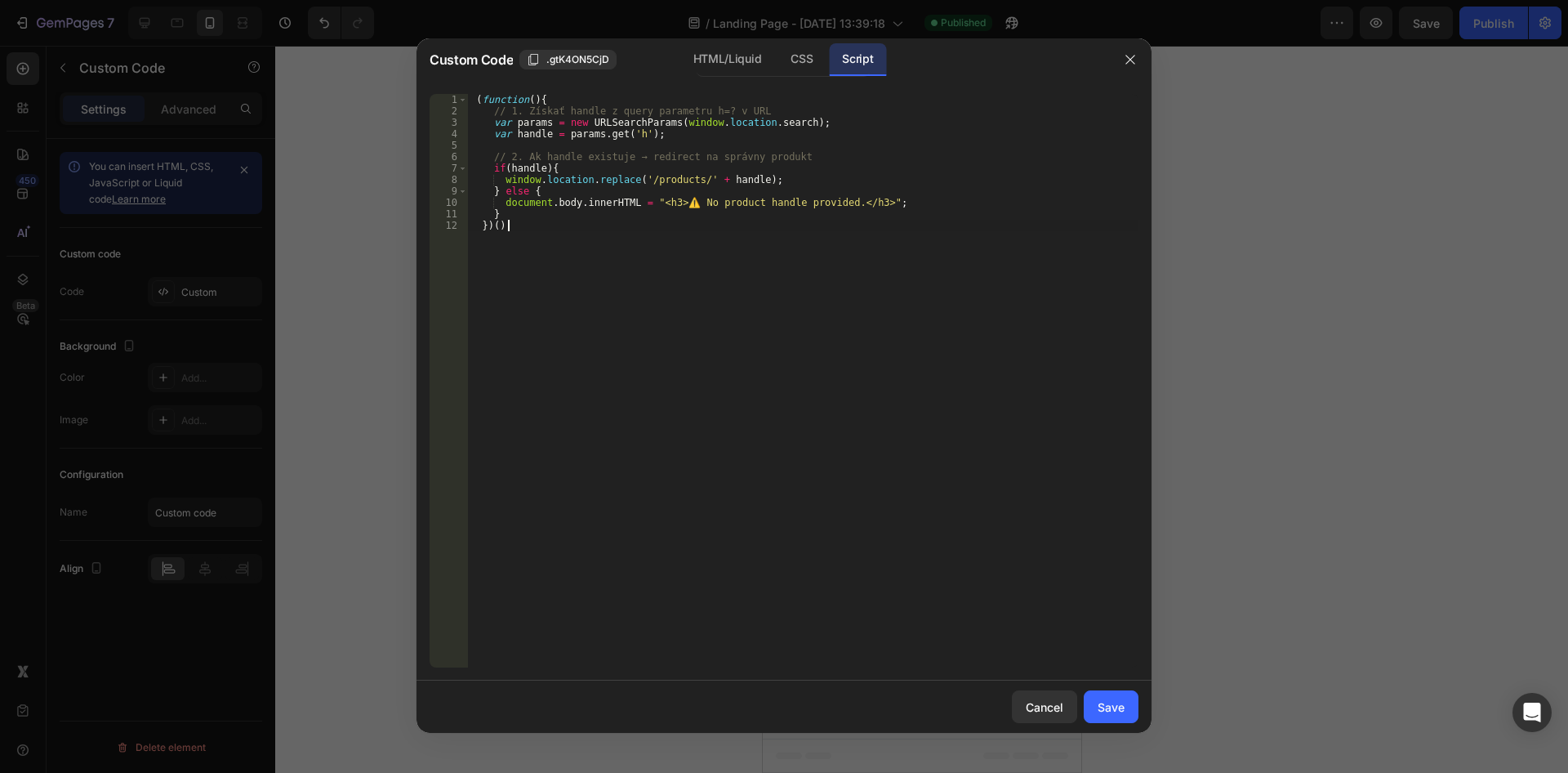
drag, startPoint x: 596, startPoint y: 221, endPoint x: 134, endPoint y: -63, distance: 542.3
click at [467, 94] on div "( function ( ) { // 1. Získať handle z query parametru h=? v URL var params = n…" at bounding box center [802, 380] width 671 height 574
type textarea "(function(){ // 1. Získať handle z query parametru h=? v URL"
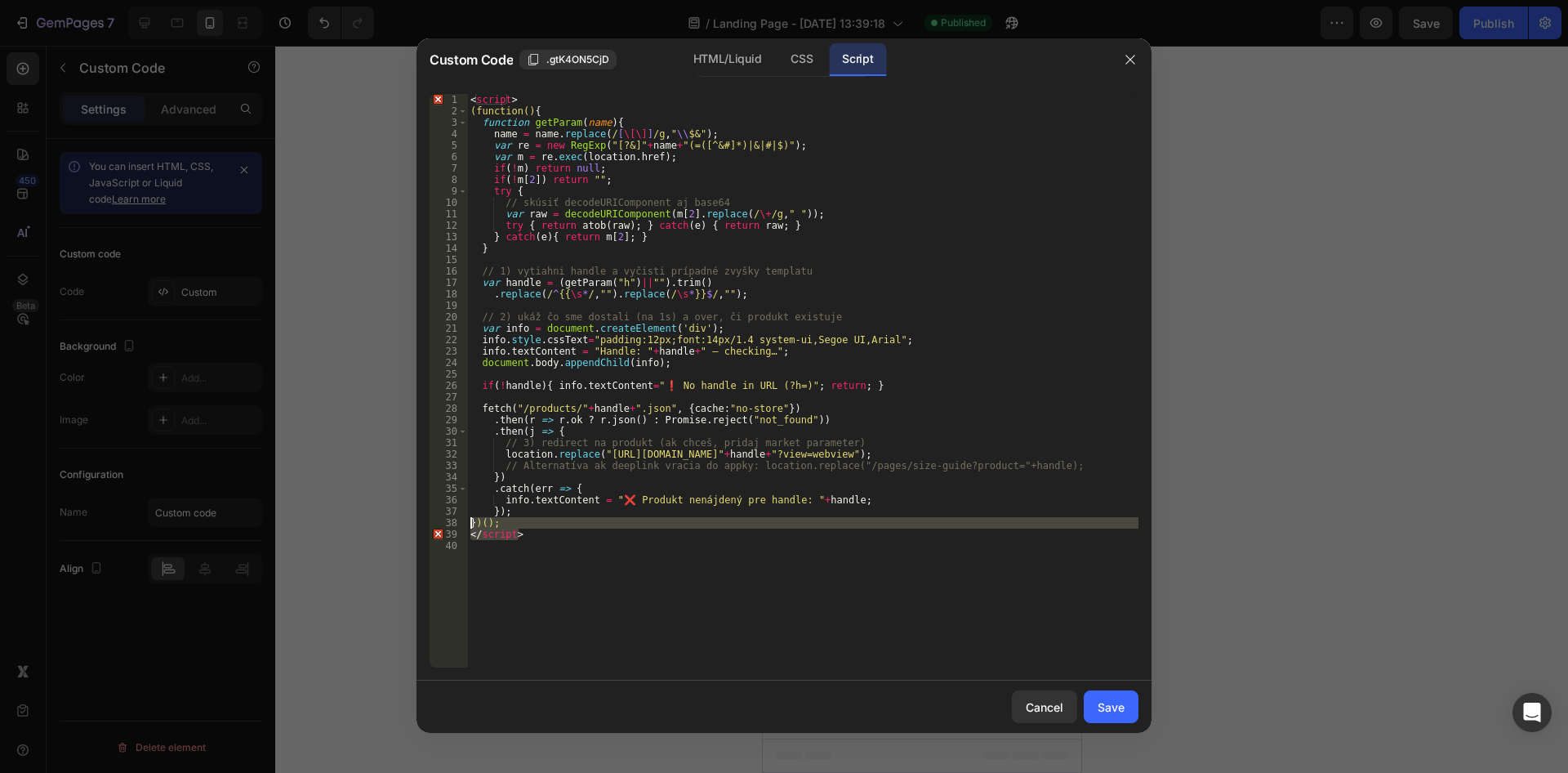
drag, startPoint x: 512, startPoint y: 534, endPoint x: 405, endPoint y: 527, distance: 107.2
click at [467, 527] on div "< script > (function() { function getParam ( name ) { name = name . replace ( /…" at bounding box center [802, 380] width 671 height 574
type textarea "})(); </script>"
drag, startPoint x: 528, startPoint y: 552, endPoint x: 530, endPoint y: 542, distance: 10.2
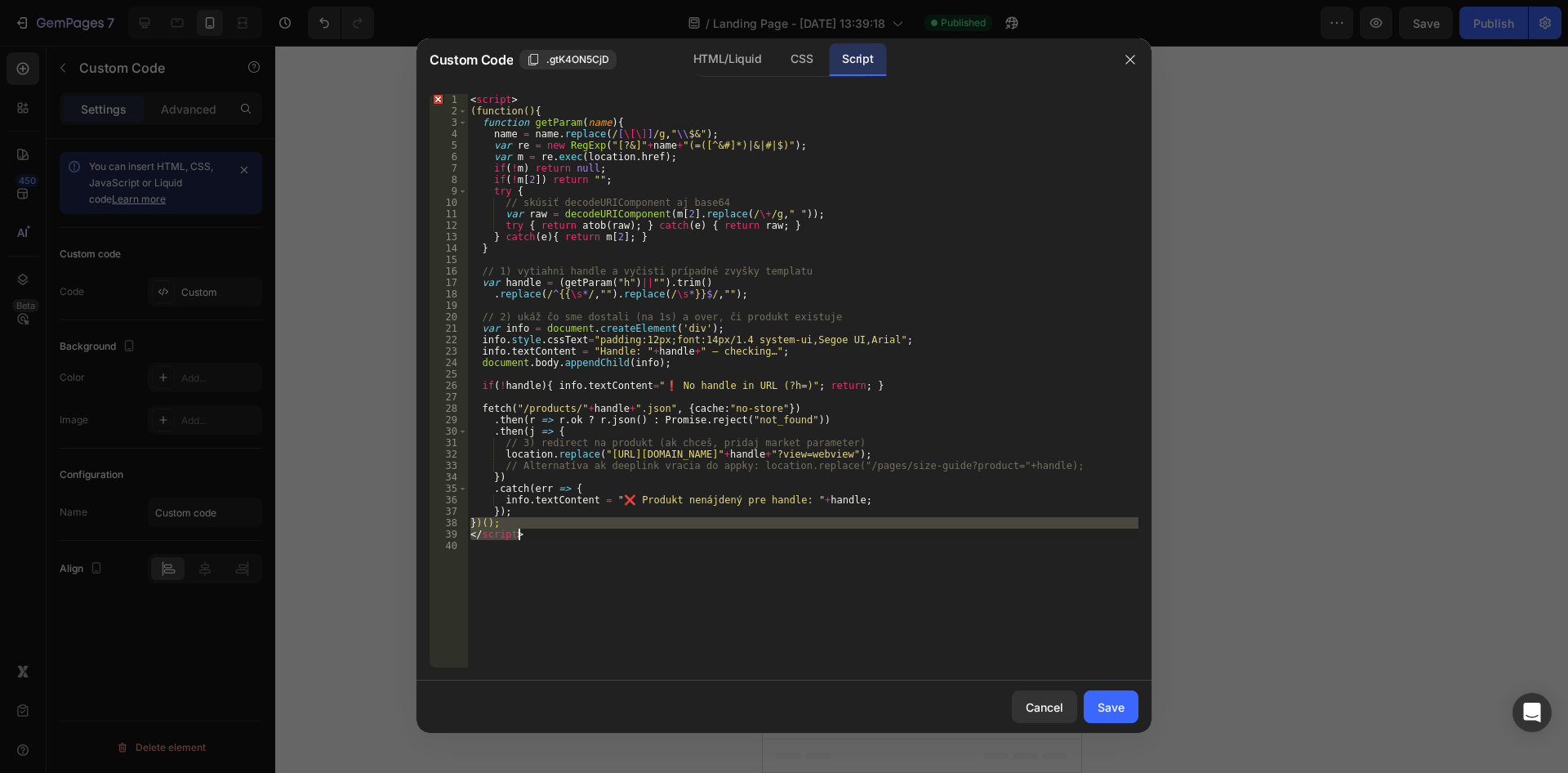
click at [528, 551] on div "< script > (function() { function getParam ( name ) { name = name . replace ( /…" at bounding box center [802, 392] width 671 height 597
drag, startPoint x: 533, startPoint y: 540, endPoint x: 463, endPoint y: 540, distance: 70.0
click at [467, 540] on div "< script > (function() { function getParam ( name ) { name = name . replace ( /…" at bounding box center [802, 380] width 671 height 574
type textarea "</script>"
drag, startPoint x: 511, startPoint y: 97, endPoint x: 459, endPoint y: 96, distance: 52.0
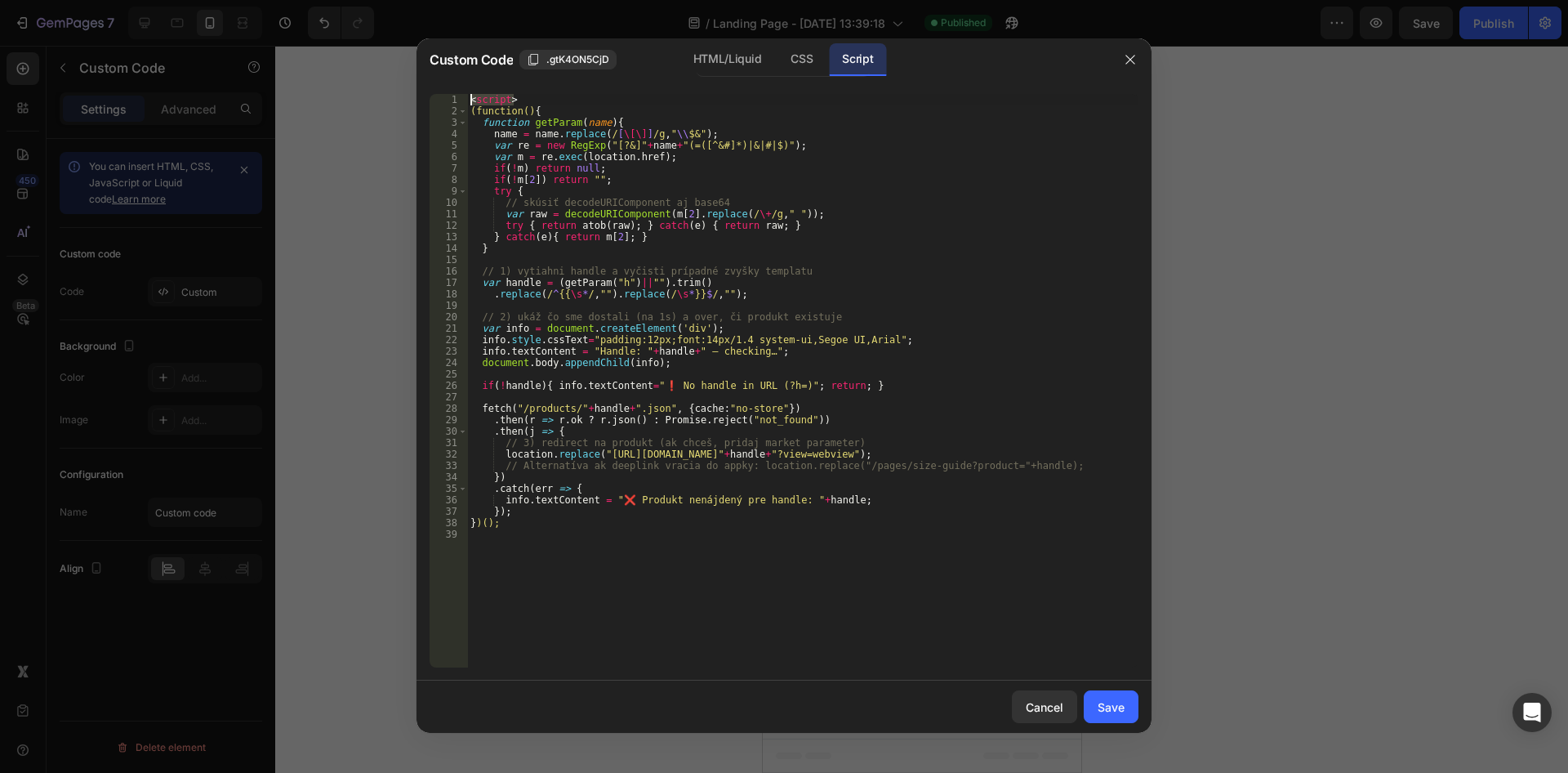
click at [467, 96] on div "< script > (function() { function getParam ( name ) { name = name . replace ( /…" at bounding box center [802, 380] width 671 height 574
type textarea "<script>"
click at [473, 112] on div "(function() { function getParam ( name ) { name = name . replace ( / [ \[\] ] /…" at bounding box center [802, 392] width 671 height 597
type textarea "(function(){"
click at [468, 108] on div "(function() { function getParam ( name ) { name = name . replace ( / [ \[\] ] /…" at bounding box center [802, 392] width 671 height 597
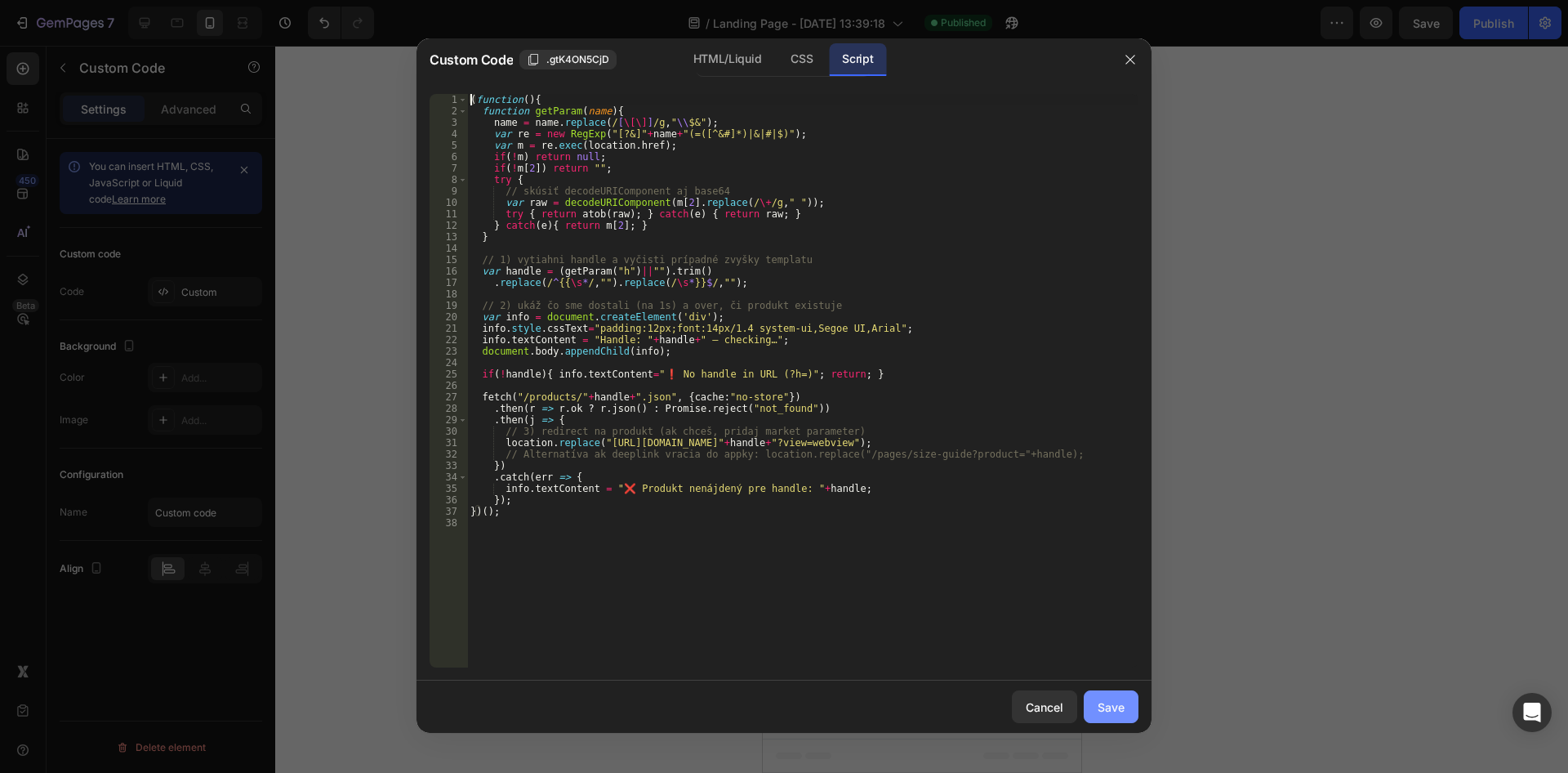
click at [1097, 713] on button "Save" at bounding box center [1111, 706] width 55 height 33
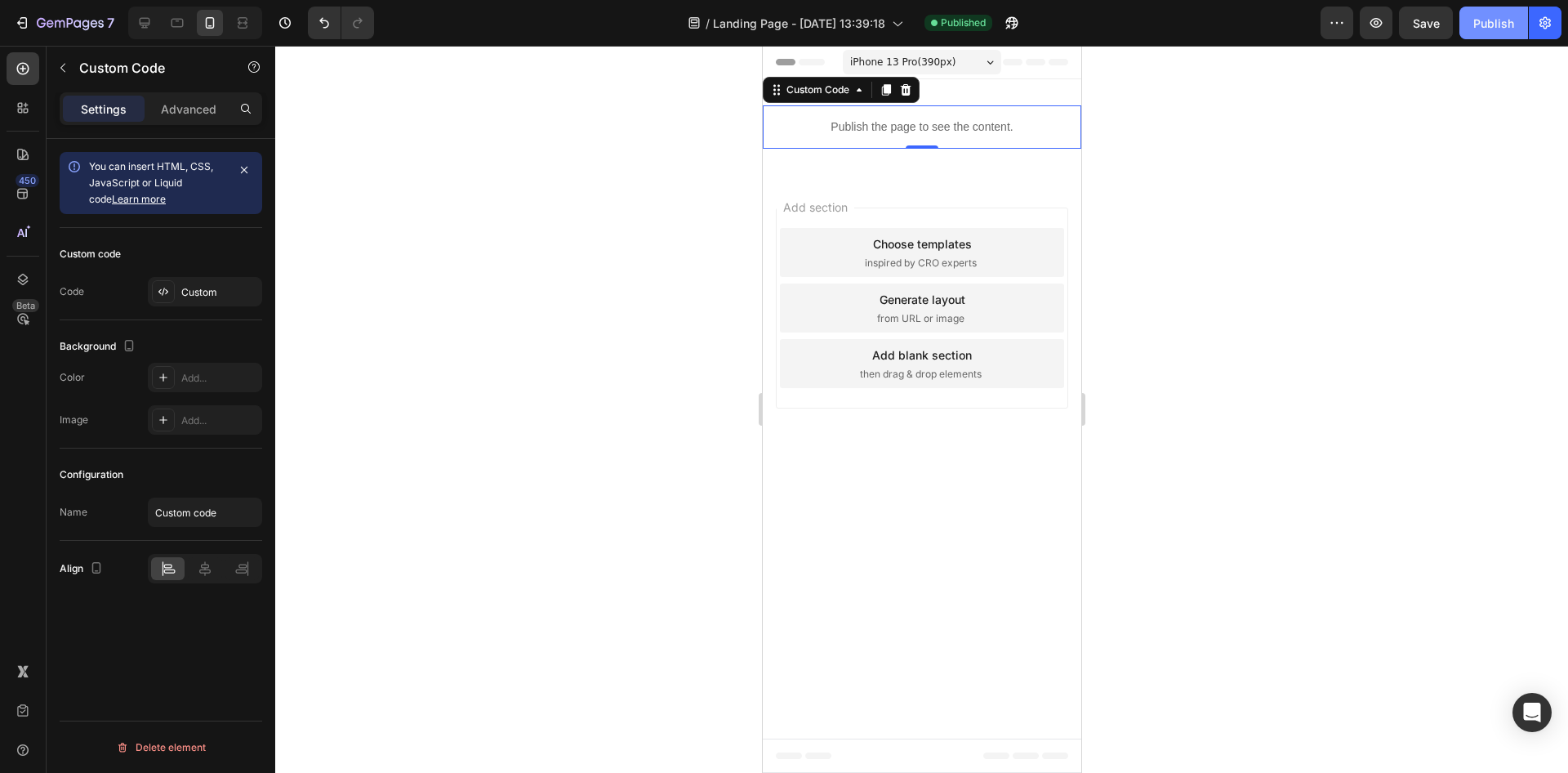
click at [1482, 21] on div "Publish" at bounding box center [1493, 23] width 41 height 17
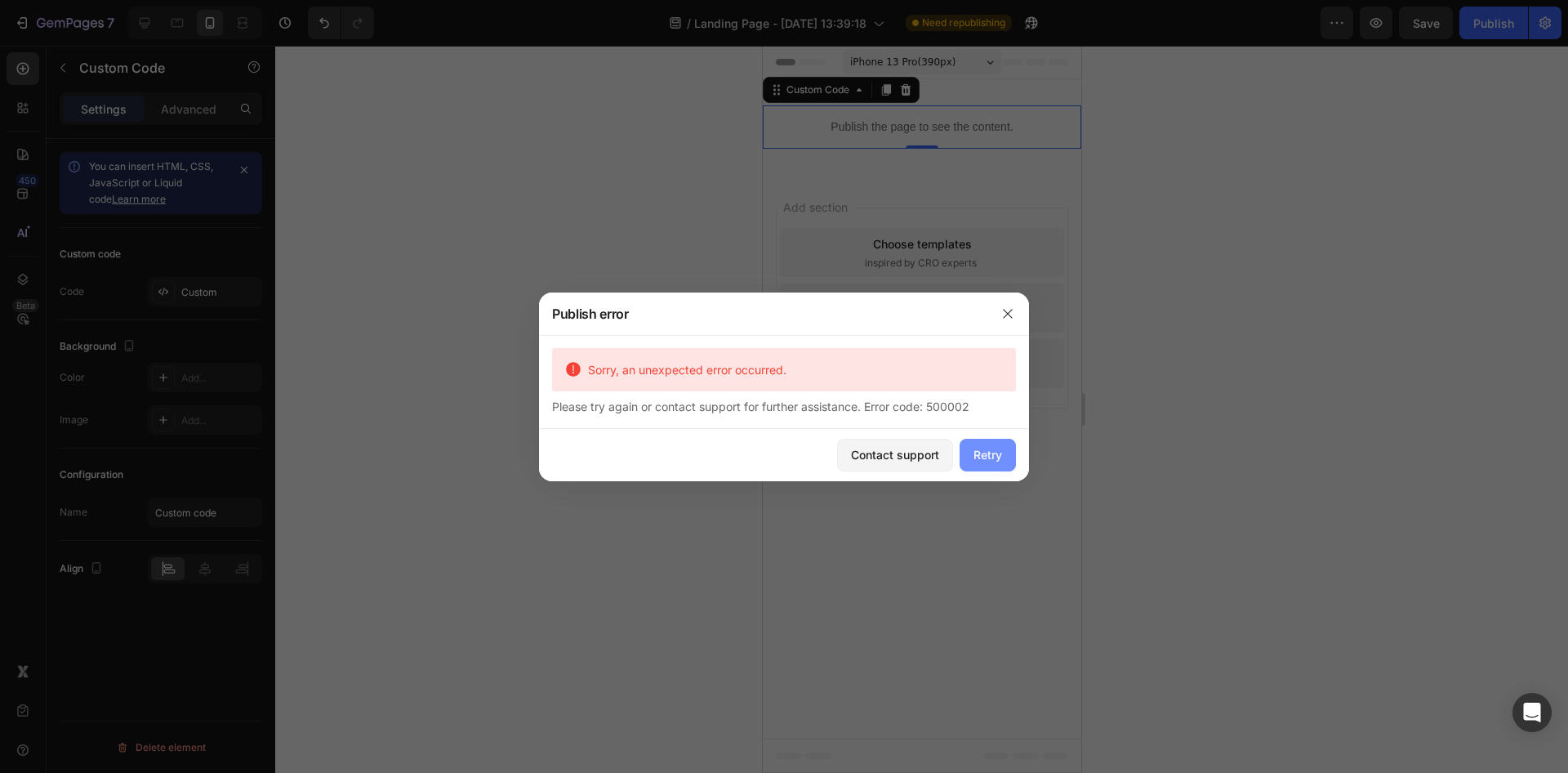
click at [1010, 454] on button "Retry" at bounding box center [987, 455] width 57 height 33
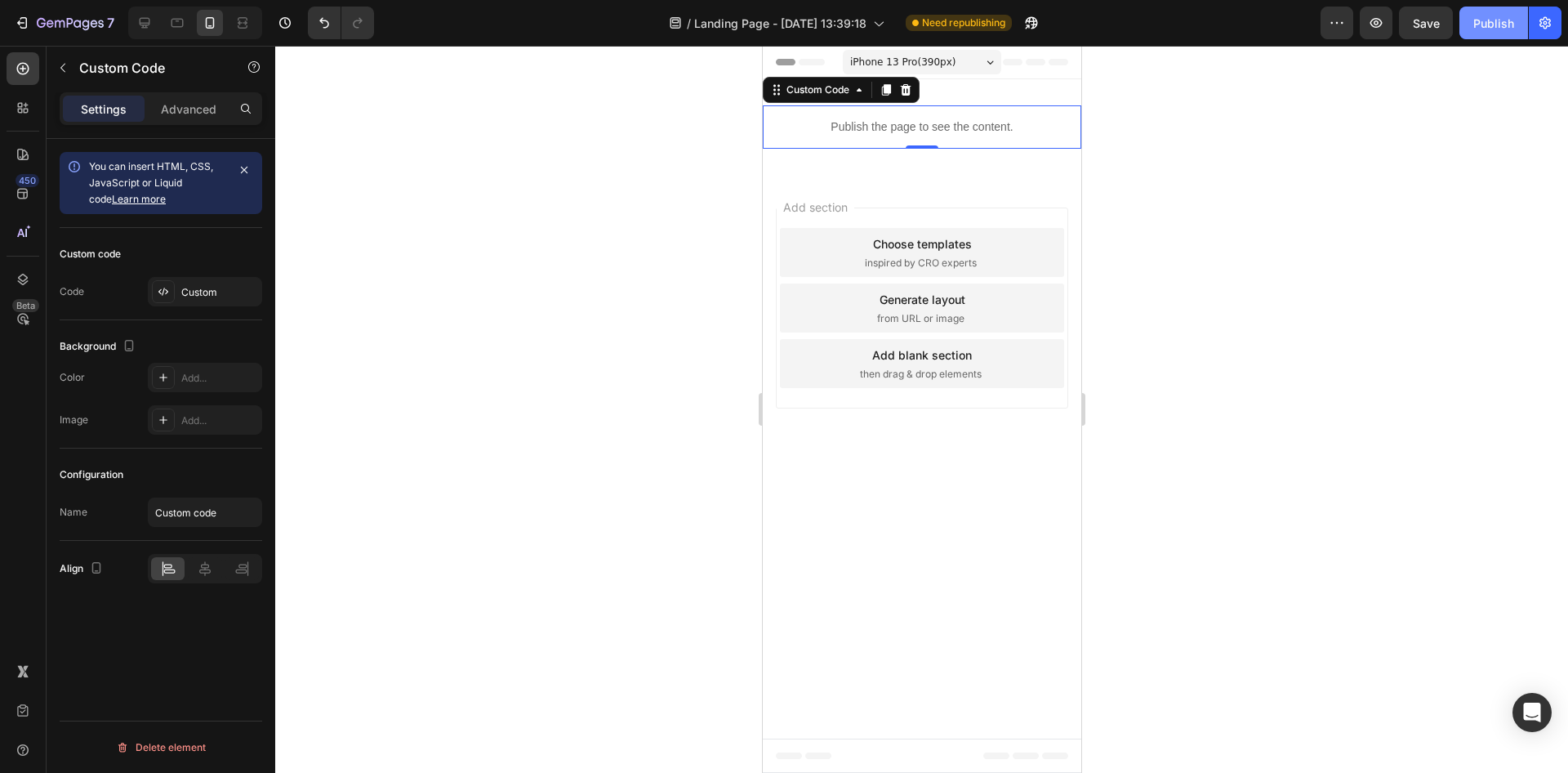
click at [1482, 27] on div "Publish" at bounding box center [1493, 23] width 41 height 17
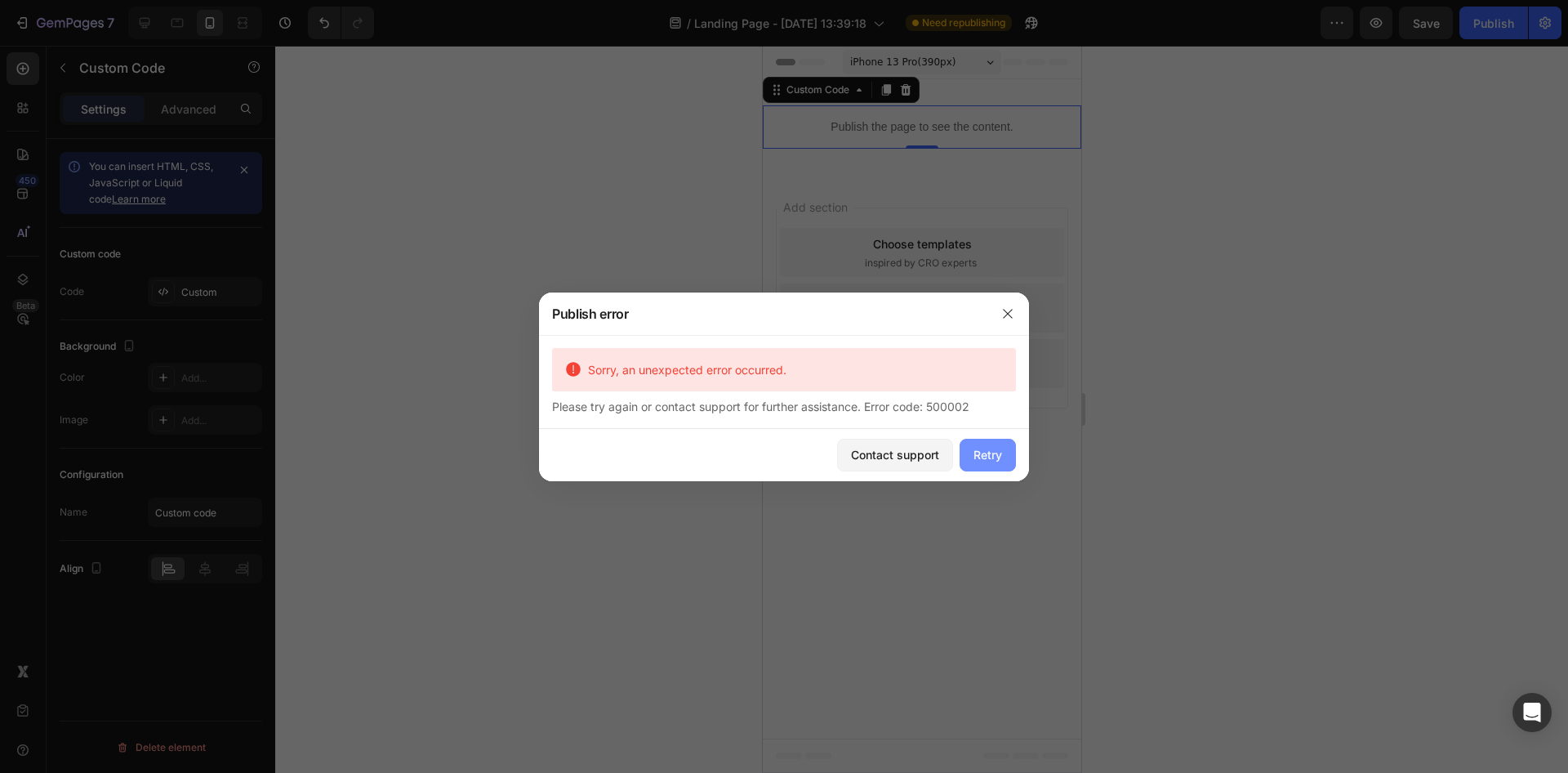
click at [1004, 448] on button "Retry" at bounding box center [987, 455] width 57 height 33
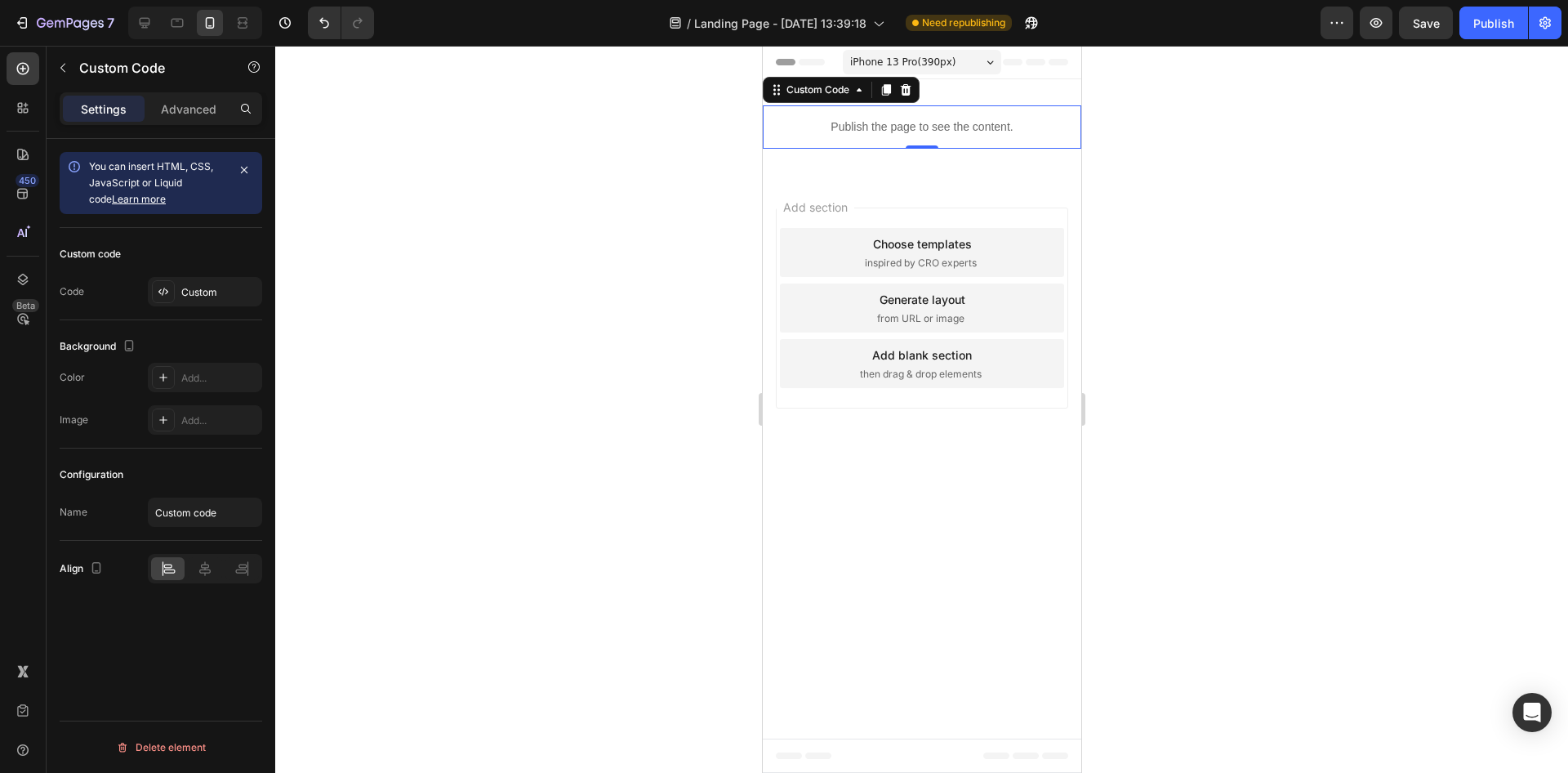
click at [1496, 26] on div "Publish" at bounding box center [1493, 23] width 41 height 17
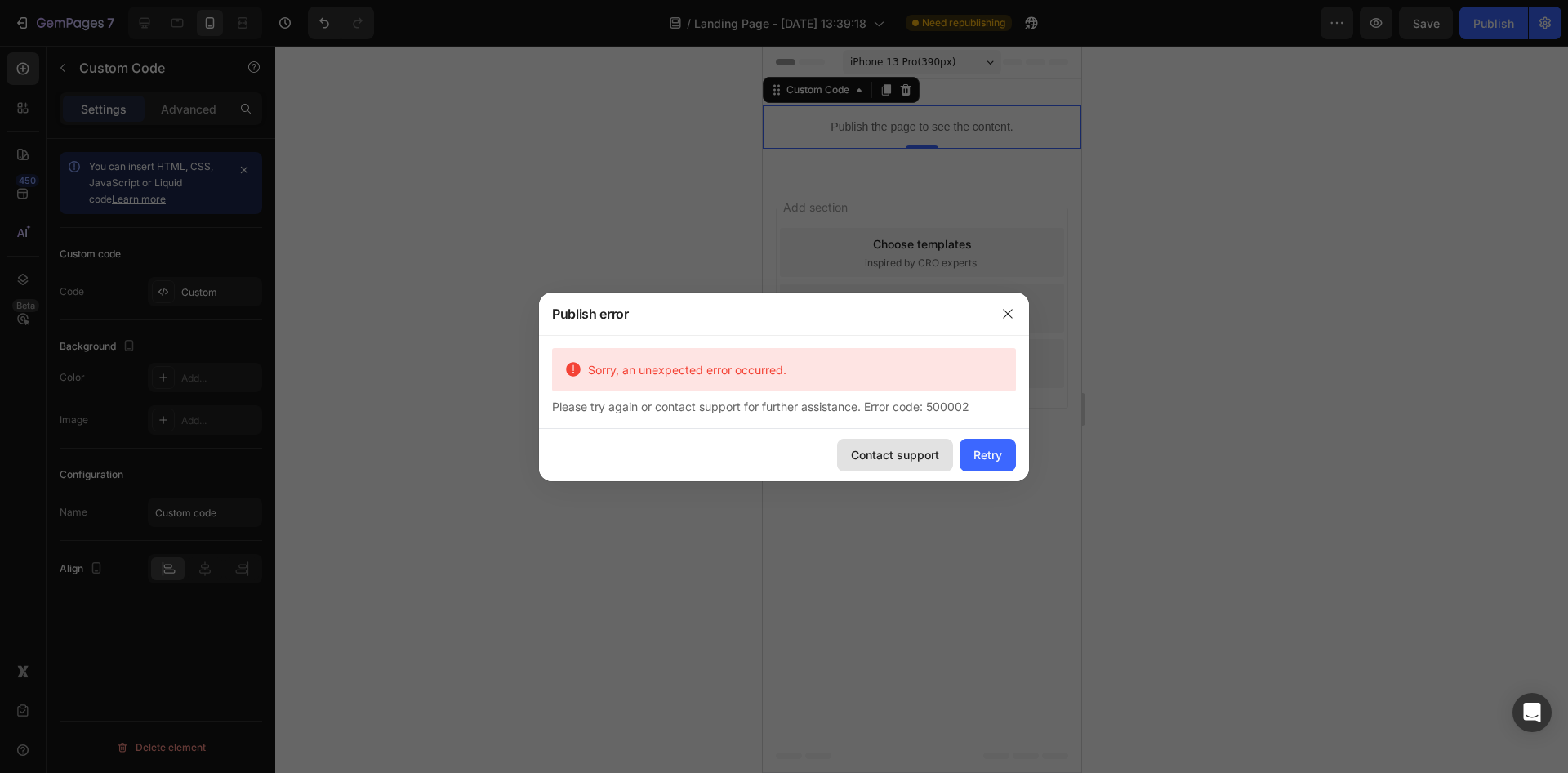
click at [900, 464] on button "Contact support" at bounding box center [895, 455] width 116 height 33
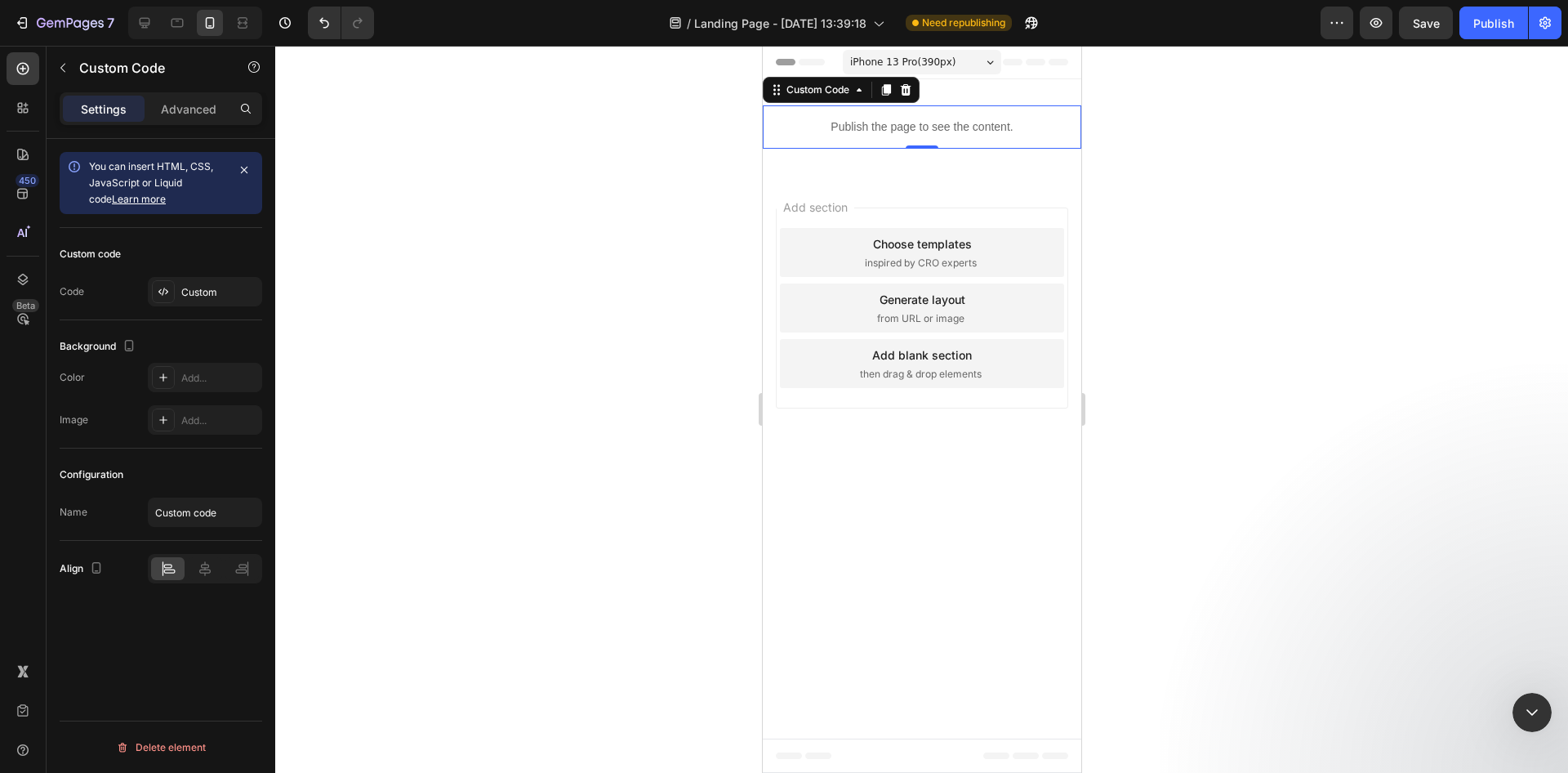
scroll to position [0, 0]
click at [1529, 709] on icon "Close Intercom Messenger" at bounding box center [1529, 710] width 20 height 20
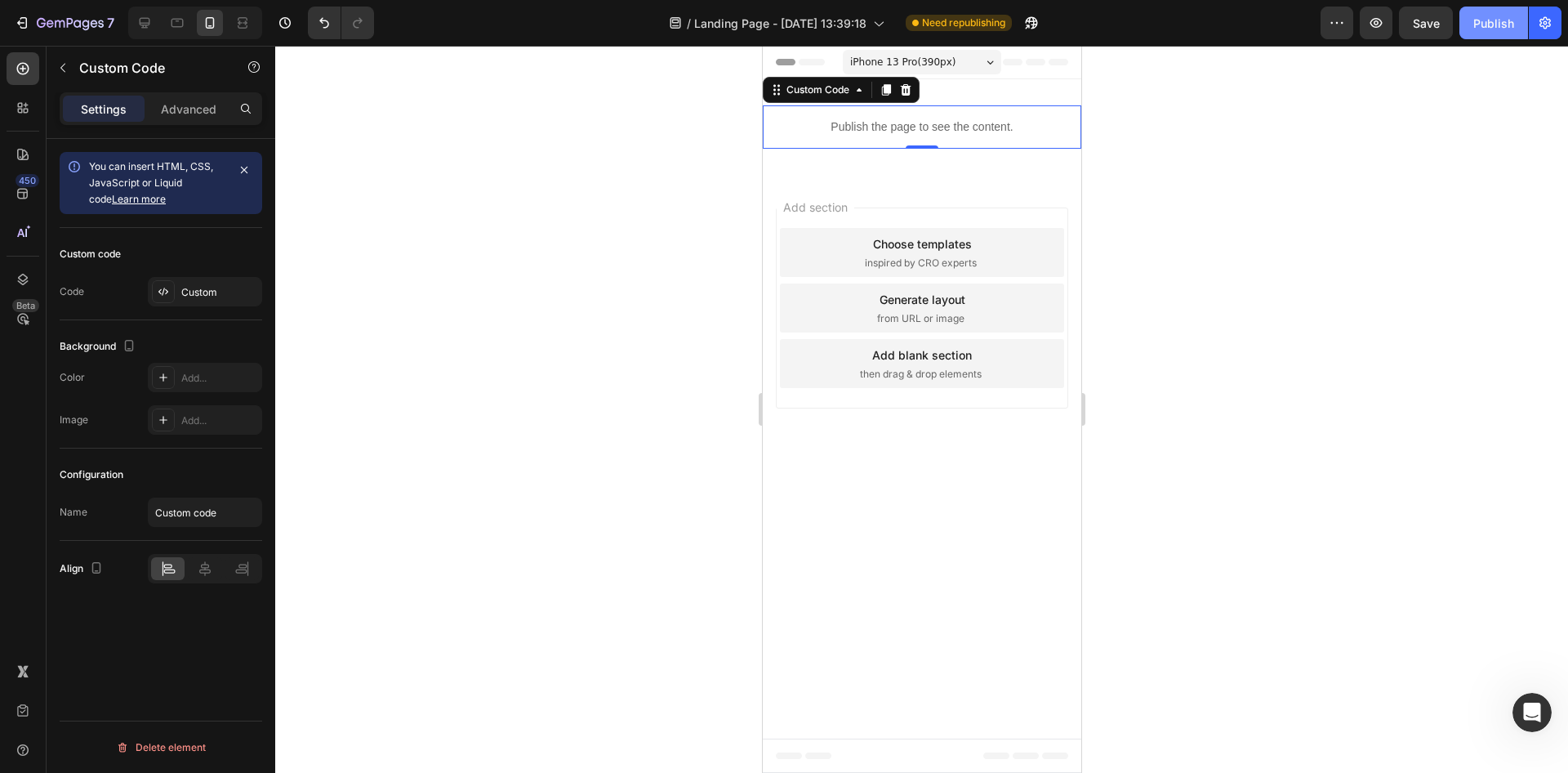
click at [1492, 38] on button "Publish" at bounding box center [1493, 23] width 69 height 33
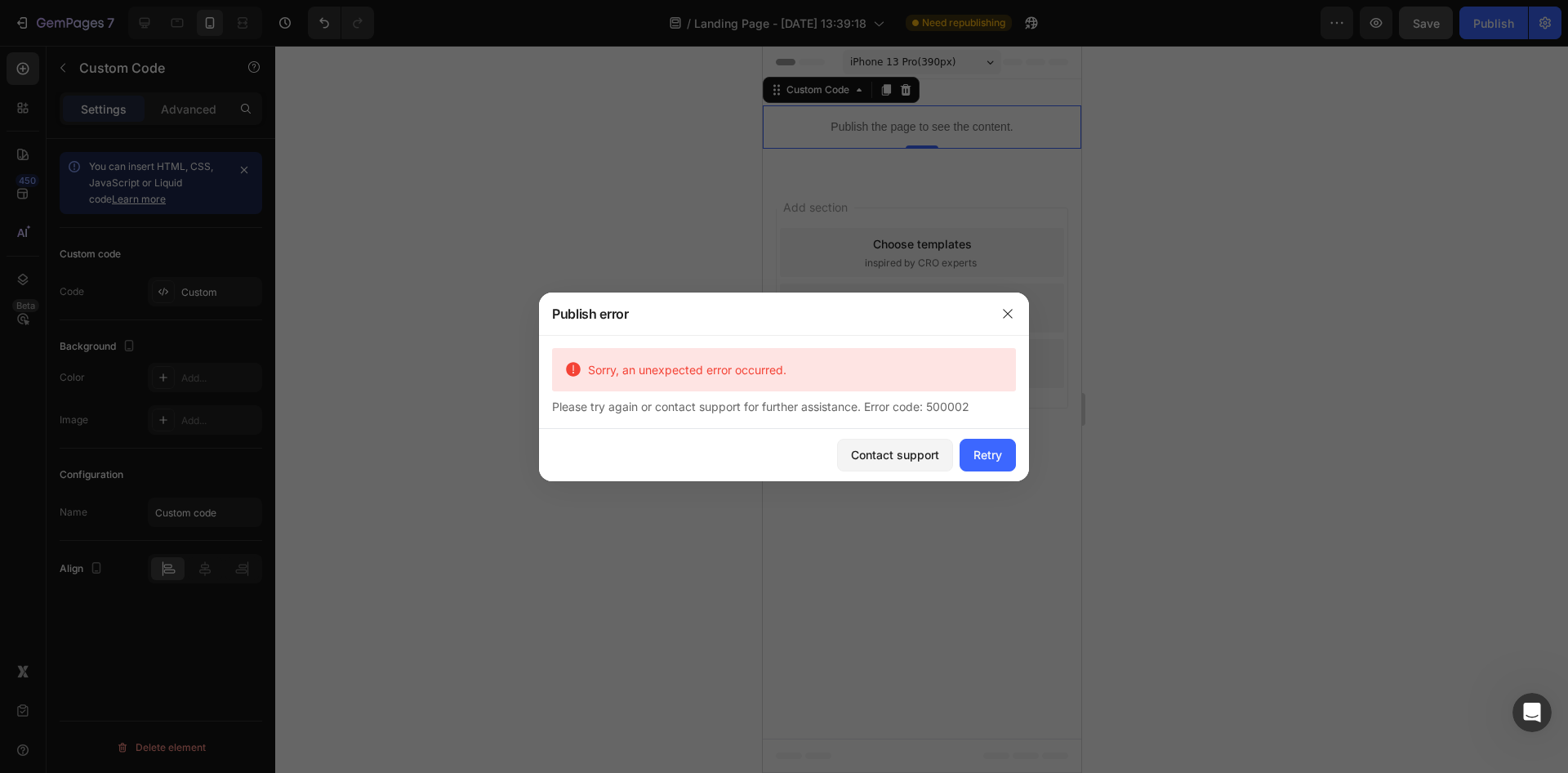
click at [1413, 27] on div at bounding box center [784, 386] width 1568 height 773
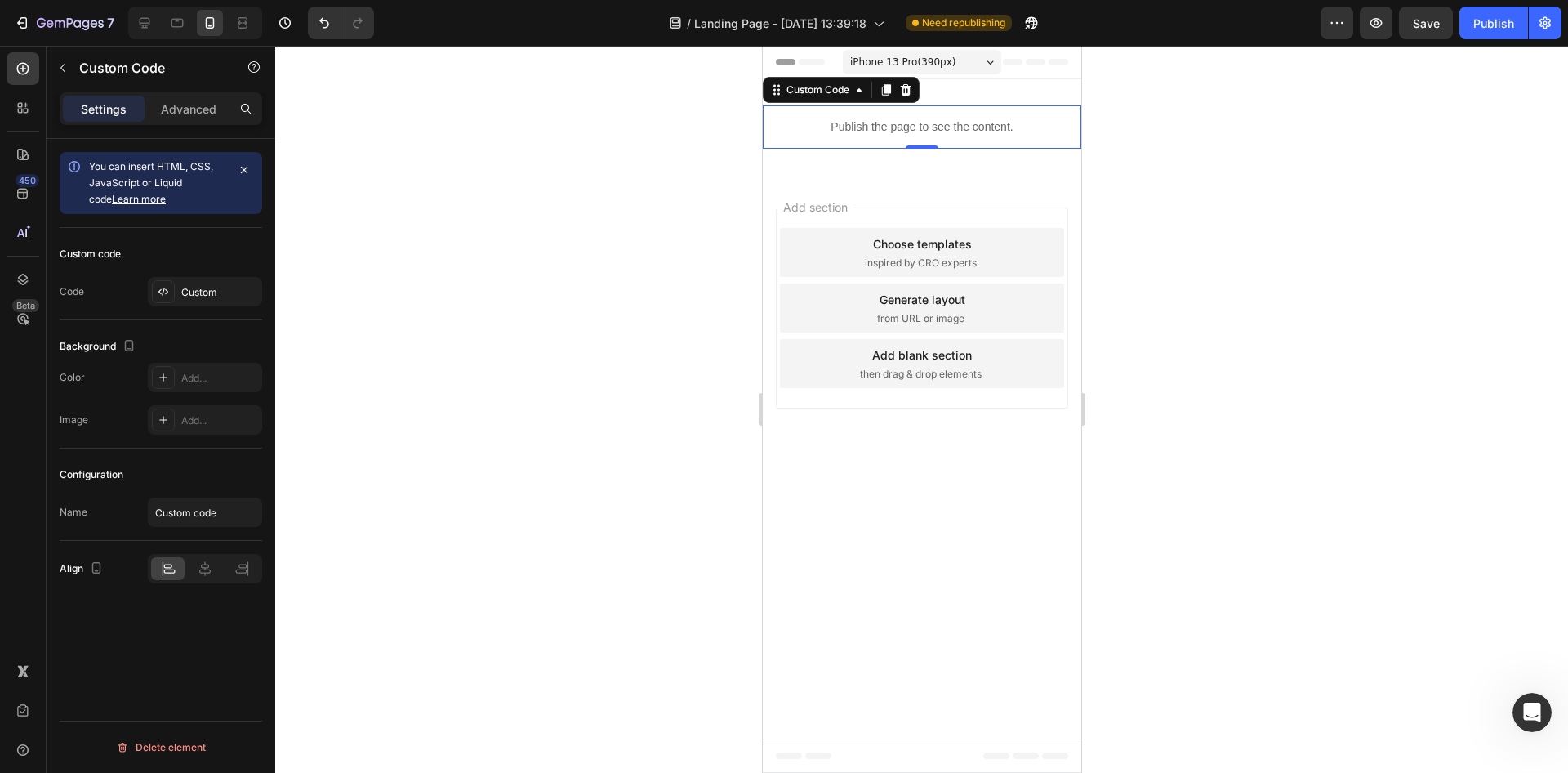
click at [1410, 48] on div at bounding box center [922, 409] width 1293 height 727
click at [1417, 28] on span "Save" at bounding box center [1426, 23] width 27 height 14
